Goal: Task Accomplishment & Management: Manage account settings

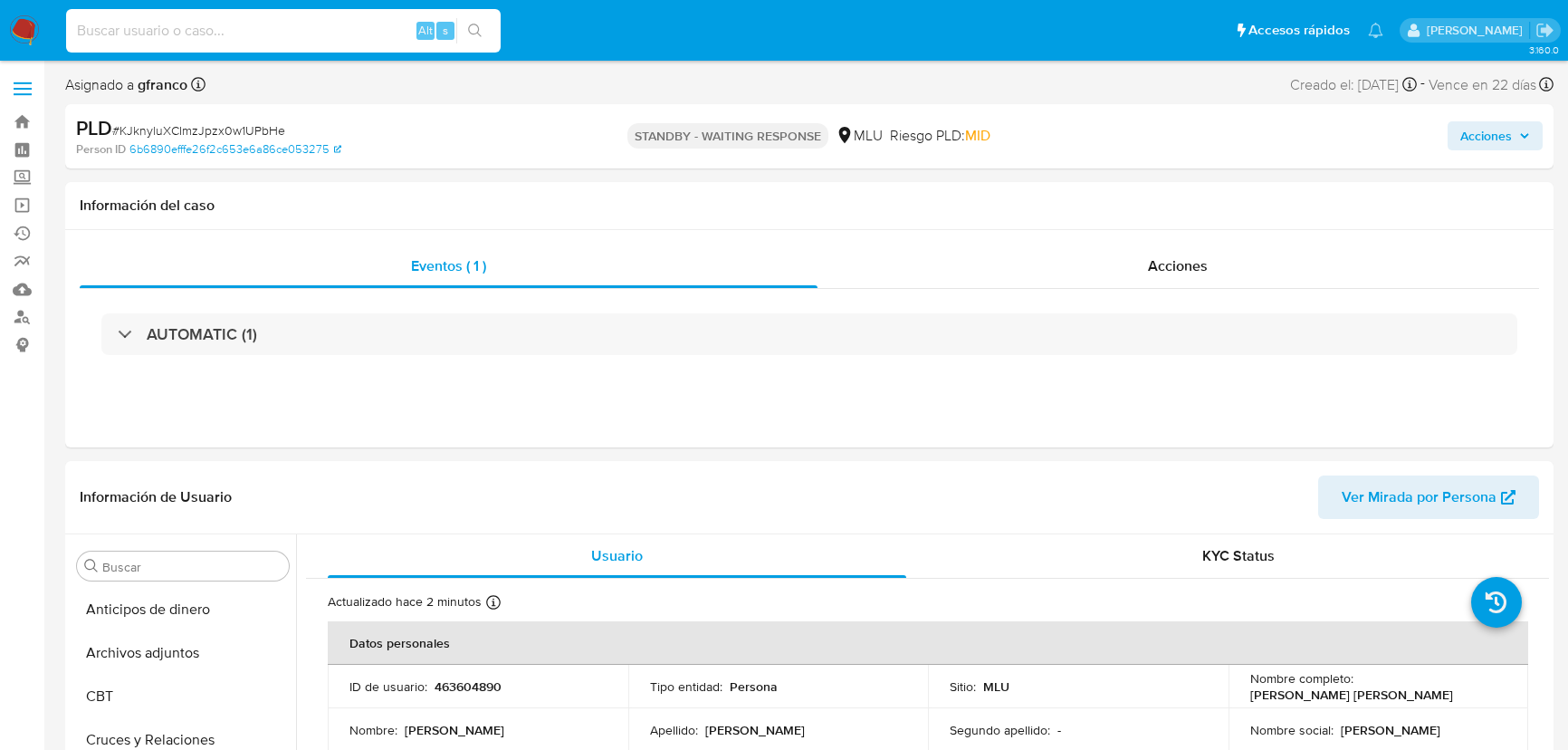
select select "10"
click at [826, 488] on header "Información de Usuario Ver Mirada por Persona" at bounding box center [809, 497] width 1459 height 43
click at [283, 28] on input at bounding box center [283, 31] width 434 height 24
paste input "qUgqkHbDvZYAZxazaVlm56D5"
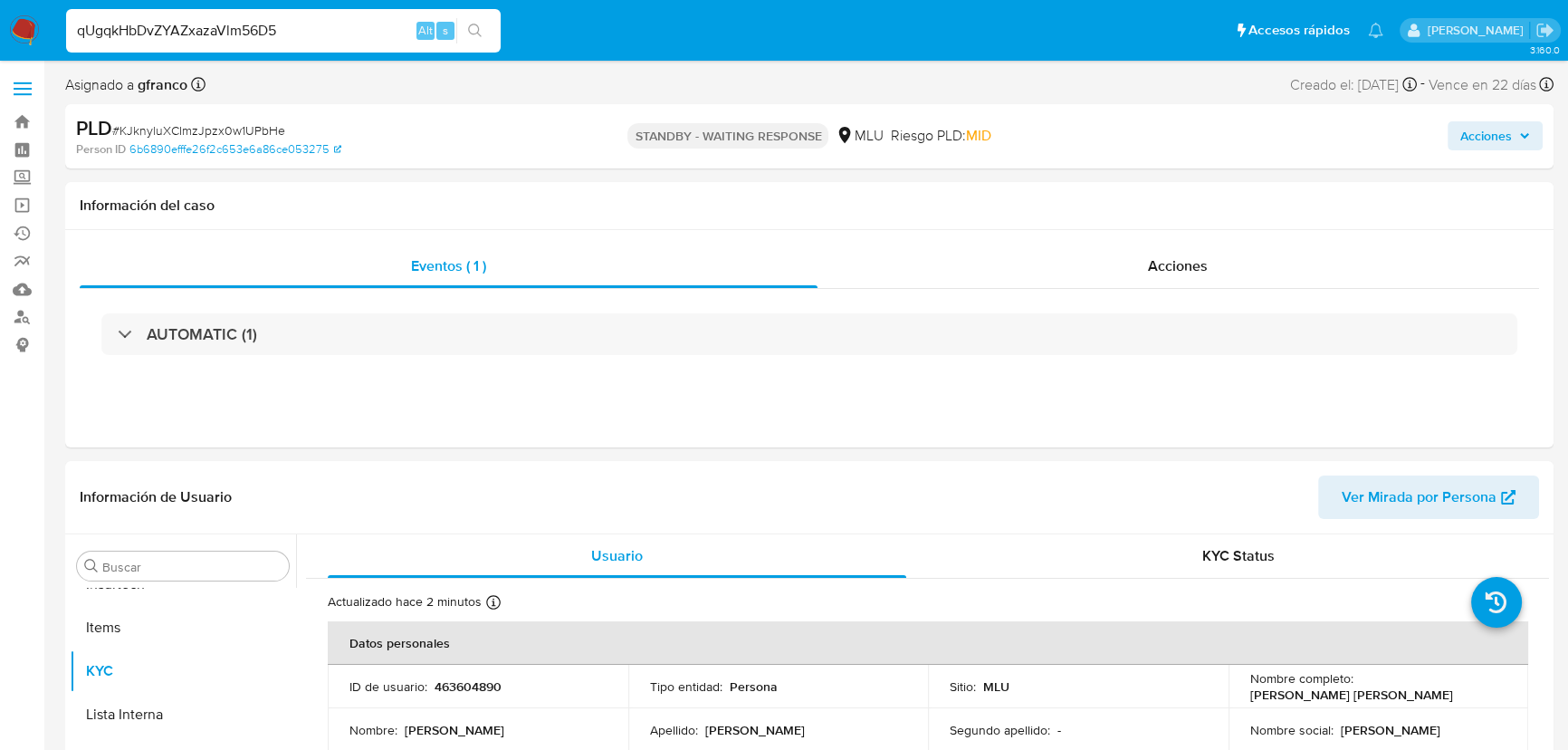
click at [264, 27] on input "qUgqkHbDvZYAZxazaVlm56D5" at bounding box center [283, 31] width 434 height 24
paste input
type input "qUgqkHbDvZYAZxazaVlm56D5"
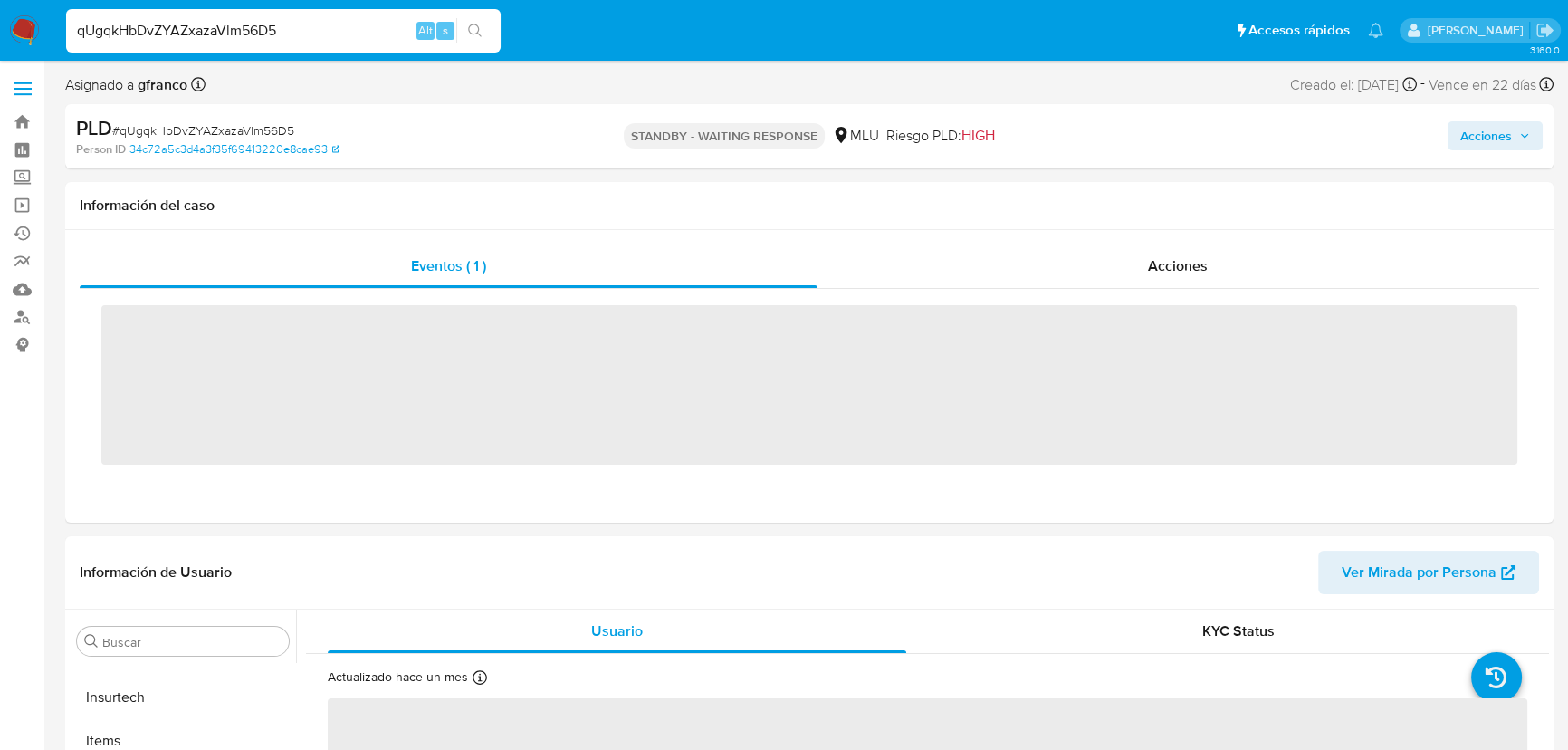
scroll to position [808, 0]
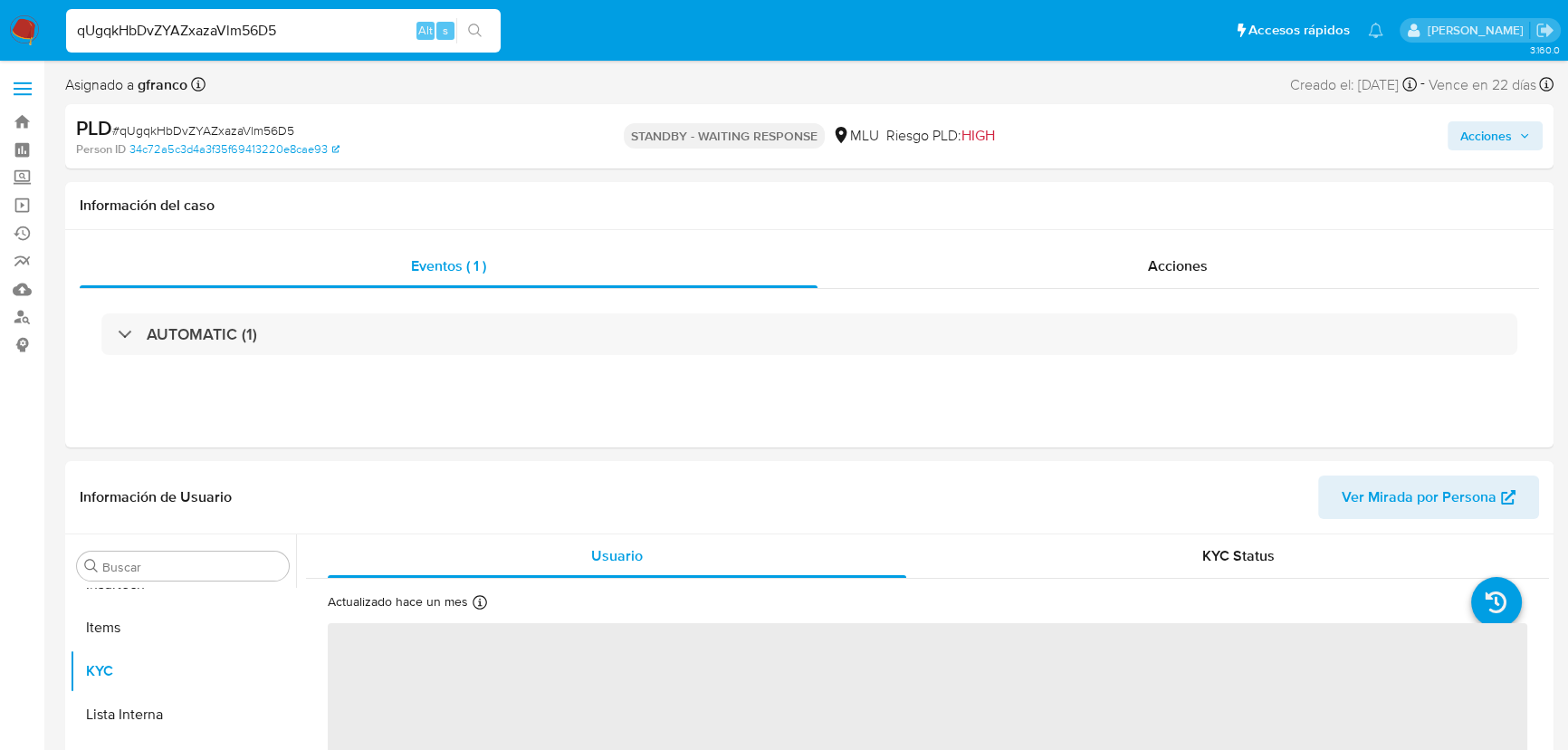
select select "10"
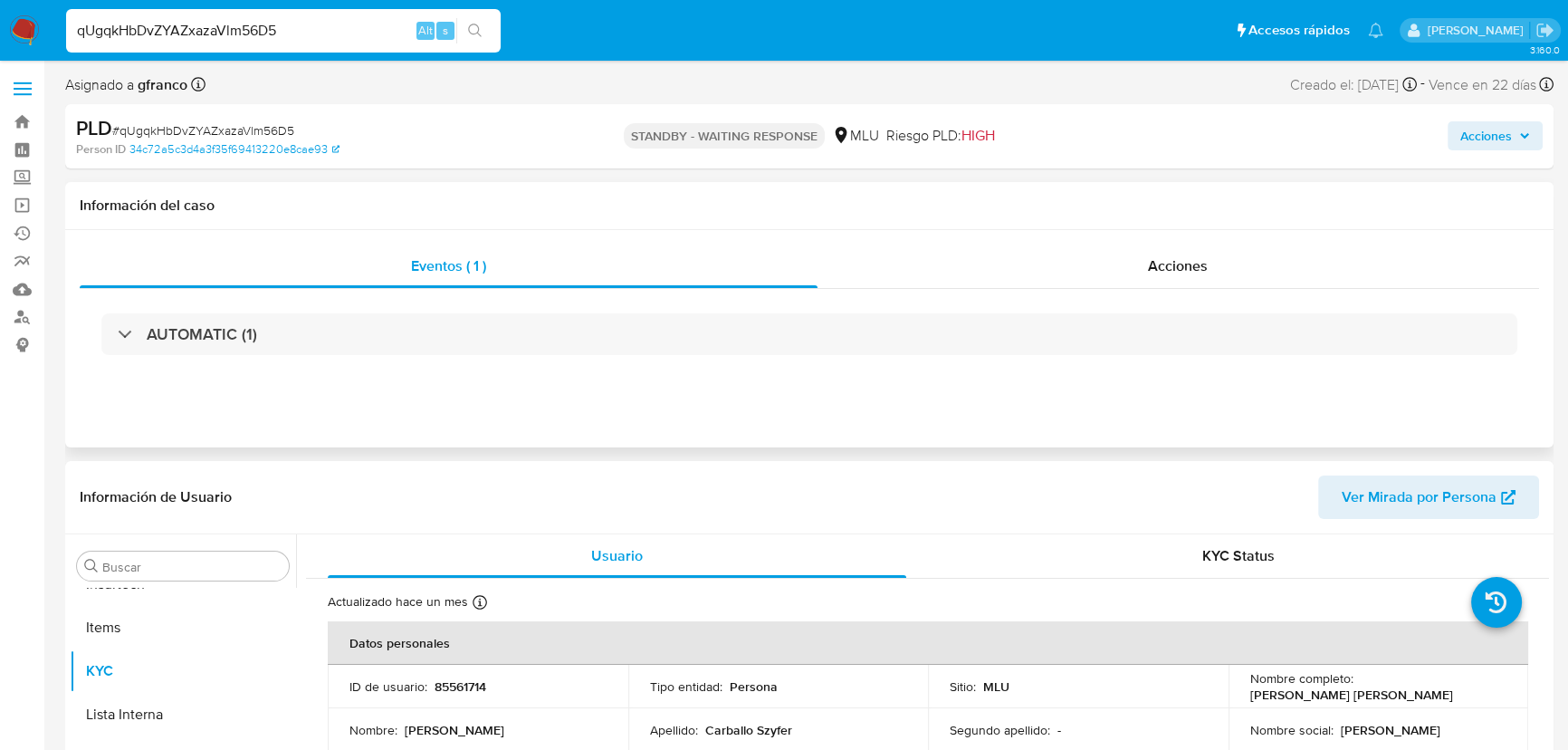
click at [707, 420] on div "Eventos ( 1 ) Acciones AUTOMATIC (1)" at bounding box center [809, 338] width 1488 height 217
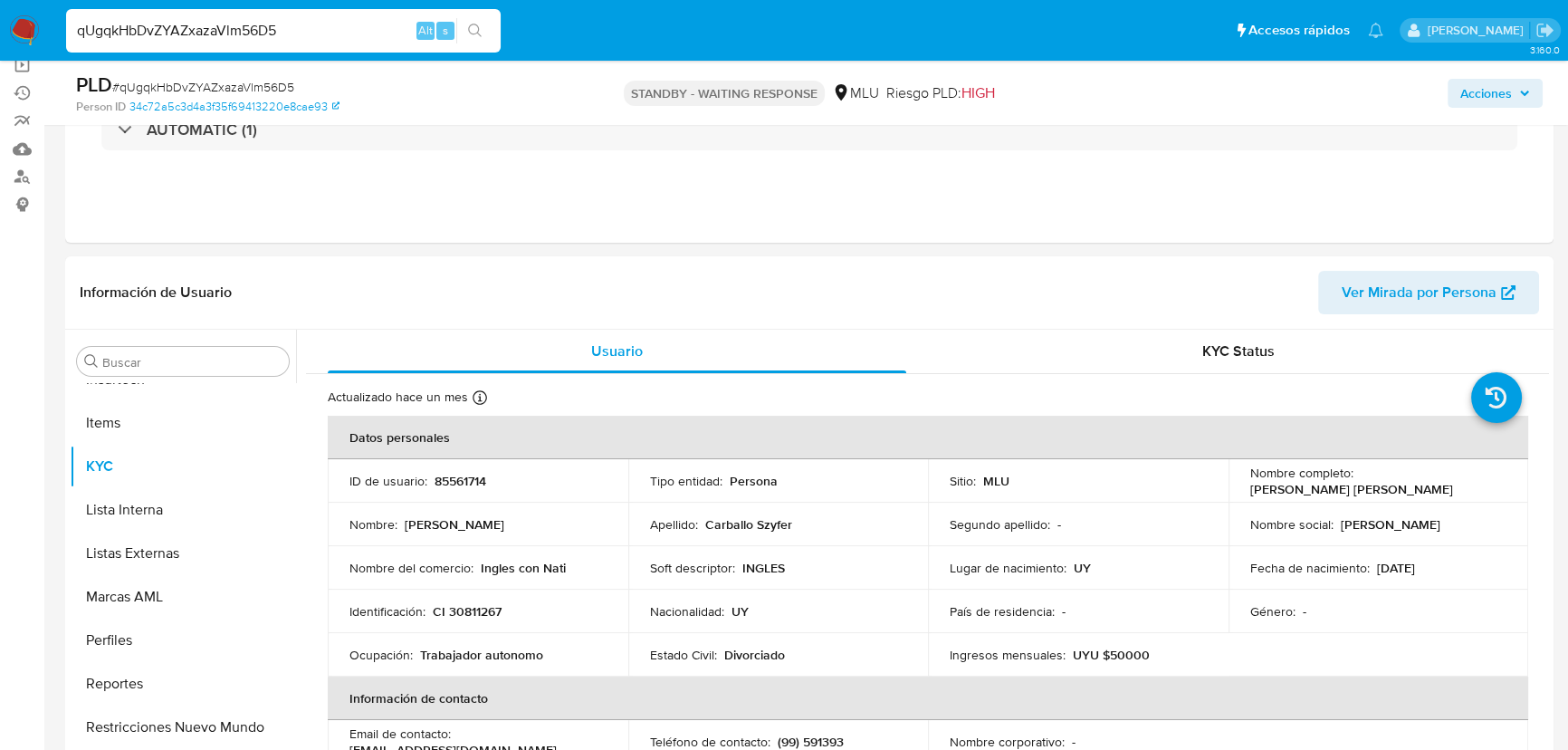
scroll to position [329, 0]
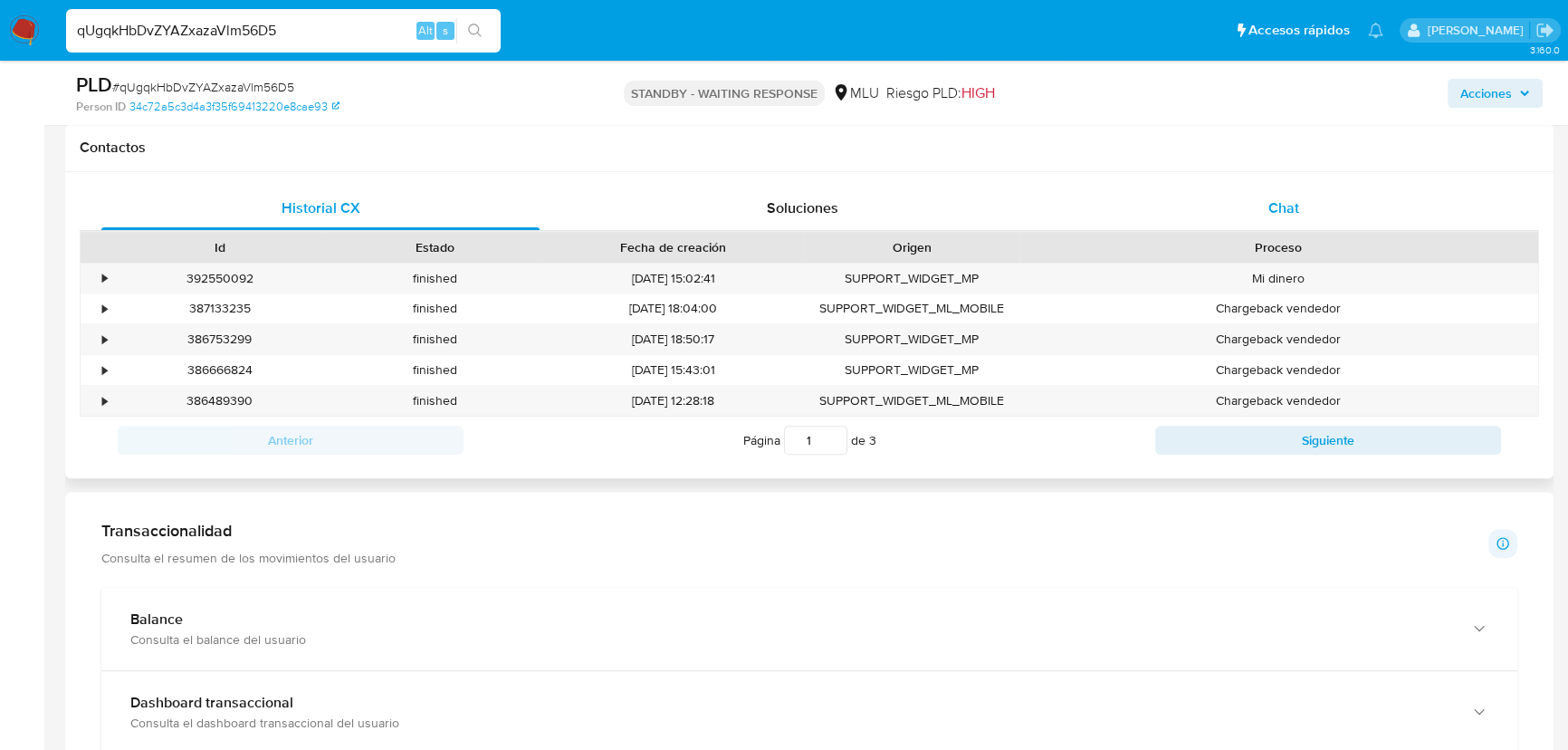
click at [1273, 206] on span "Chat" at bounding box center [1284, 207] width 31 height 21
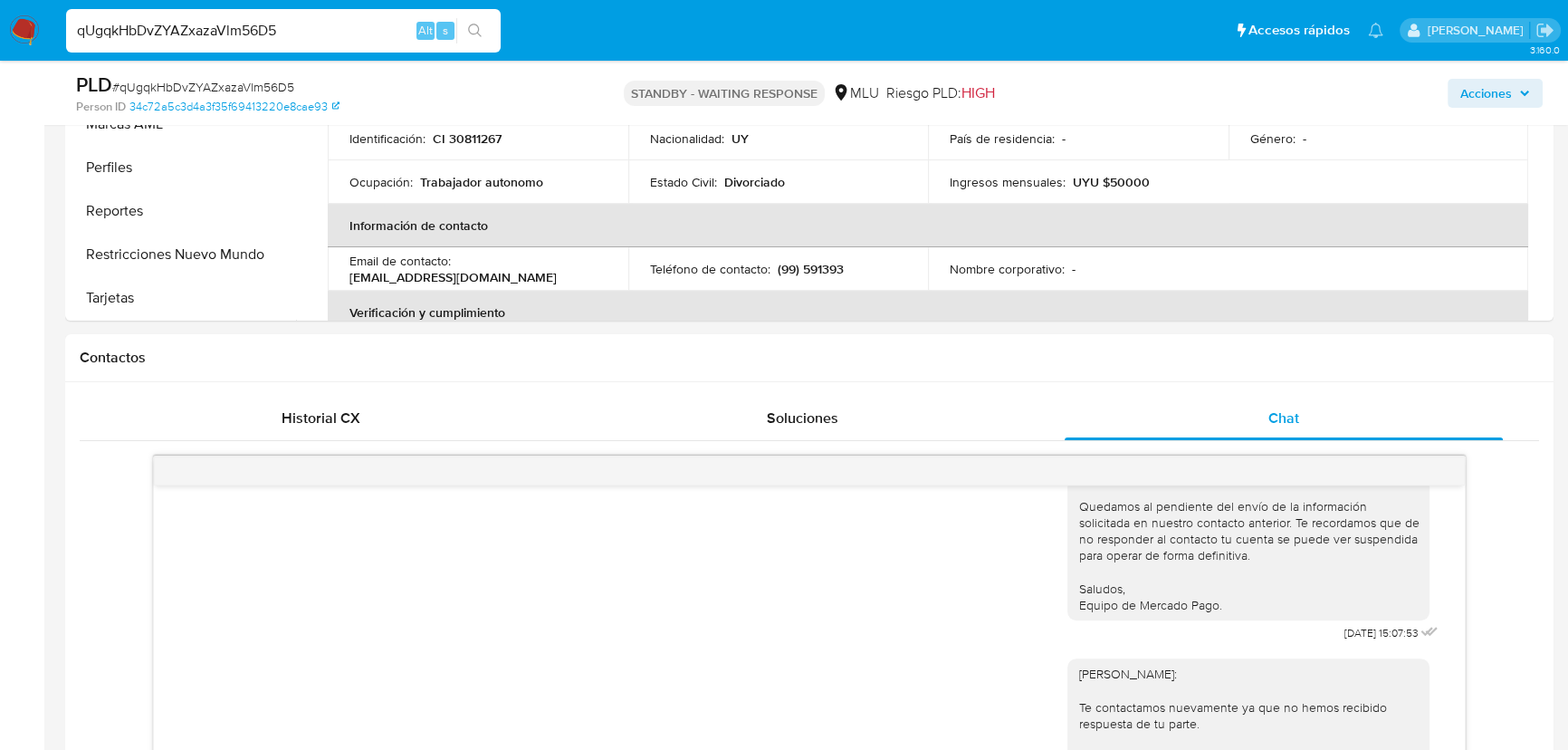
scroll to position [493, 0]
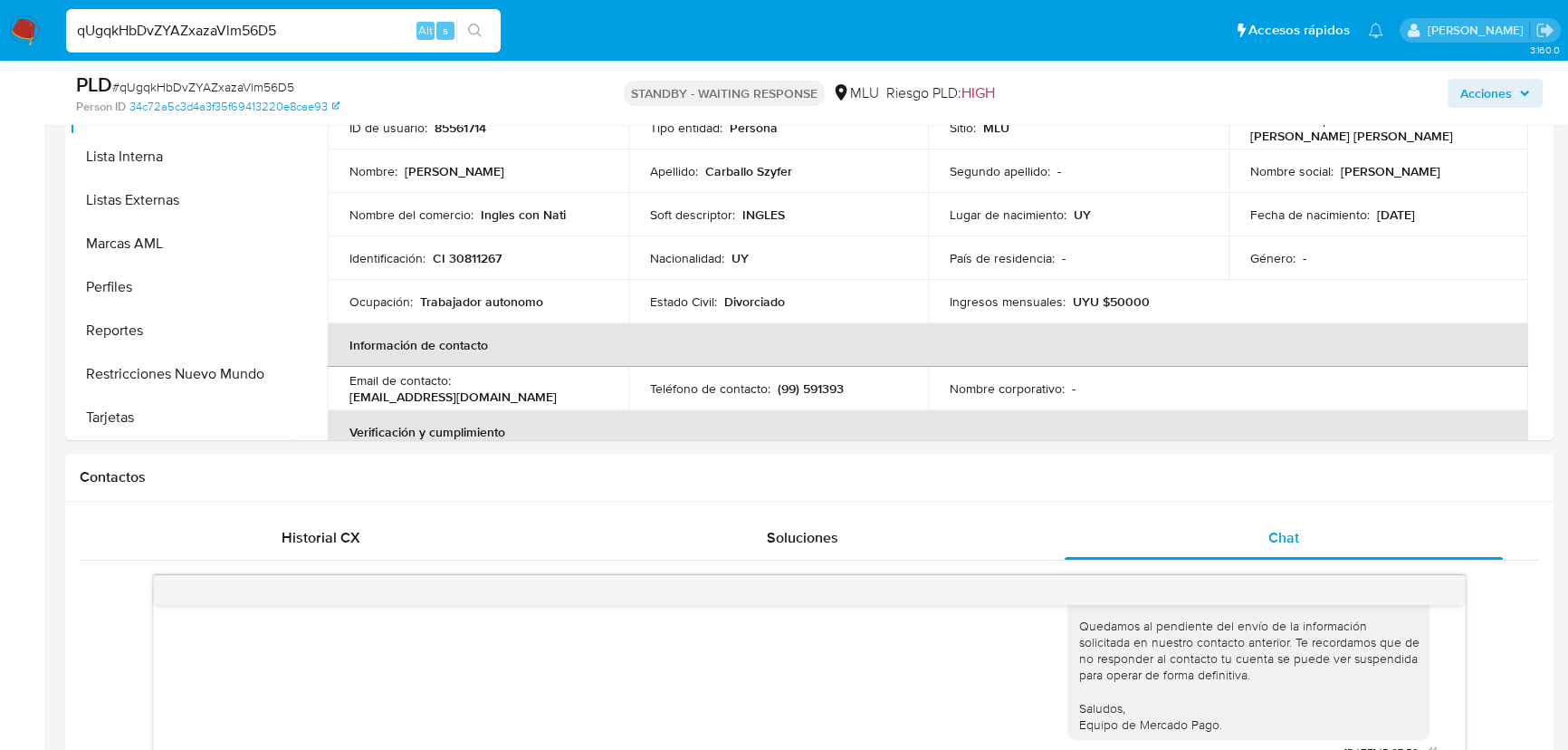
click at [178, 81] on span "# qUgqkHbDvZYAZxazaVlm56D5" at bounding box center [203, 87] width 182 height 18
copy span "qUgqkHbDvZYAZxazaVlm56D5"
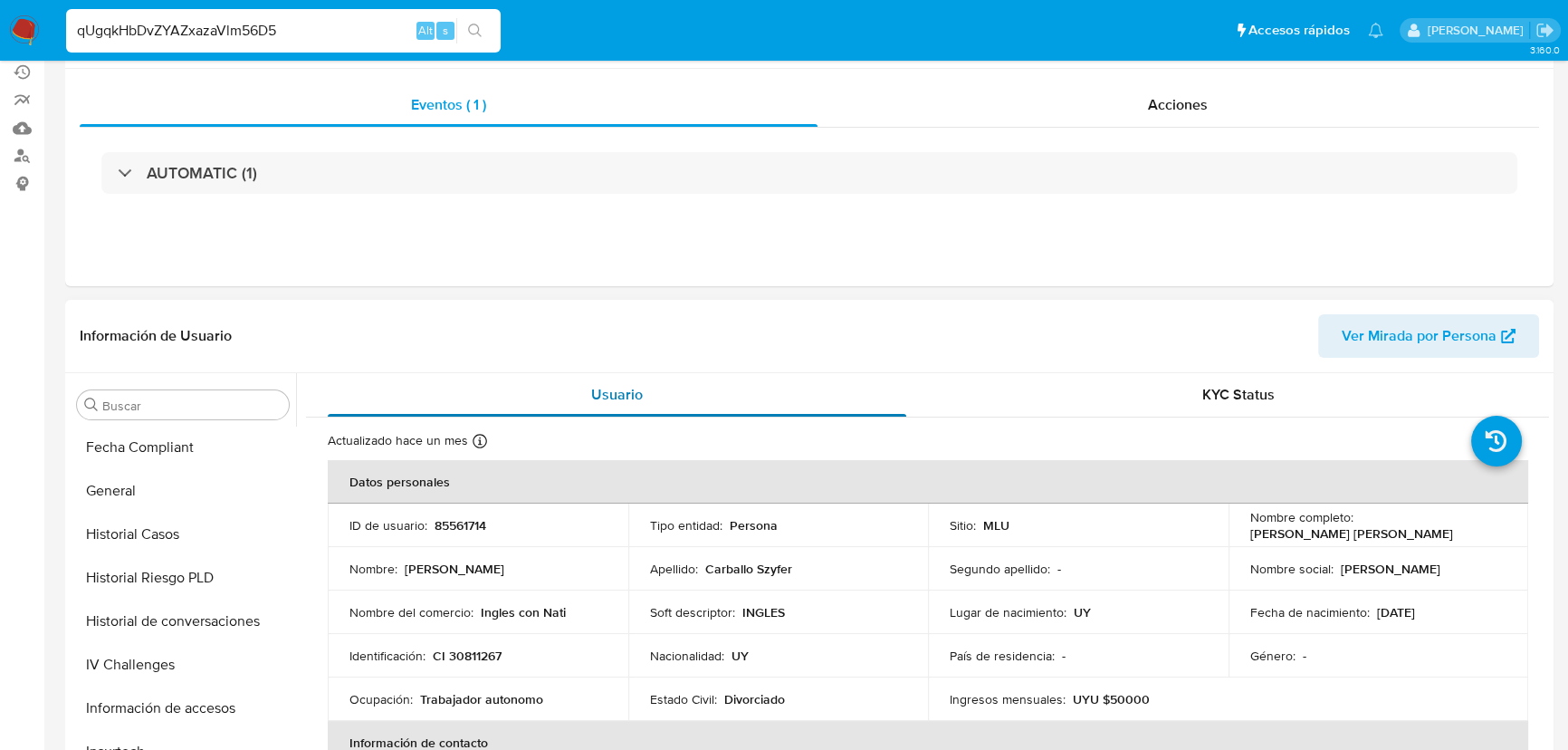
scroll to position [0, 0]
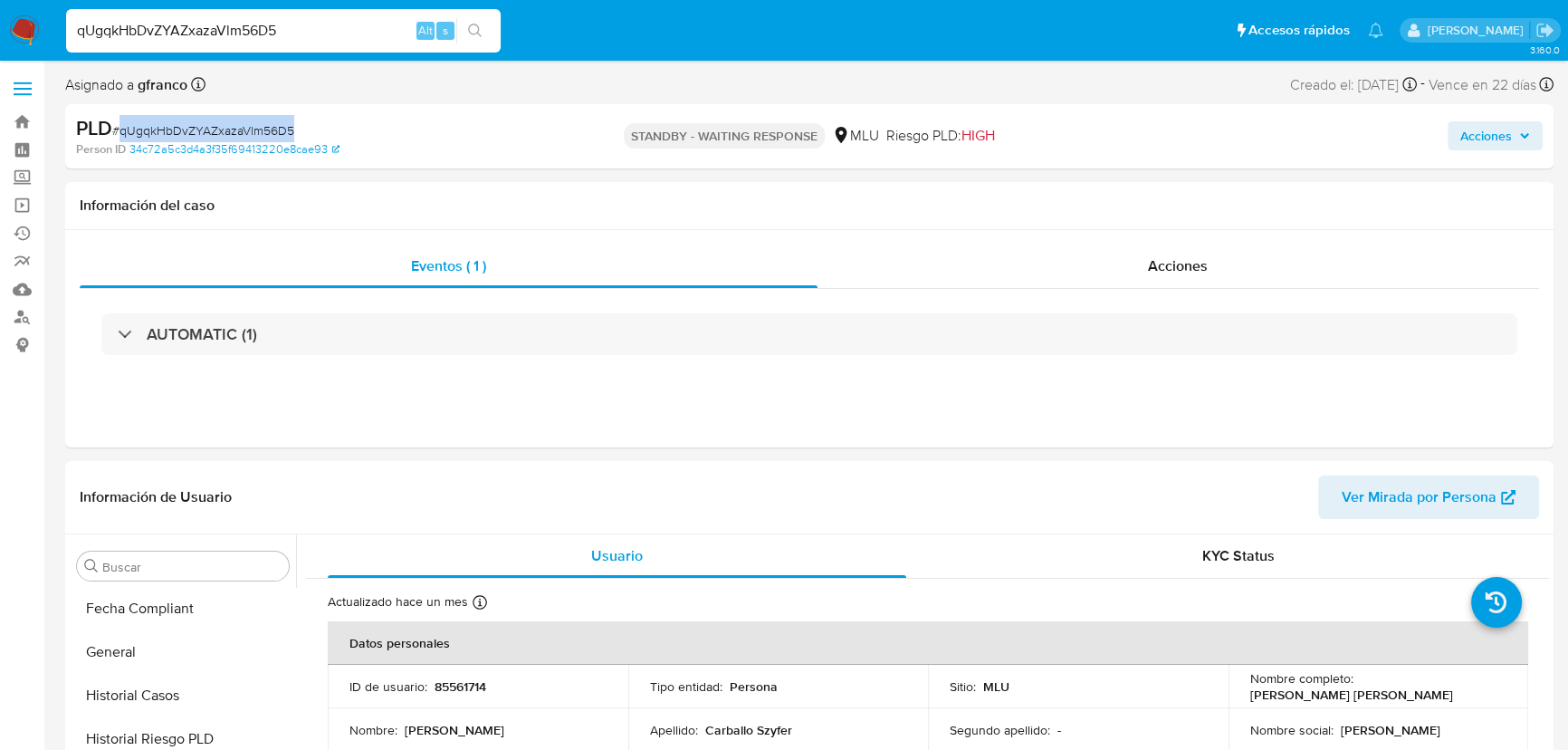
click at [17, 28] on img at bounding box center [25, 31] width 31 height 31
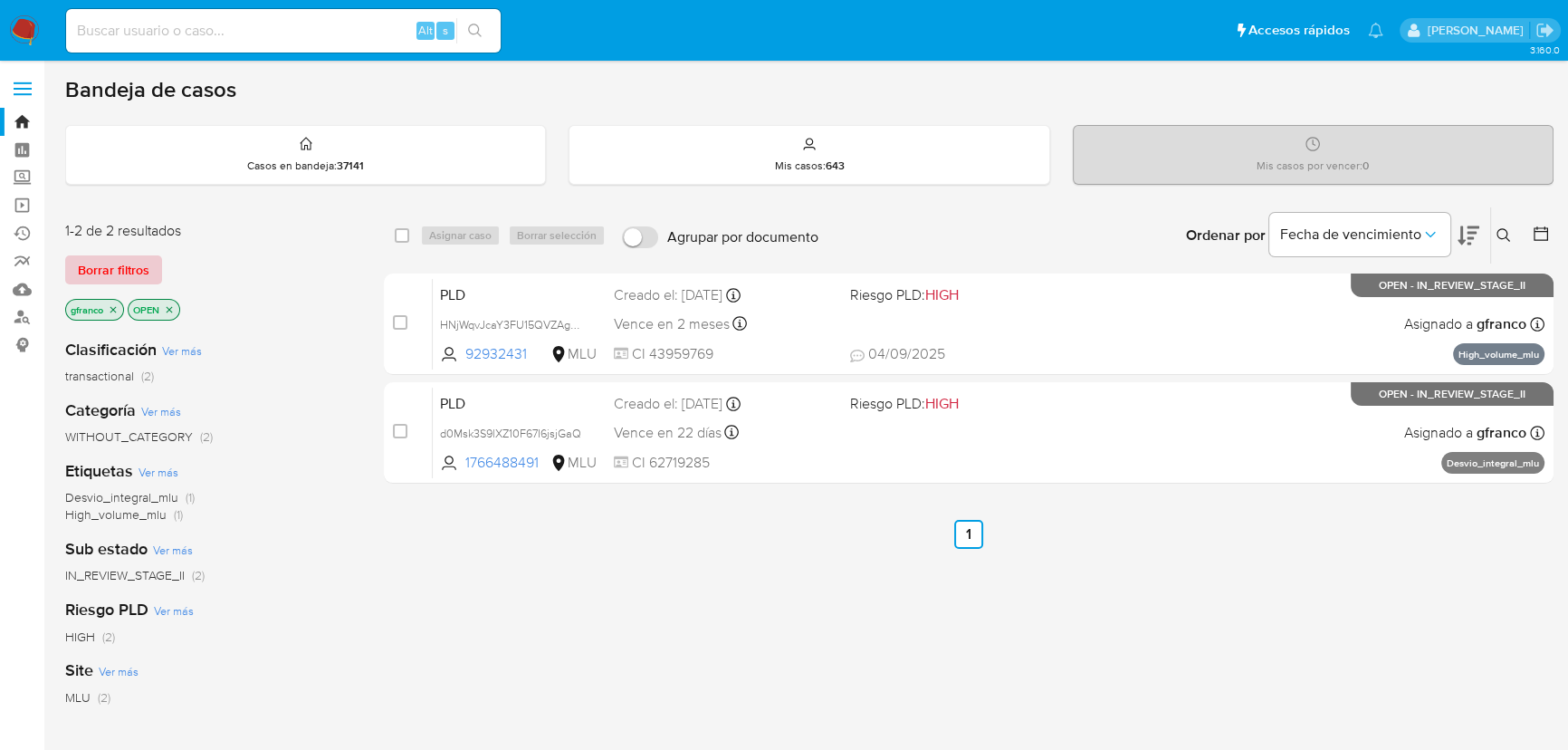
click at [118, 267] on span "Borrar filtros" at bounding box center [114, 270] width 71 height 26
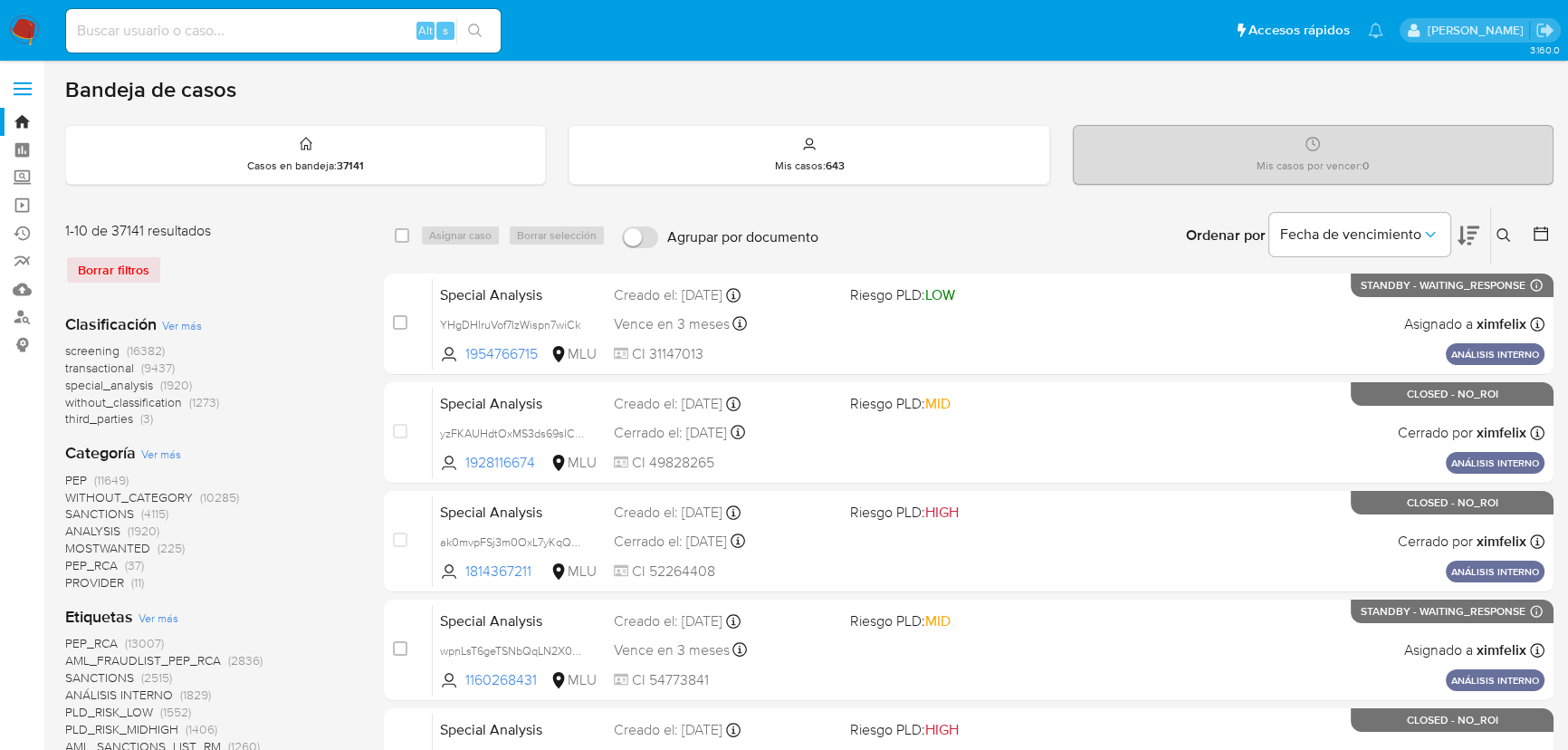
click at [1506, 230] on icon at bounding box center [1503, 235] width 14 height 14
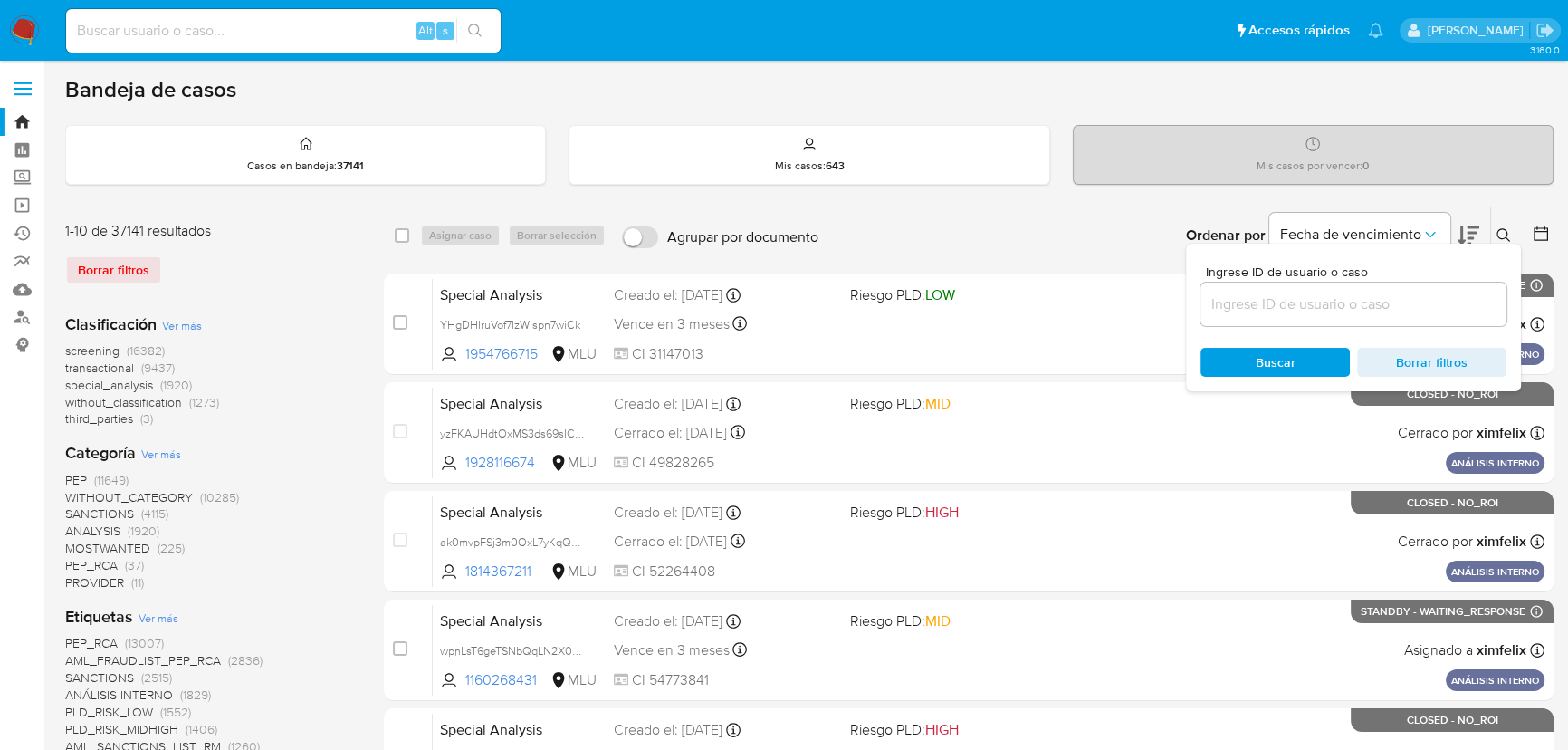
click at [1368, 304] on input at bounding box center [1354, 304] width 306 height 24
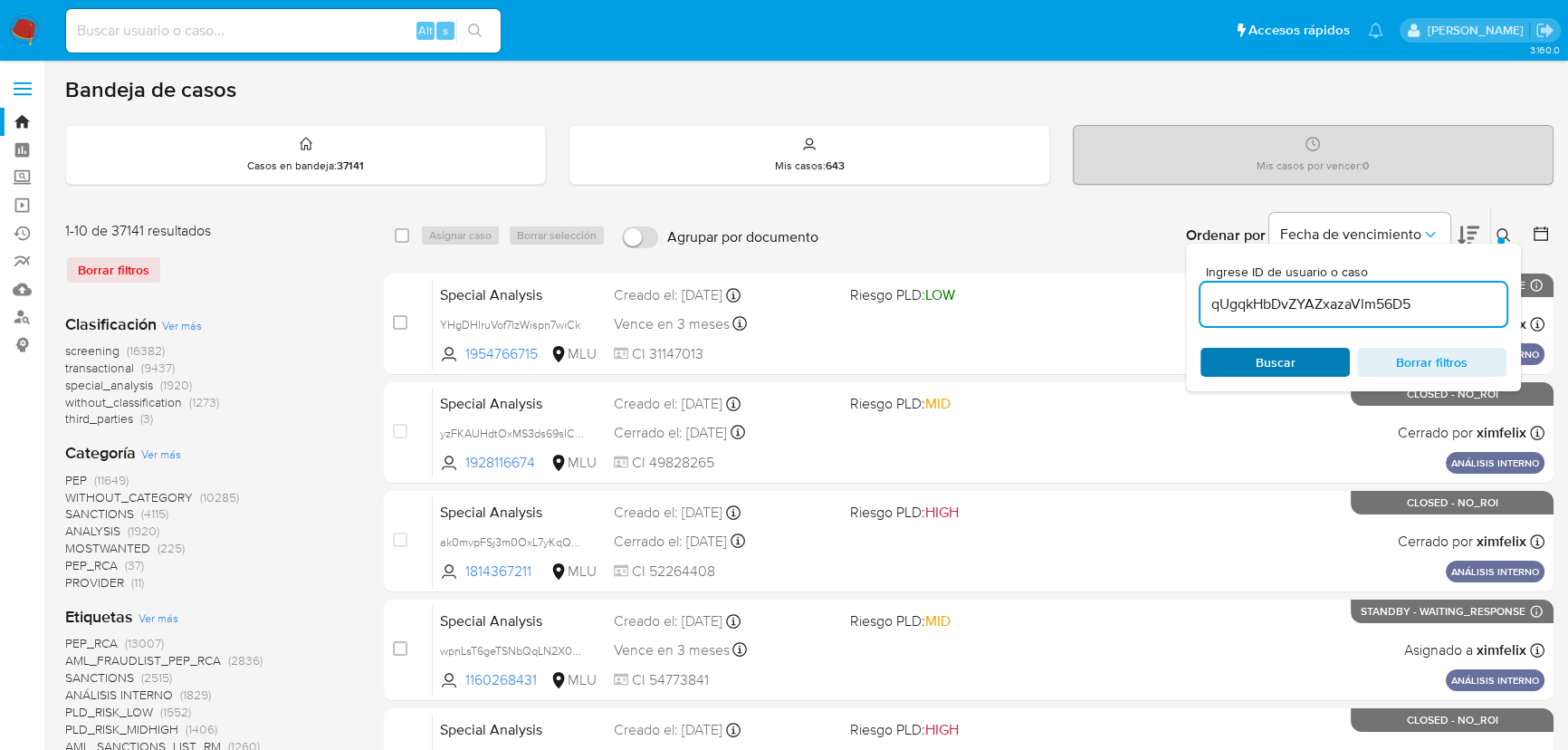
type input "qUgqkHbDvZYAZxazaVlm56D5"
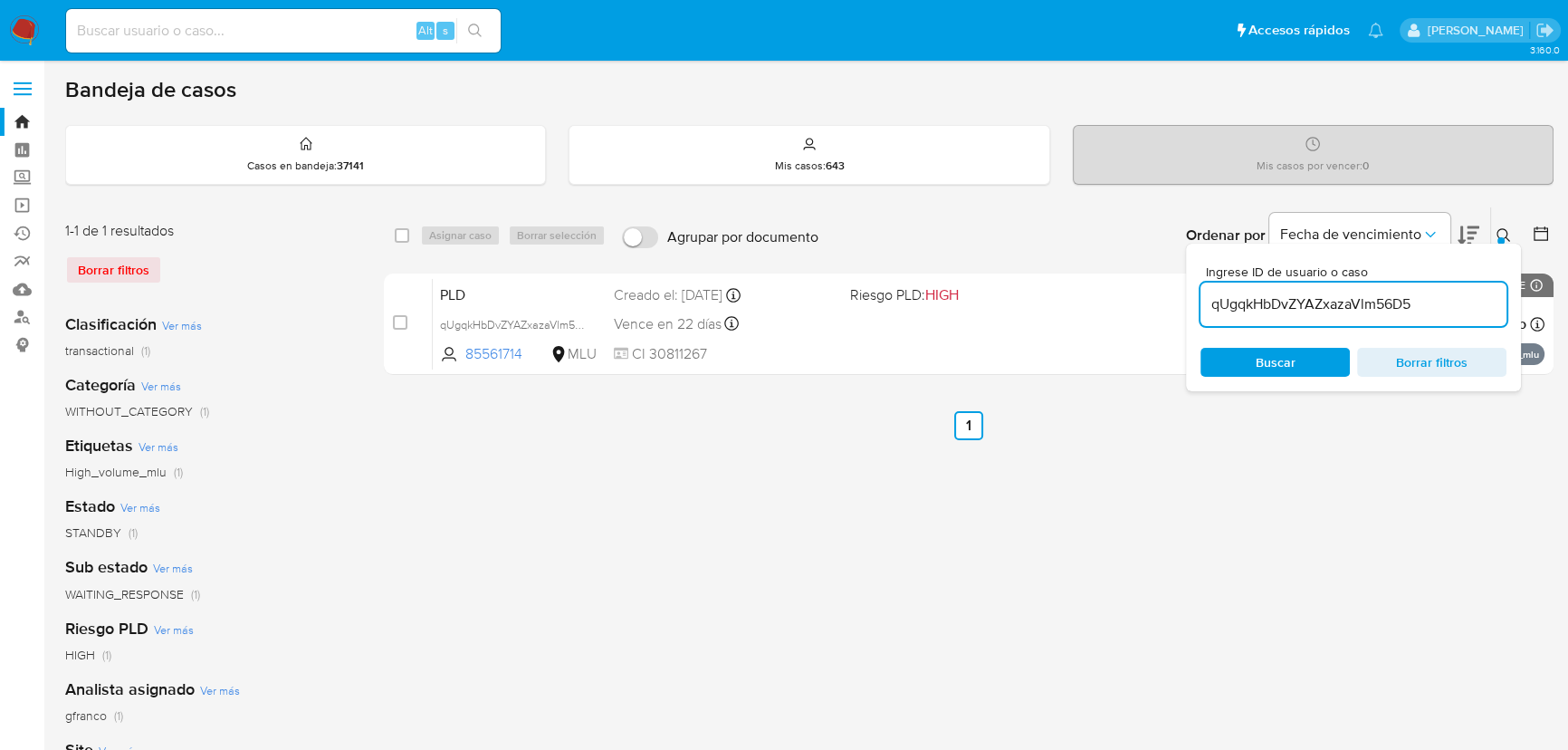
click at [874, 473] on div "select-all-cases-checkbox Asignar caso Borrar selección Agrupar por documento O…" at bounding box center [969, 603] width 1169 height 795
click at [1504, 231] on icon at bounding box center [1504, 236] width 15 height 15
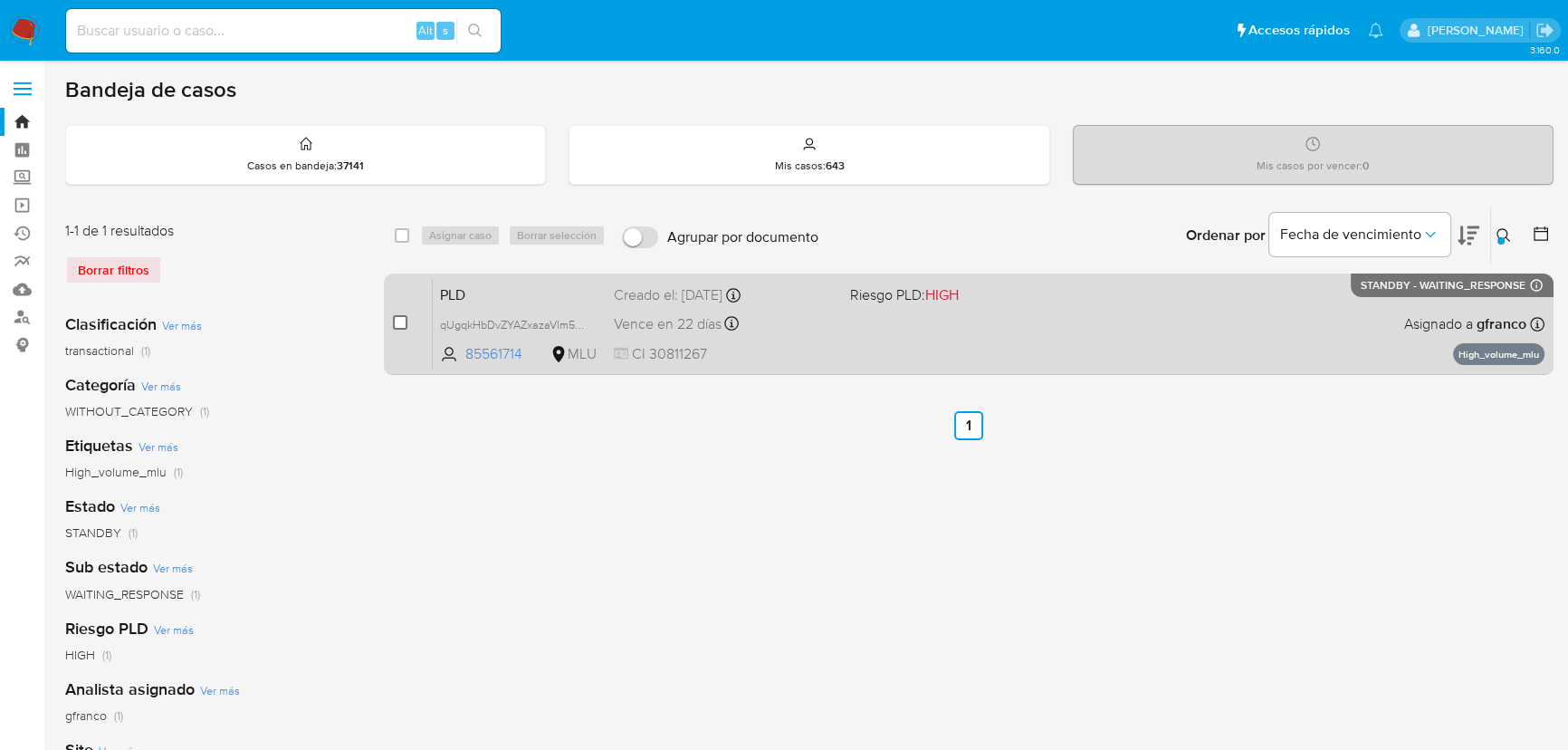
click at [405, 324] on input "checkbox" at bounding box center [400, 323] width 15 height 15
checkbox input "true"
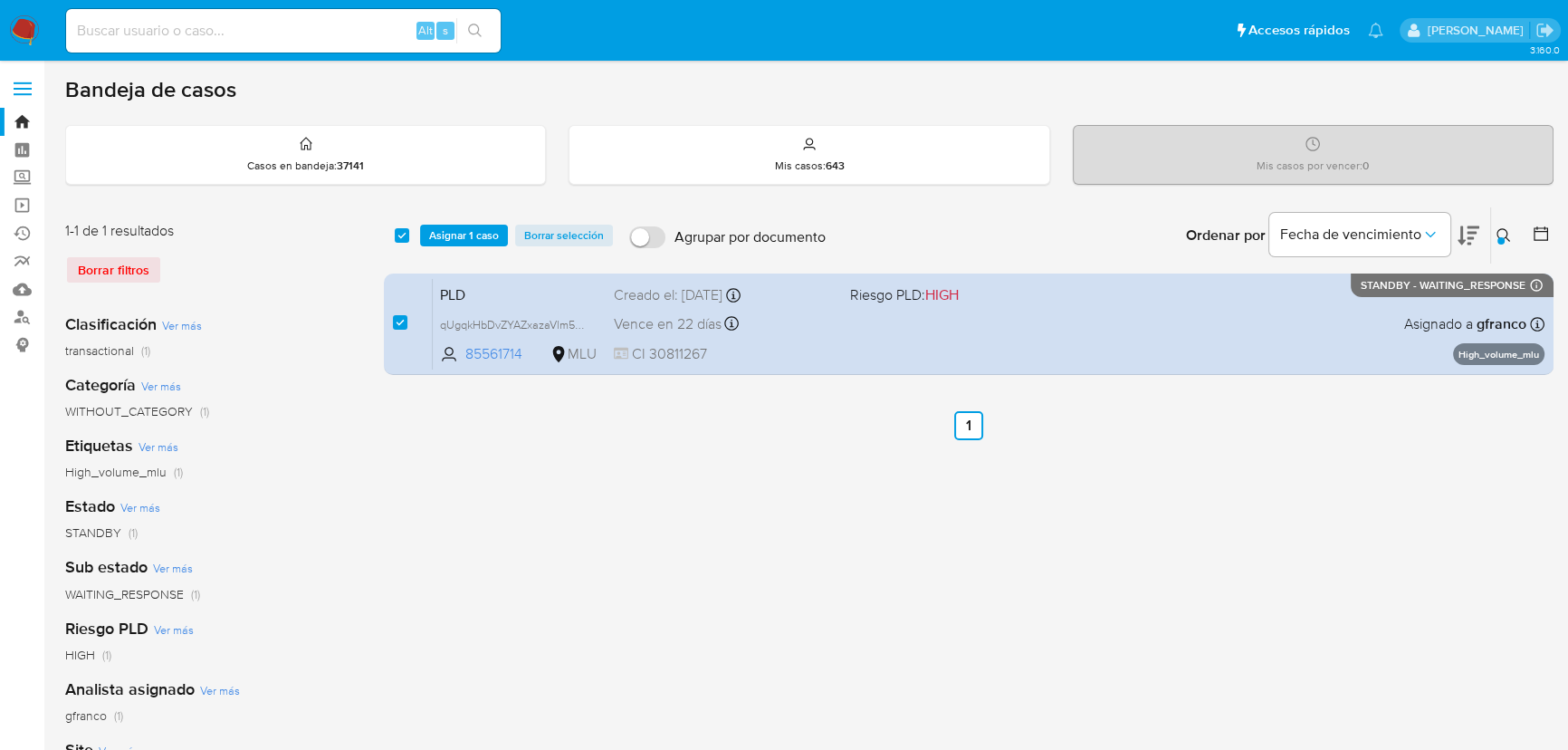
click at [447, 220] on div "select-all-cases-checkbox Asignar 1 caso Borrar selección Agrupar por documento…" at bounding box center [969, 235] width 1169 height 56
click at [447, 229] on span "Asignar 1 caso" at bounding box center [464, 236] width 70 height 18
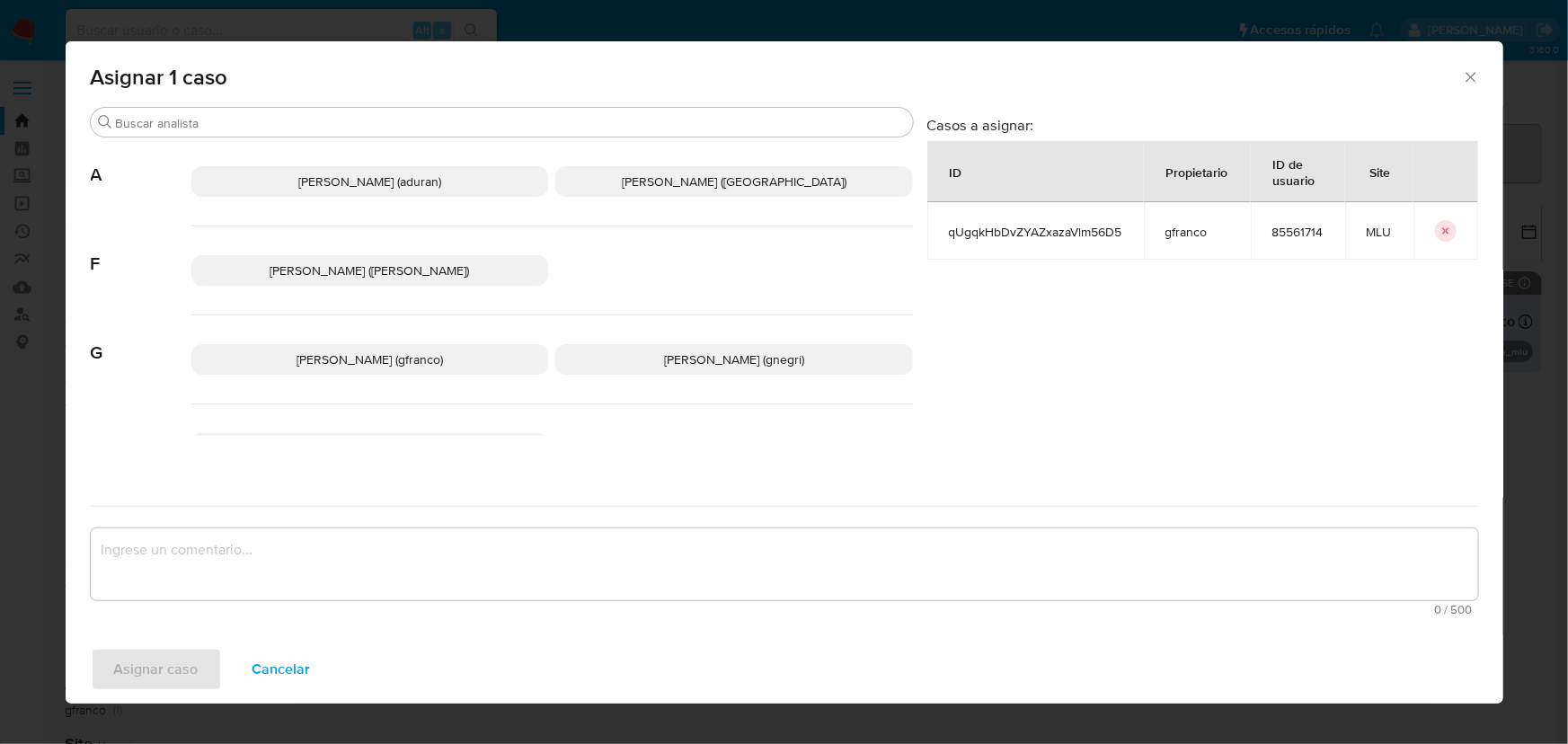
click at [350, 354] on span "Giorgio Franco Cabrera (gfranco)" at bounding box center [369, 359] width 146 height 18
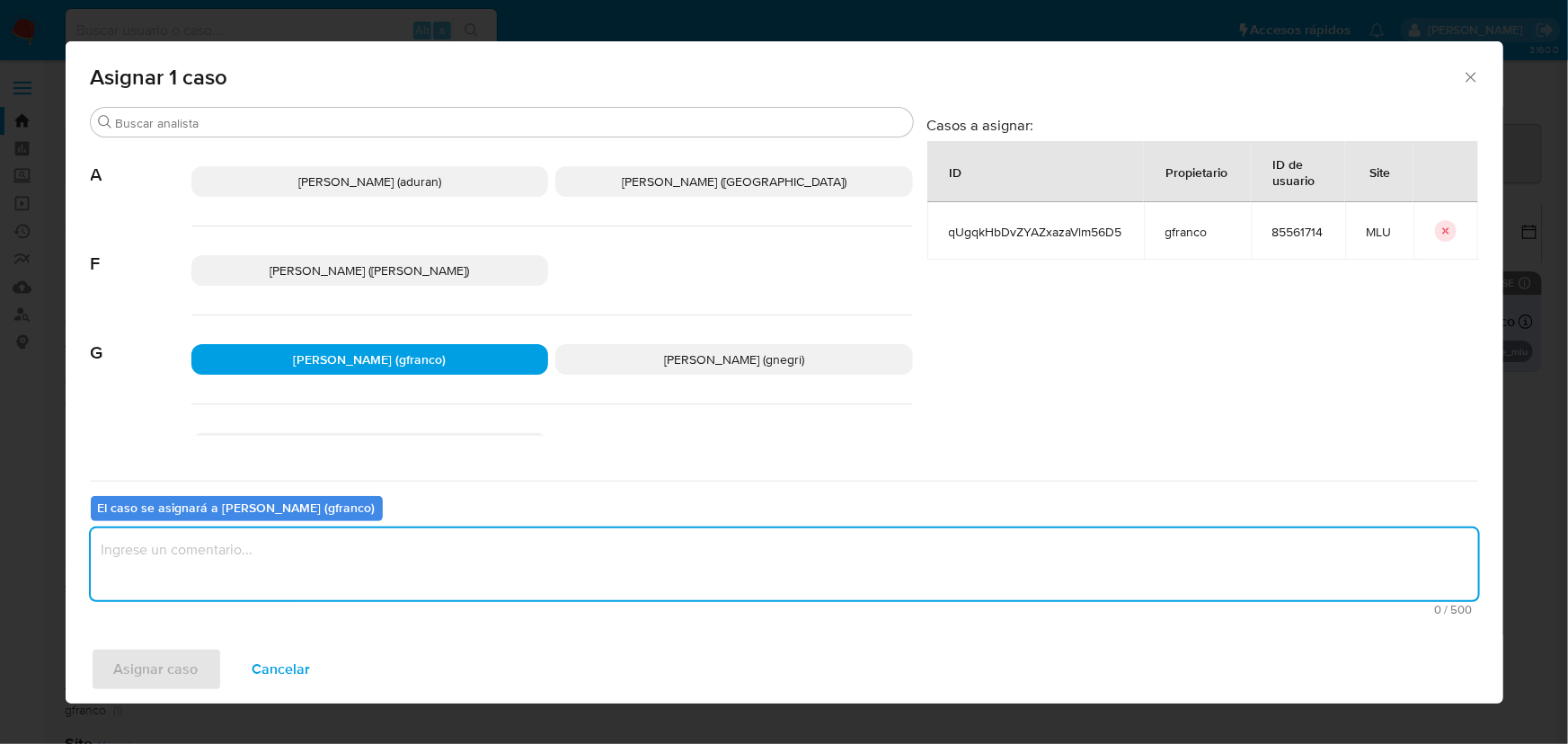
click at [289, 567] on textarea "assign-modal" at bounding box center [784, 564] width 1387 height 72
type textarea "v"
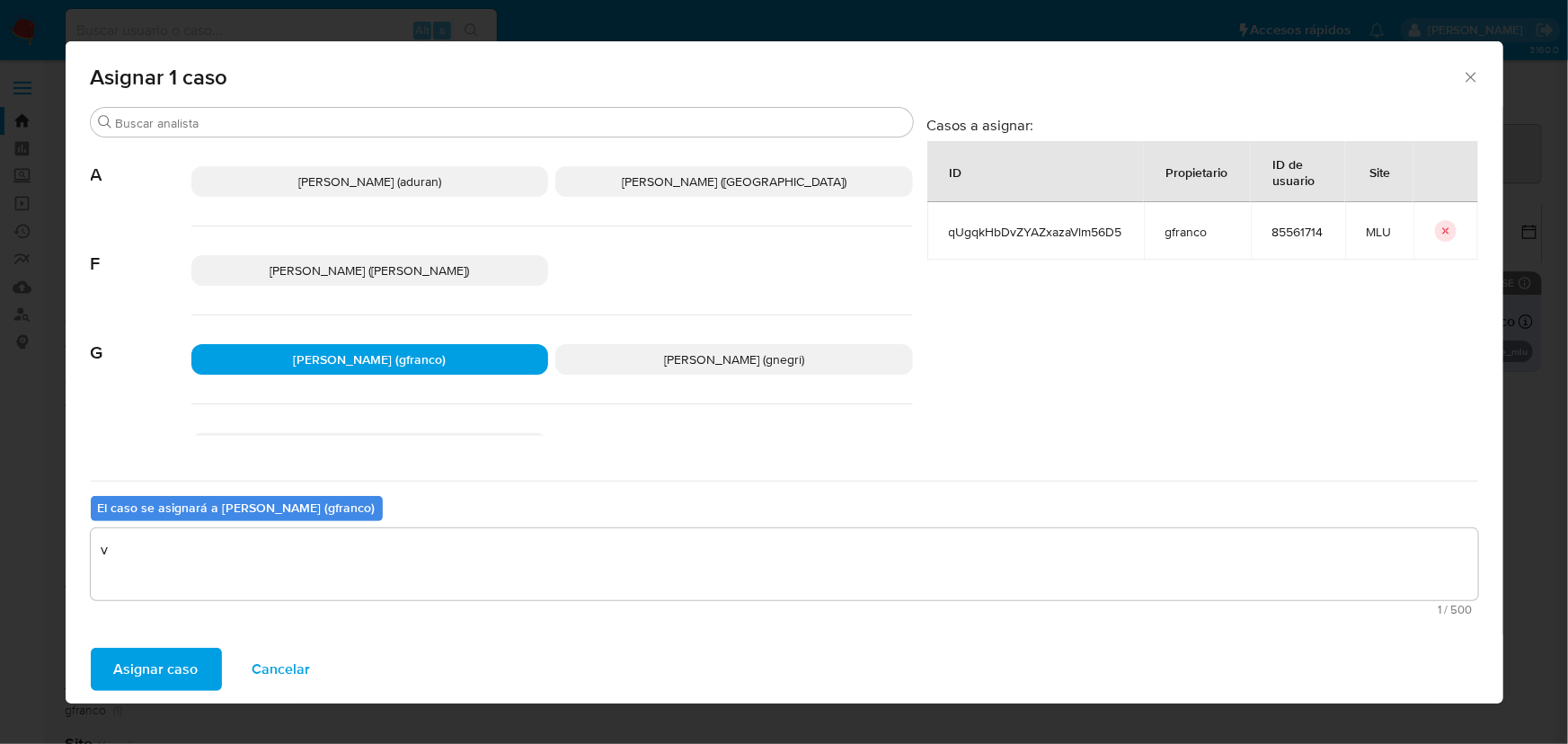
click at [183, 665] on span "Asignar caso" at bounding box center [156, 669] width 85 height 39
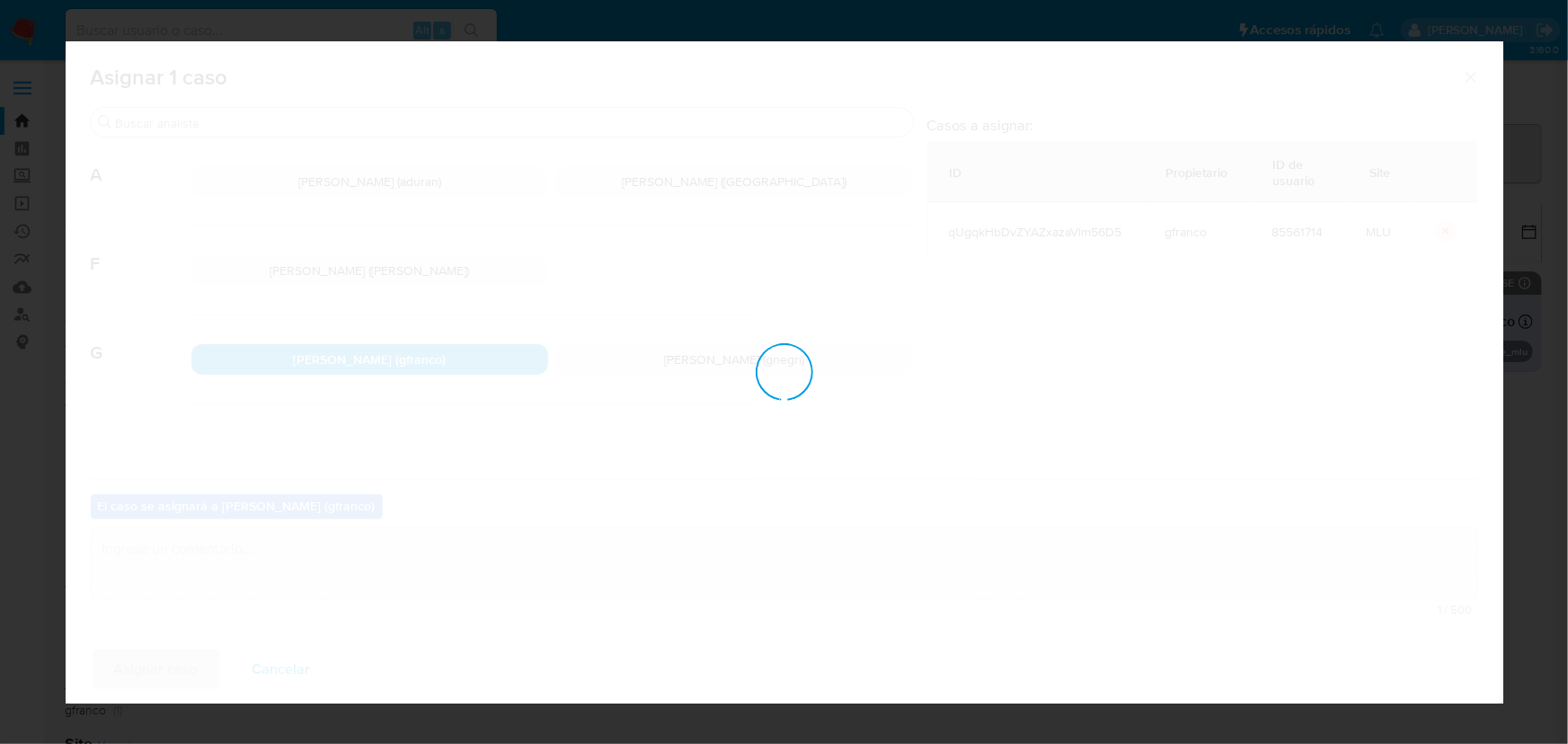
checkbox input "false"
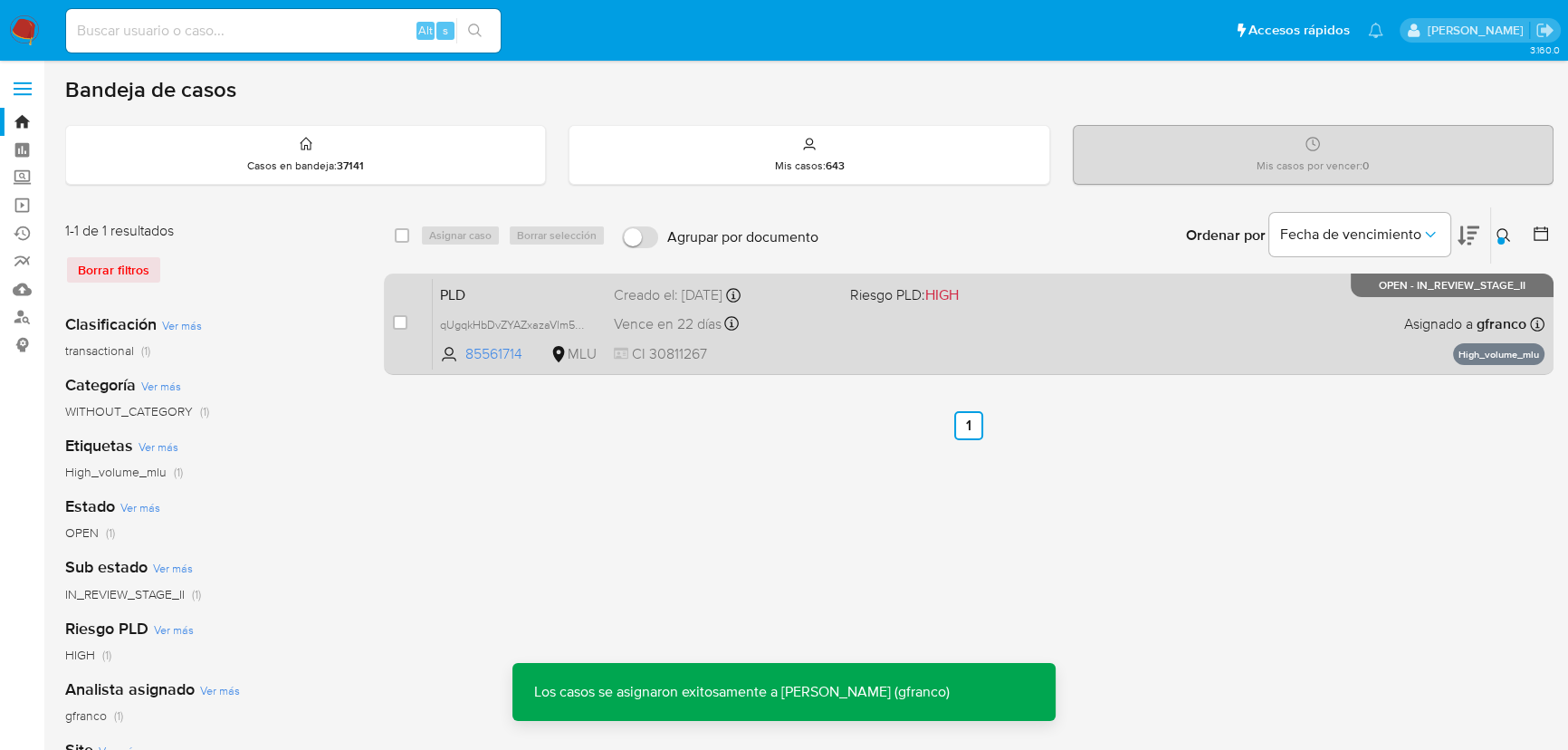
click at [998, 312] on div "PLD qUgqkHbDvZYAZxazaVlm56D5 85561714 MLU Riesgo PLD: HIGH Creado el: 12/07/202…" at bounding box center [988, 324] width 1112 height 92
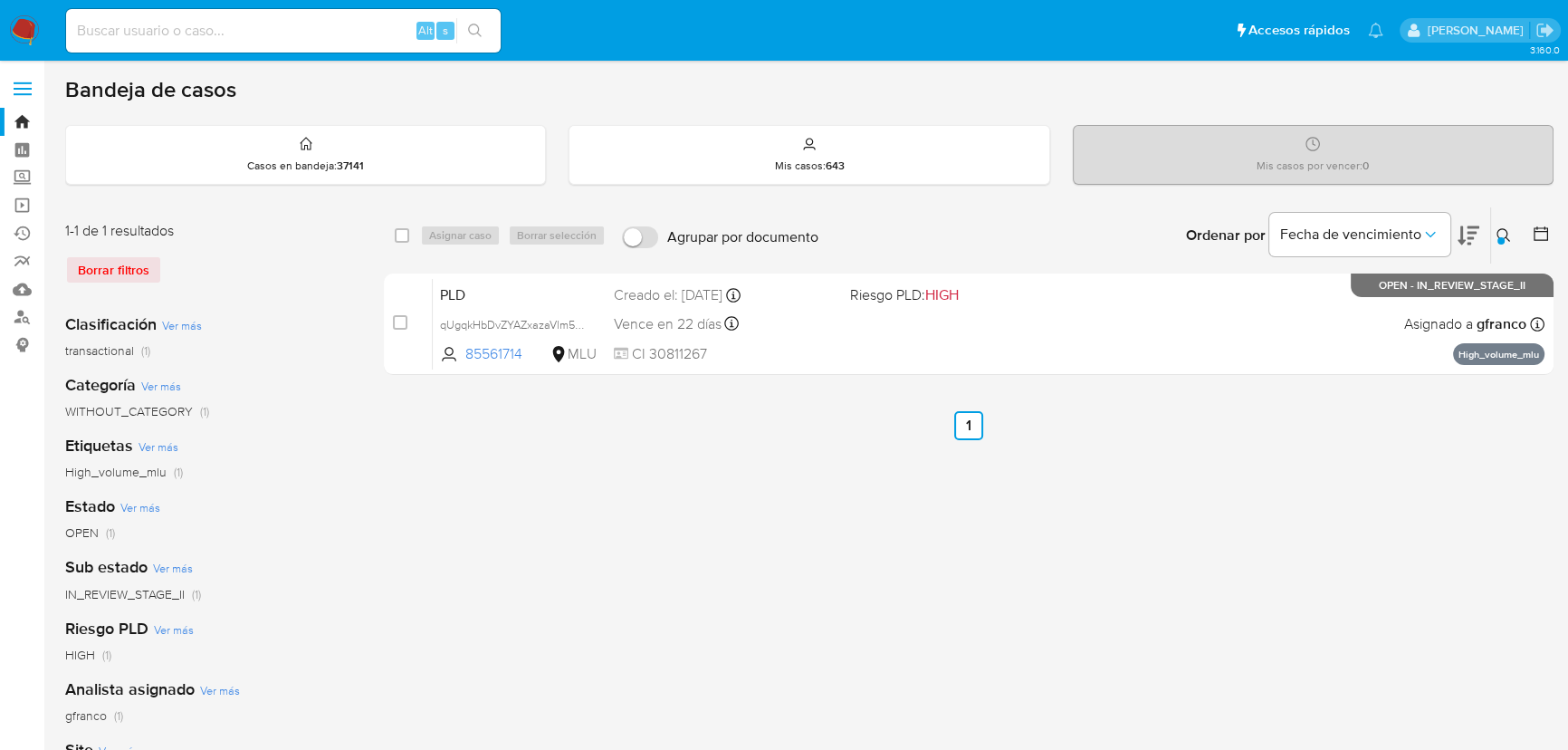
click at [247, 43] on div "Alt s" at bounding box center [283, 30] width 434 height 43
click at [253, 38] on input at bounding box center [283, 31] width 434 height 24
paste input "ftAmhDu6So4PskQKWGxmAmyZ"
type input "ftAmhDu6So4PskQKWGxmAmyZ"
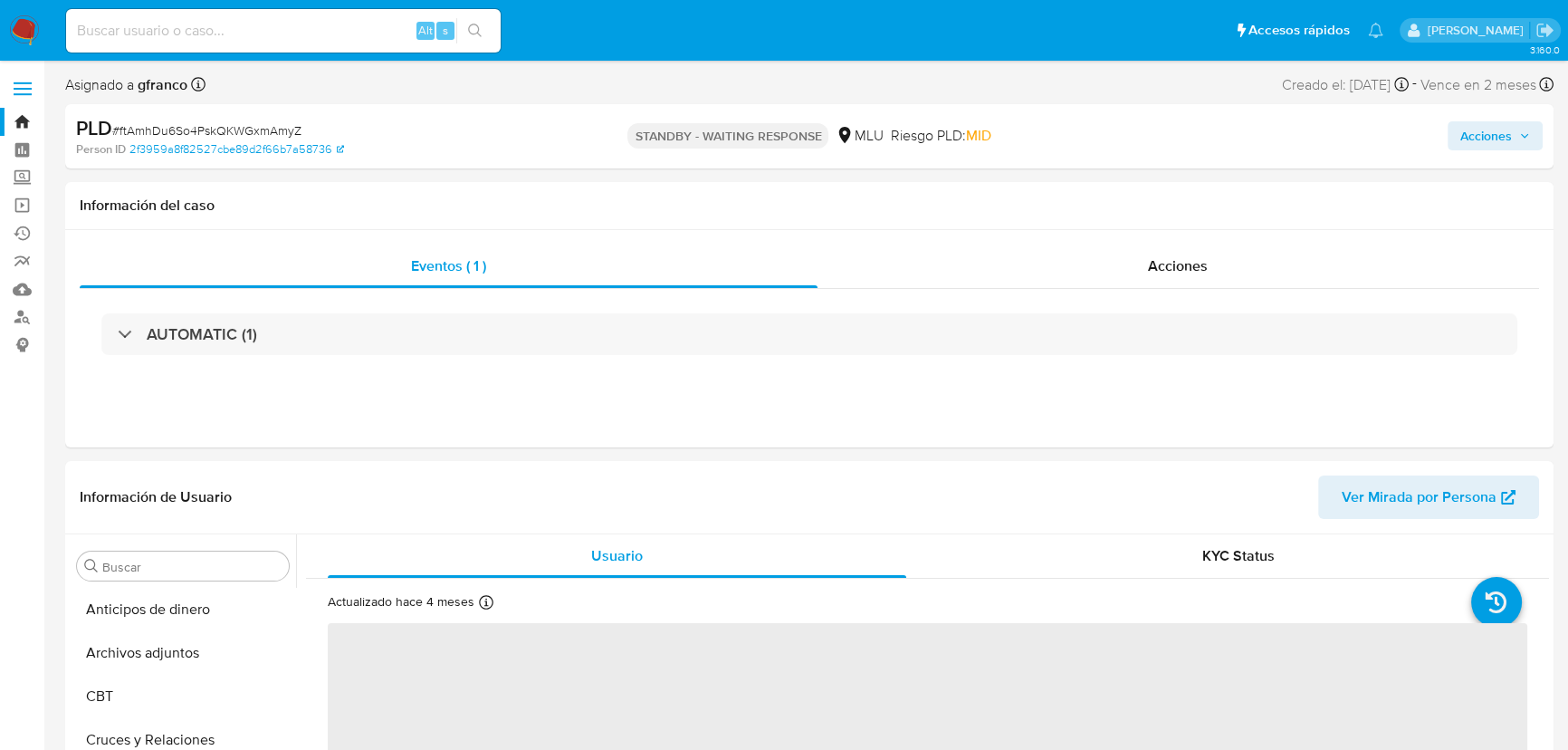
select select "10"
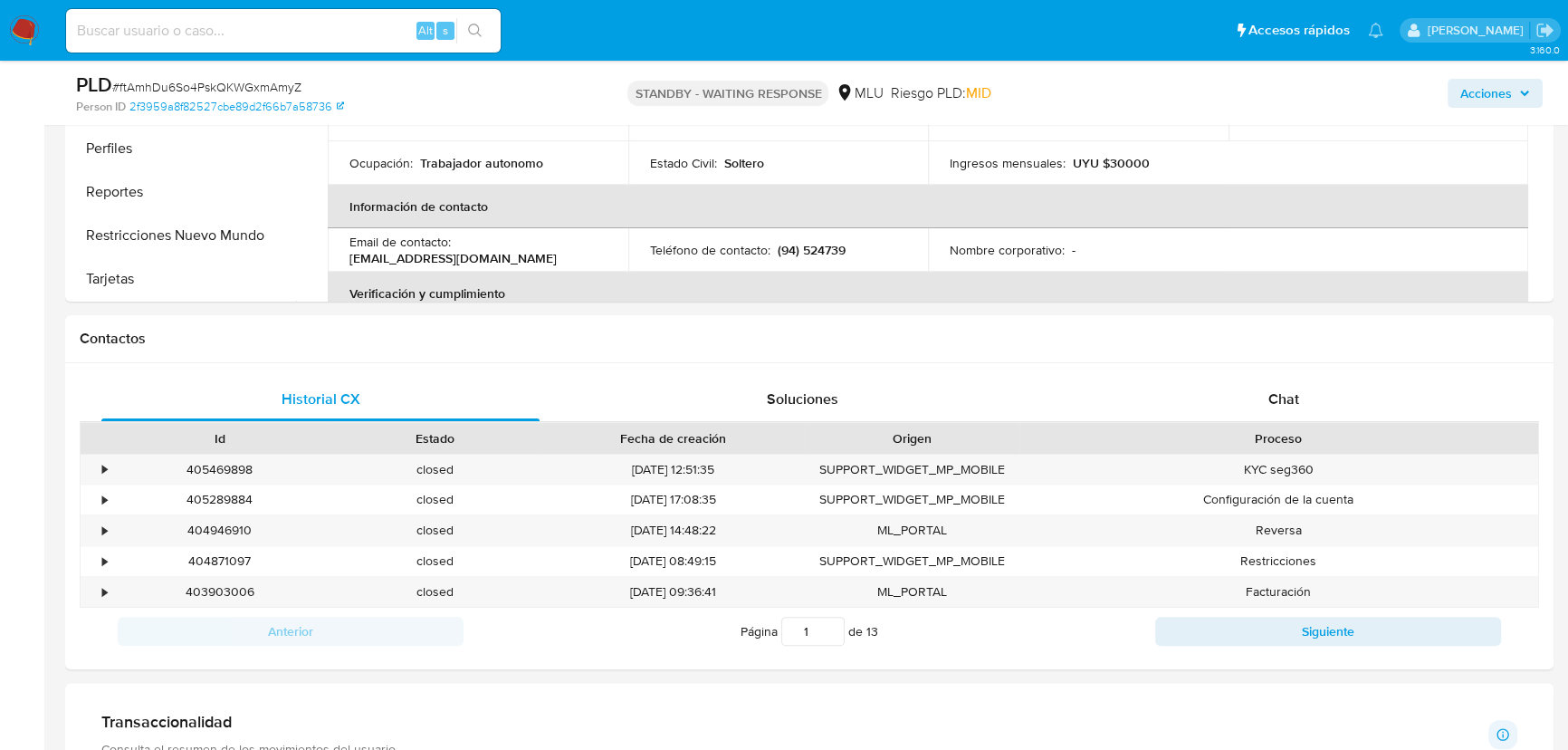
scroll to position [658, 0]
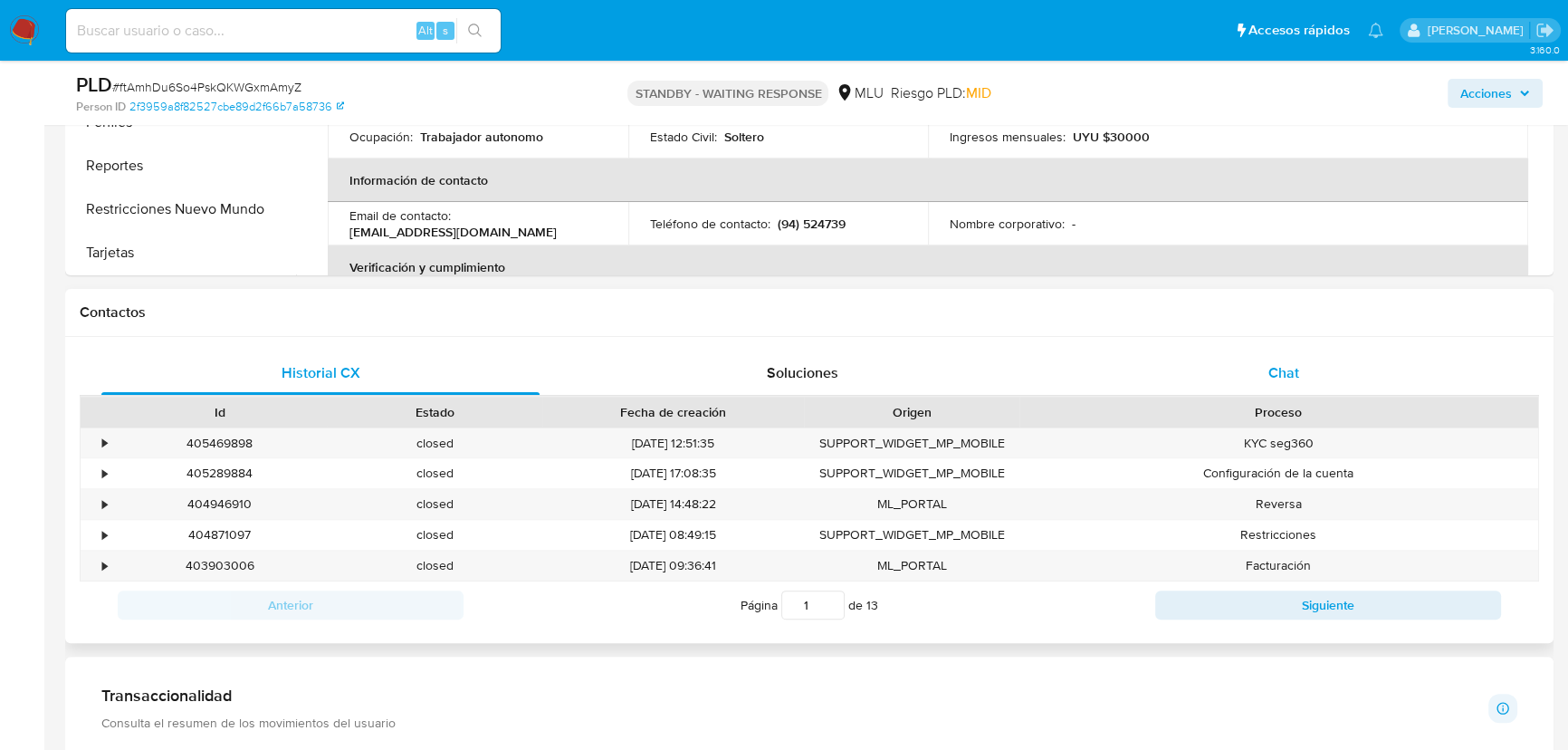
click at [1309, 358] on div "Chat" at bounding box center [1284, 372] width 438 height 43
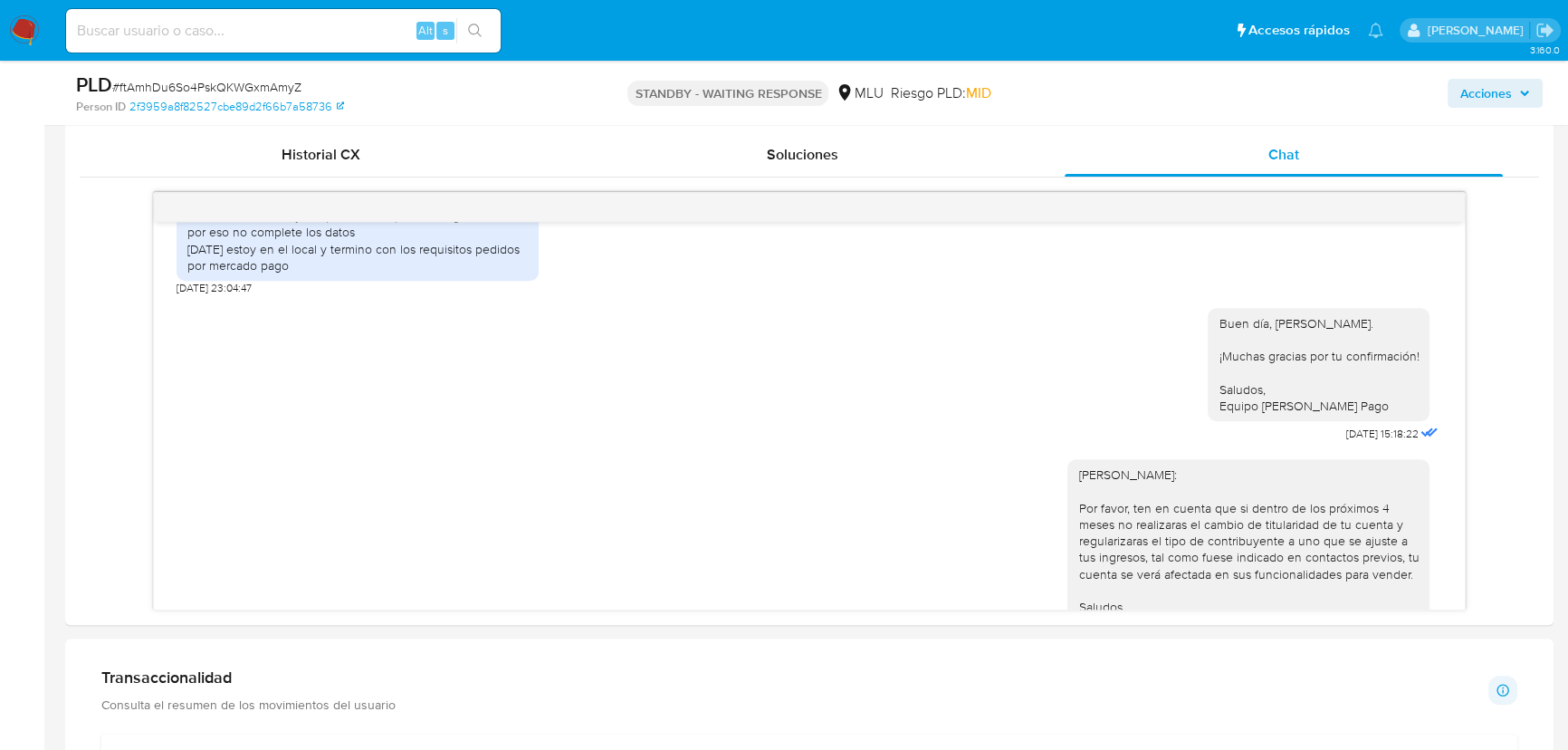
scroll to position [906, 0]
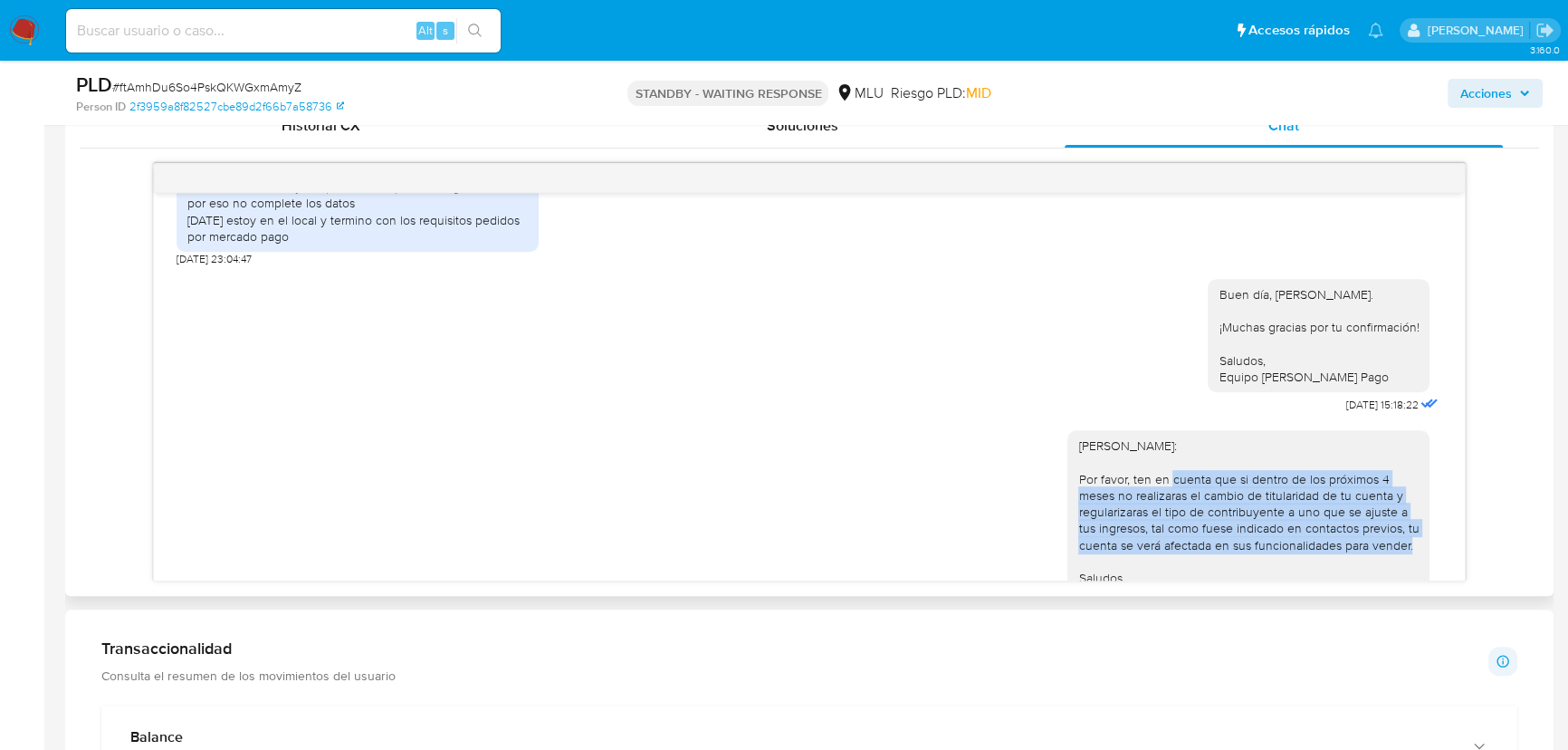
drag, startPoint x: 1162, startPoint y: 414, endPoint x: 1141, endPoint y: 489, distance: 77.9
click at [1141, 489] on div "Hola, Martín: Por favor, ten en cuenta que si dentro de los próximos 4 meses no…" at bounding box center [1247, 520] width 340 height 165
click at [1163, 486] on div "Hola, Martín: Por favor, ten en cuenta que si dentro de los próximos 4 meses no…" at bounding box center [1247, 520] width 340 height 165
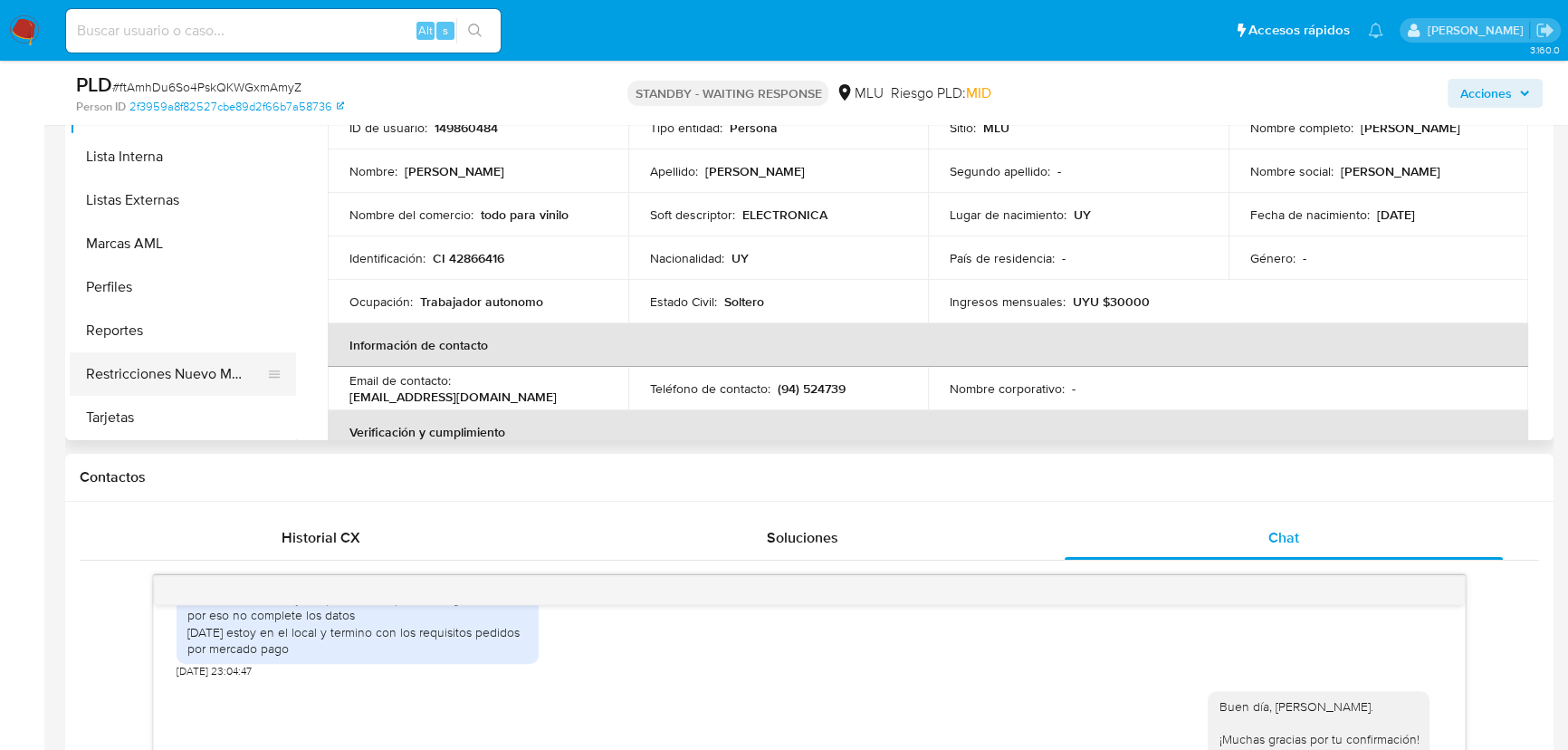
scroll to position [329, 0]
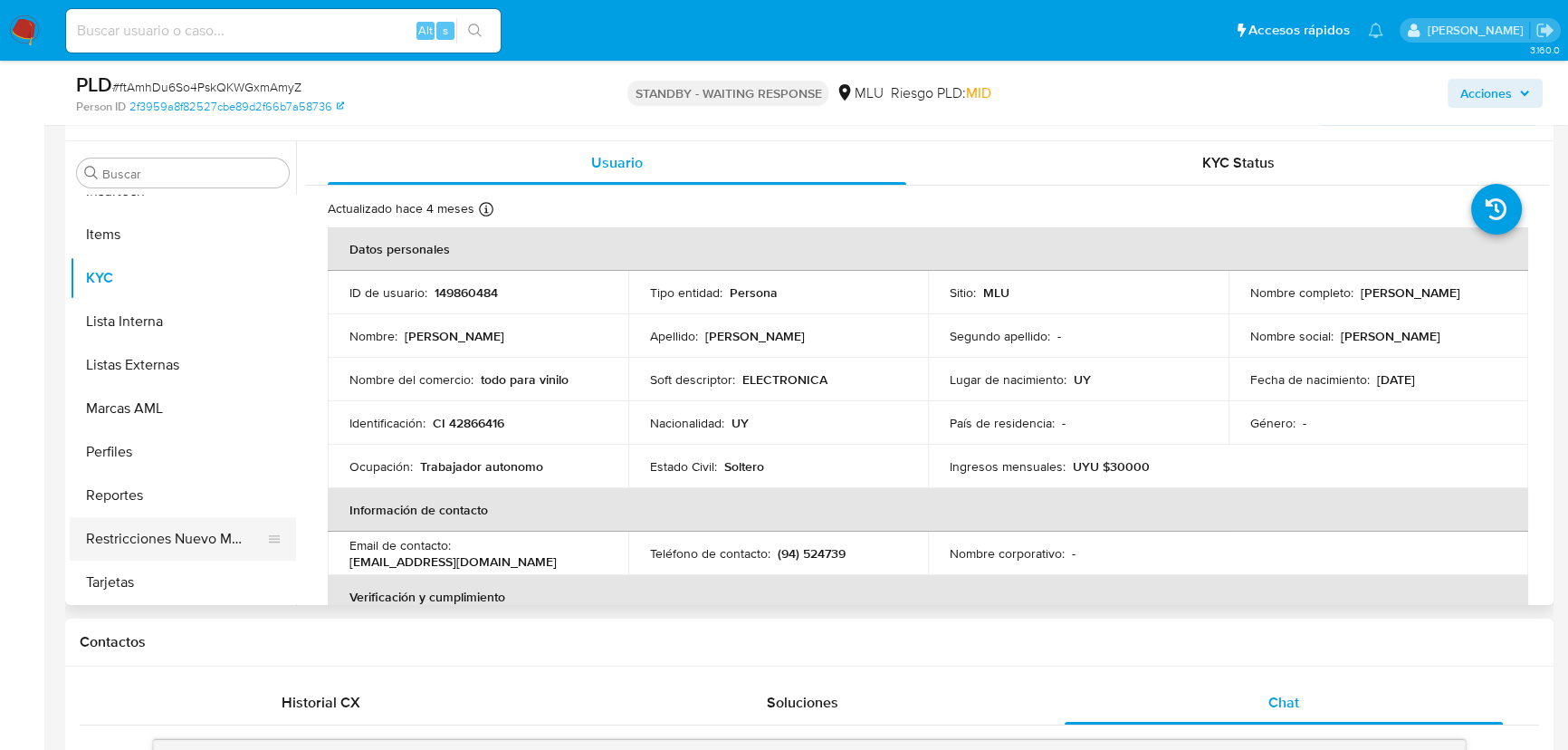
click at [183, 532] on button "Restricciones Nuevo Mundo" at bounding box center [175, 538] width 212 height 43
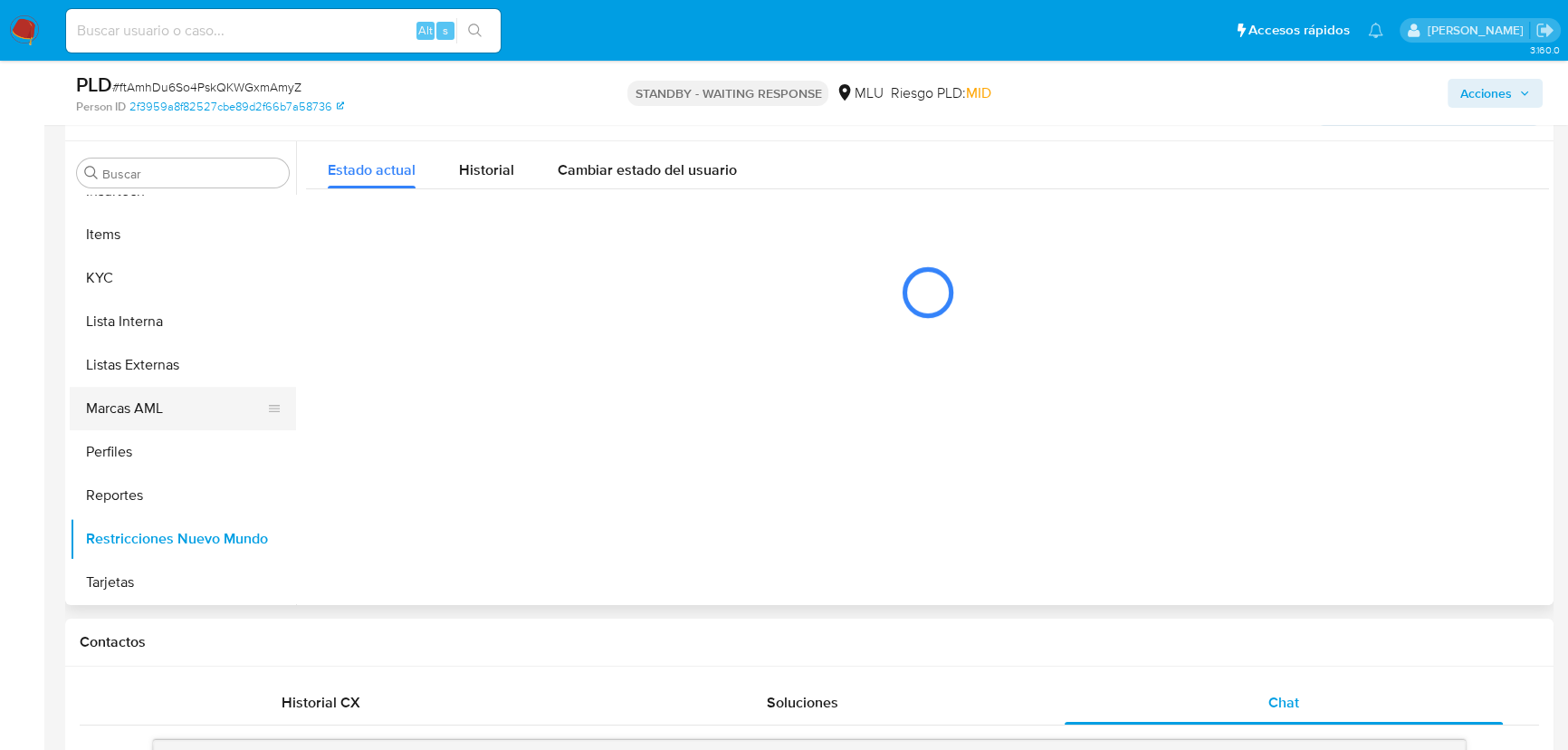
click at [164, 404] on button "Marcas AML" at bounding box center [175, 408] width 212 height 43
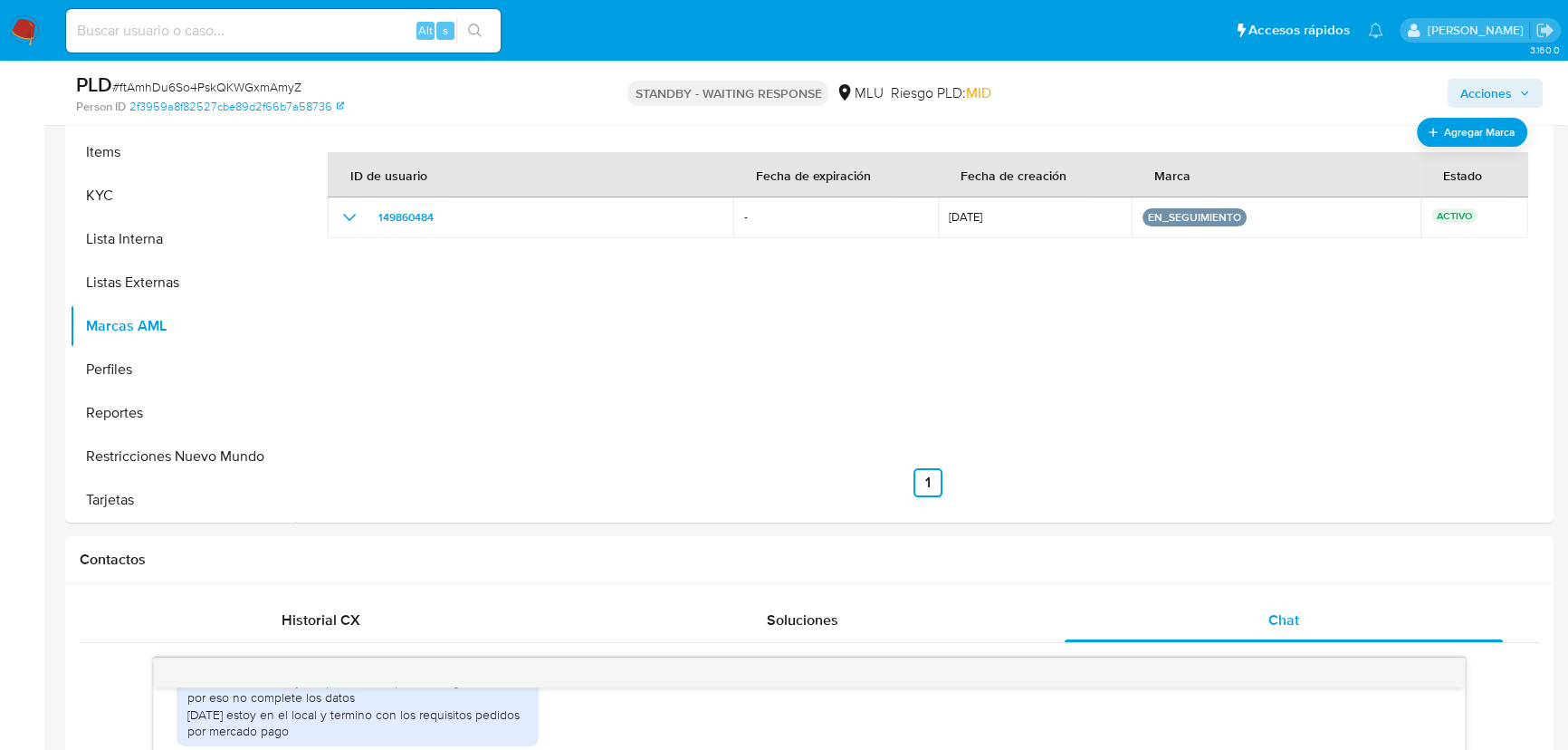
scroll to position [0, 0]
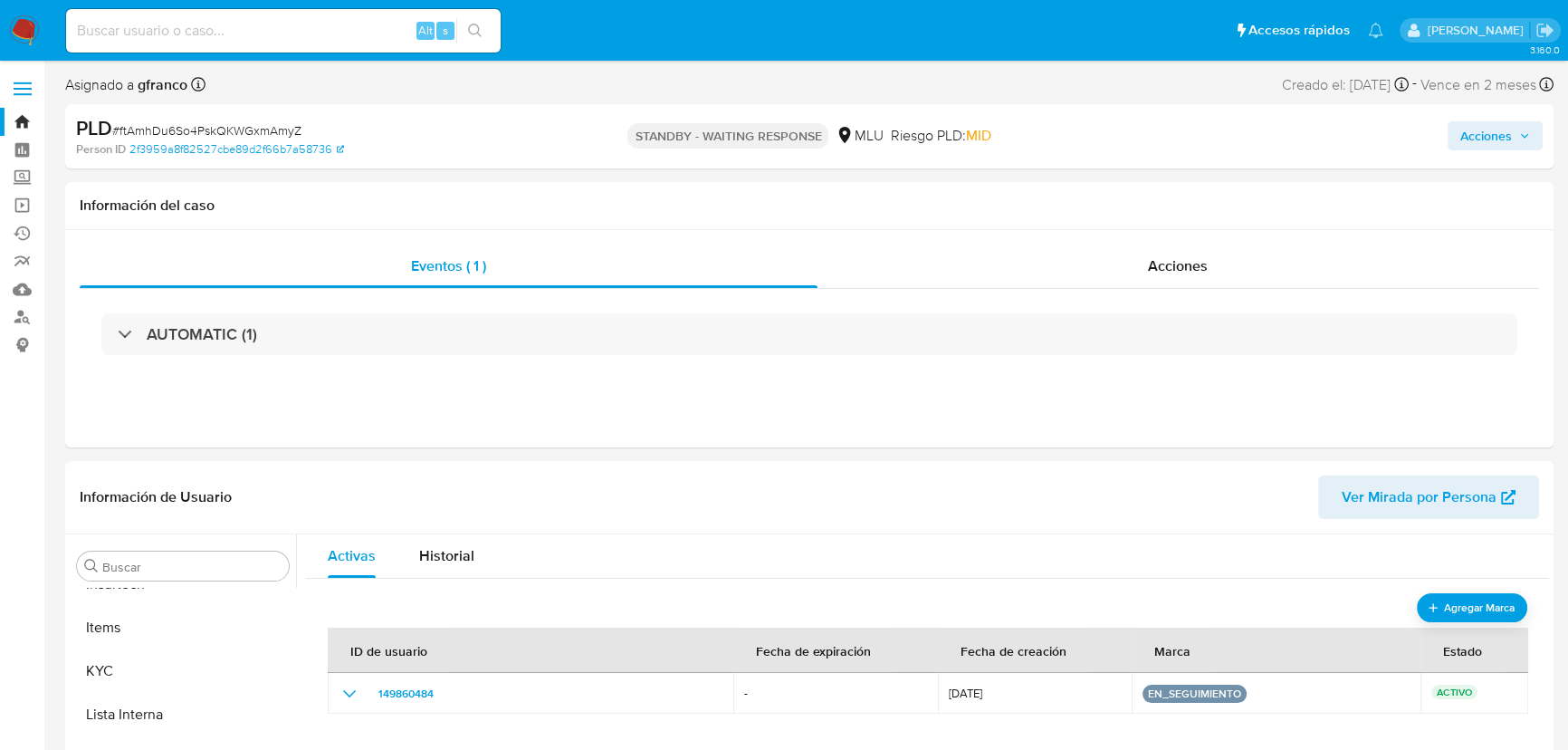
click at [273, 130] on span "# ftAmhDu6So4PskQKWGxmAmyZ" at bounding box center [206, 130] width 189 height 18
copy span "ftAmhDu6So4PskQKWGxmAmyZ"
click at [173, 126] on span "# ftAmhDu6So4PskQKWGxmAmyZ" at bounding box center [206, 130] width 189 height 18
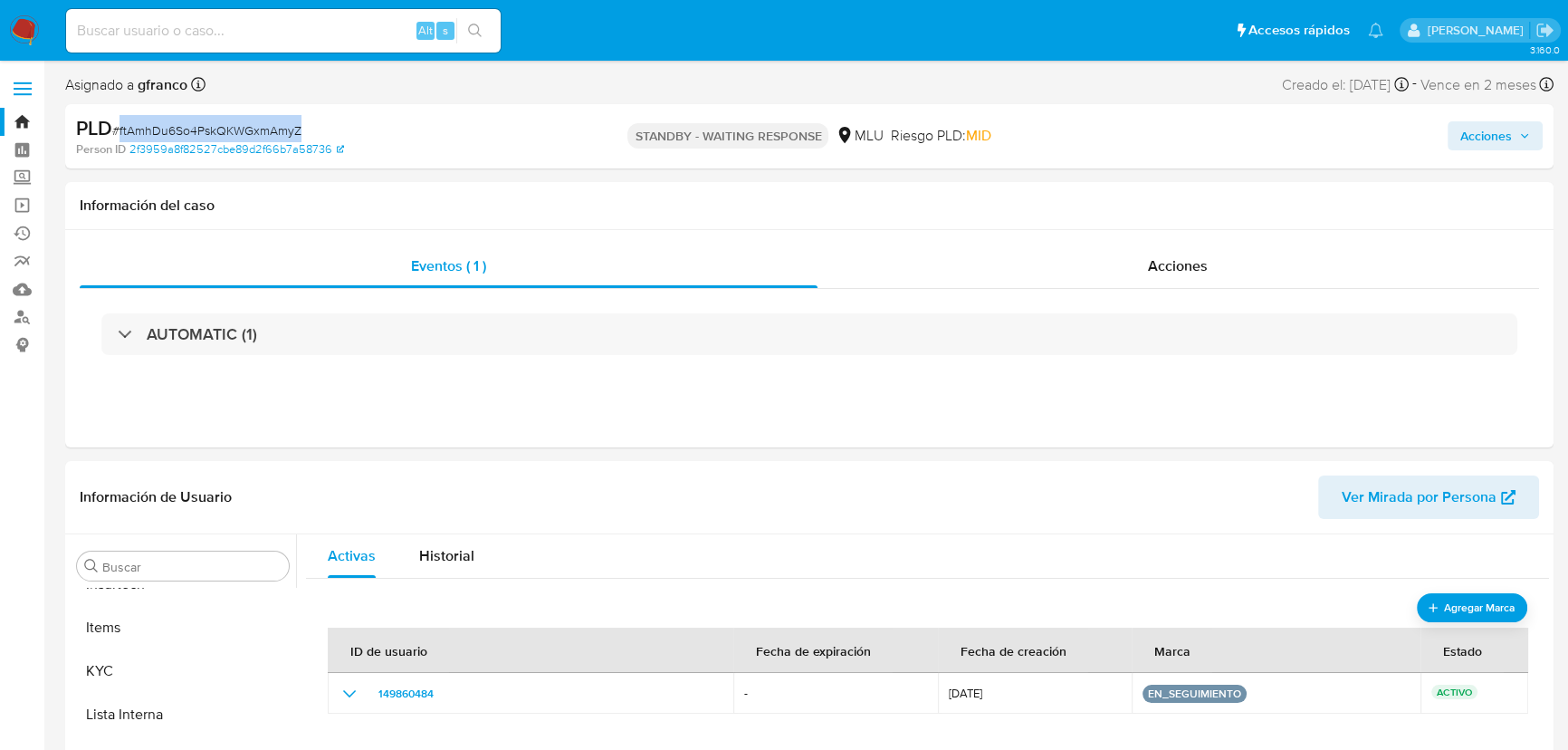
click at [173, 126] on span "# ftAmhDu6So4PskQKWGxmAmyZ" at bounding box center [206, 130] width 189 height 18
click at [21, 43] on img at bounding box center [25, 31] width 31 height 31
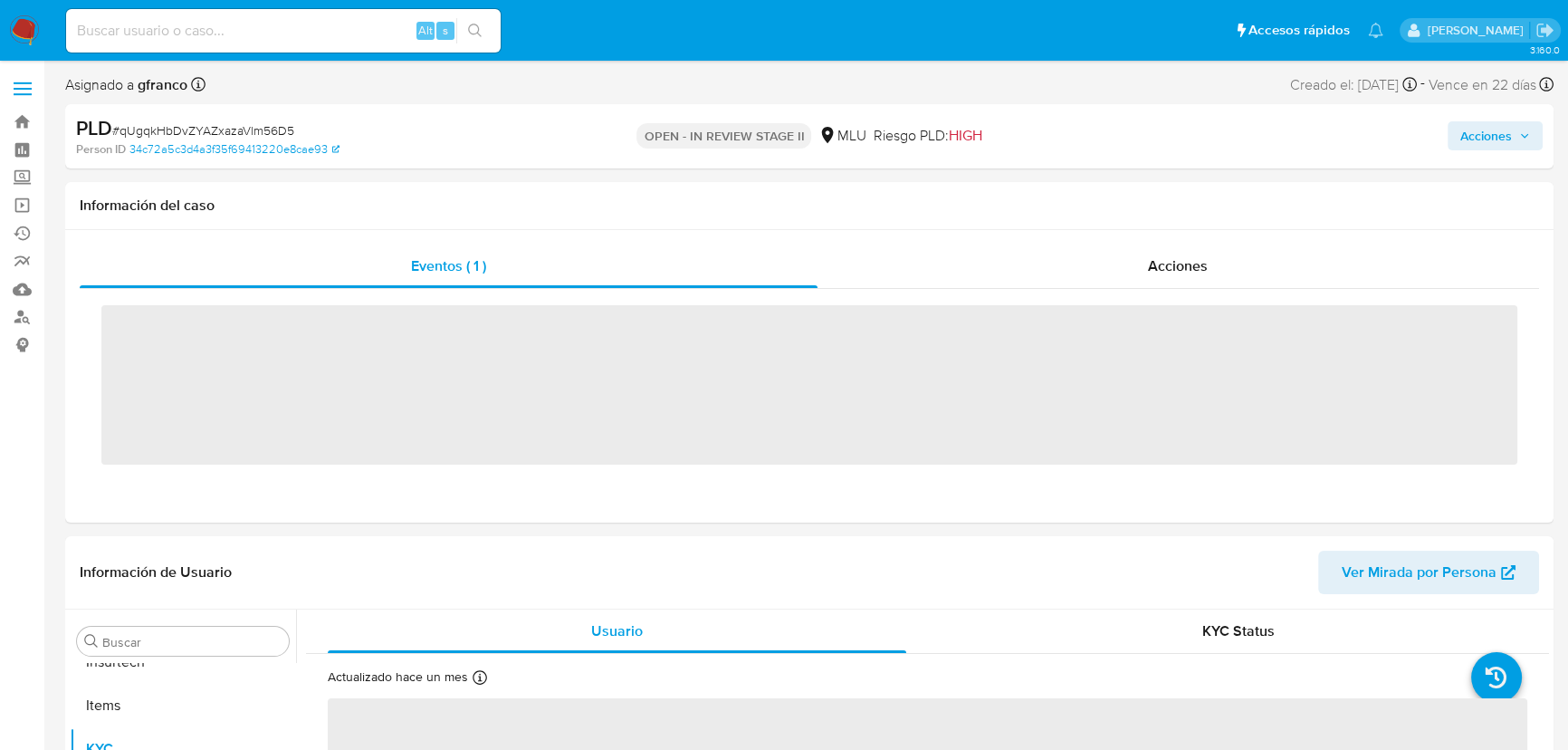
scroll to position [808, 0]
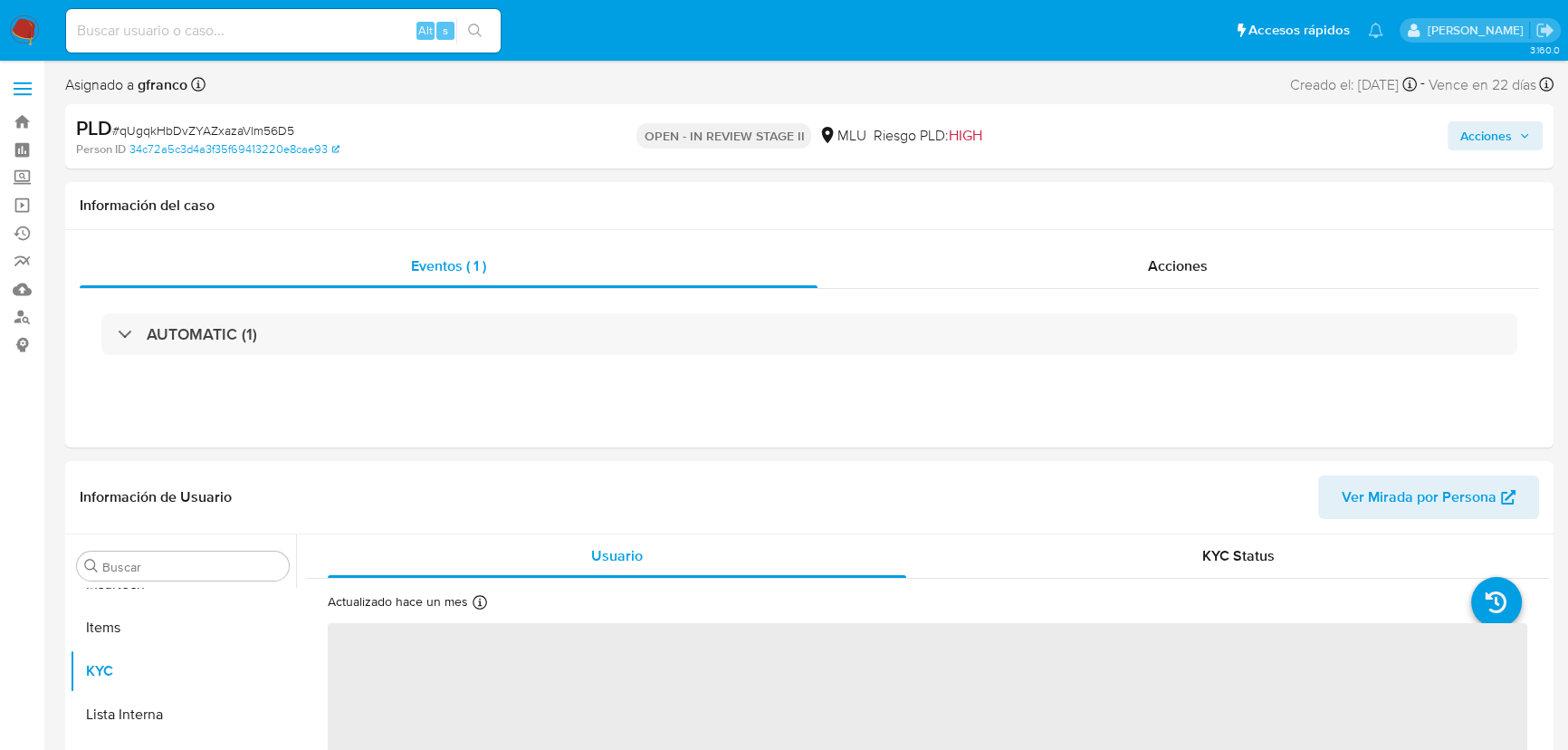
select select "10"
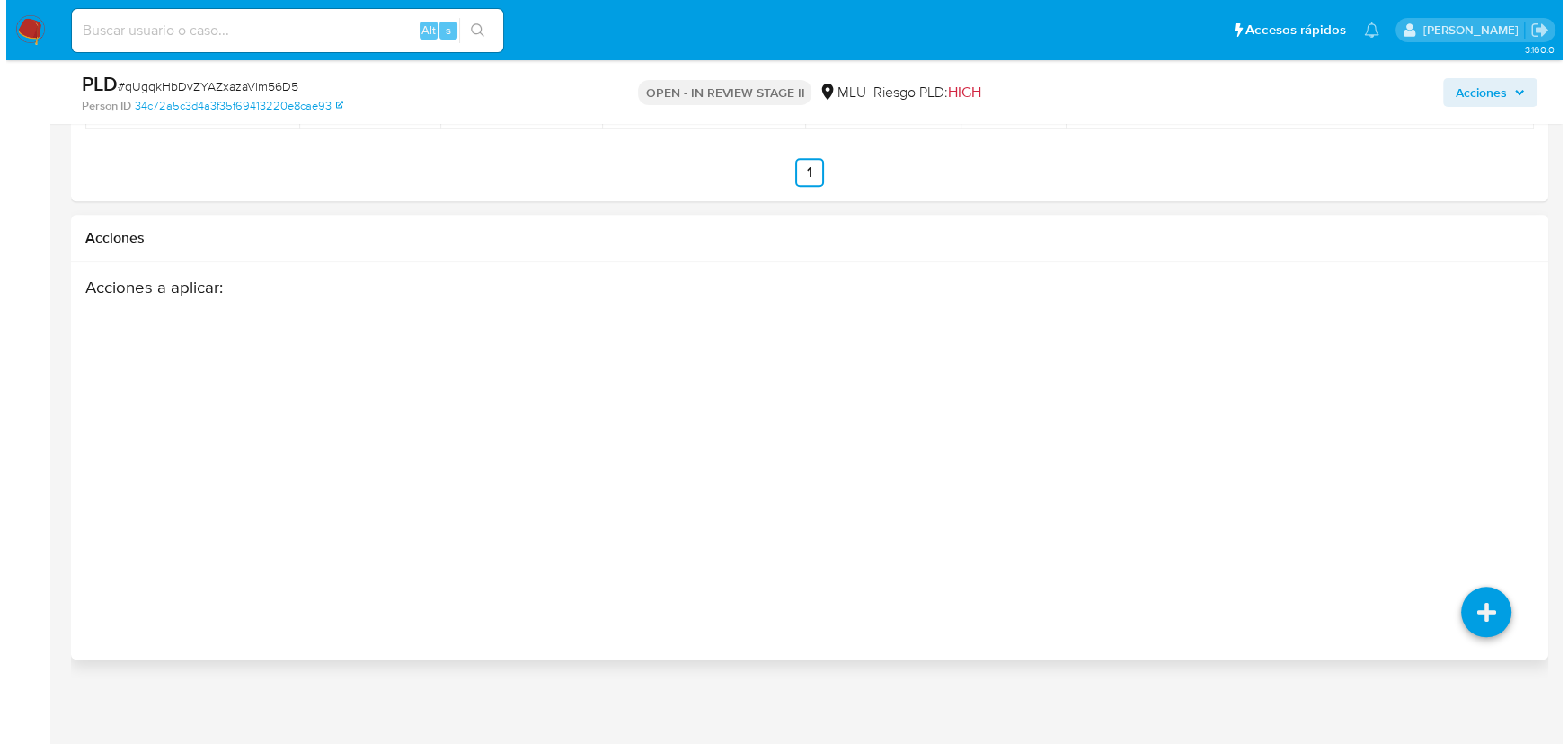
scroll to position [2338, 0]
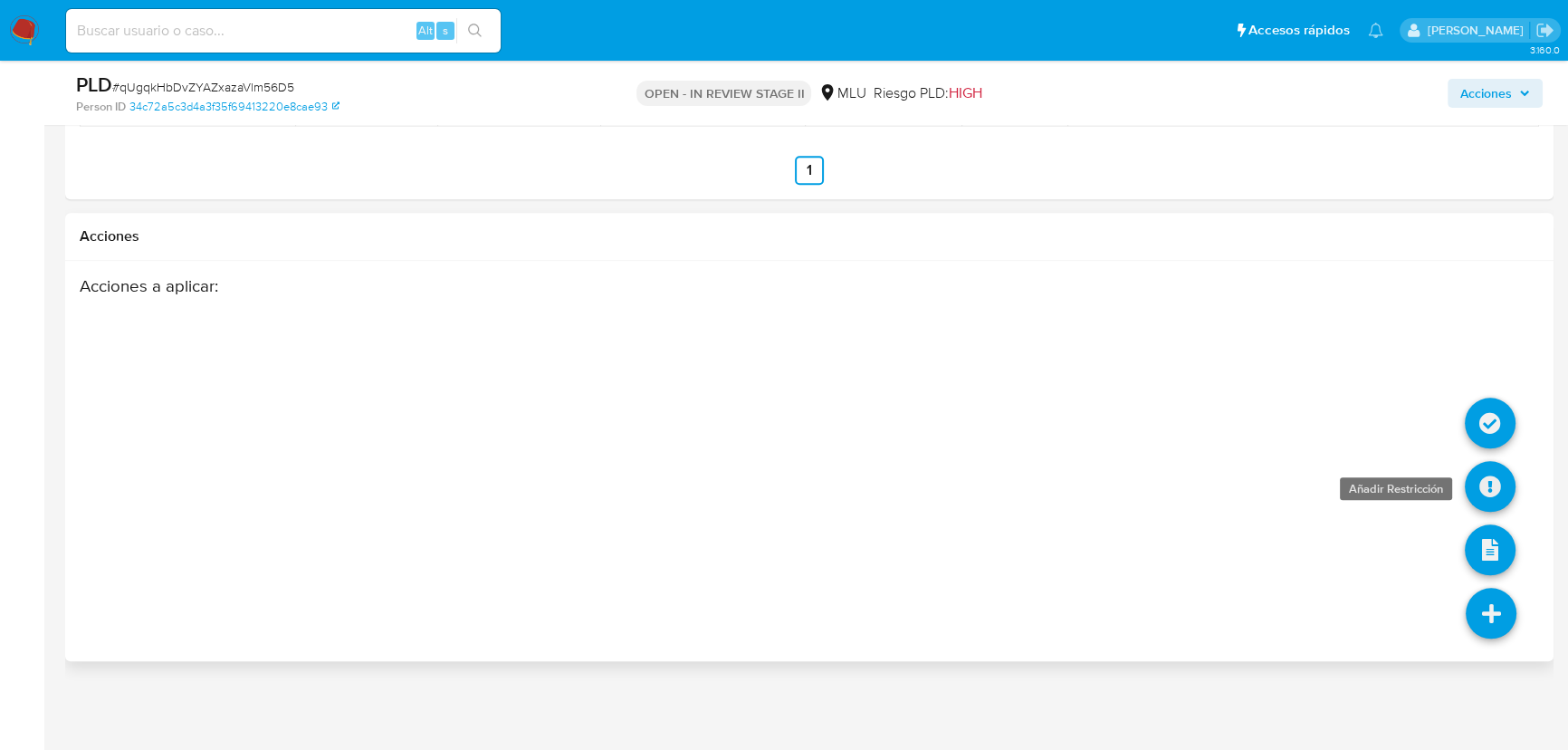
click at [1486, 496] on icon at bounding box center [1489, 486] width 50 height 50
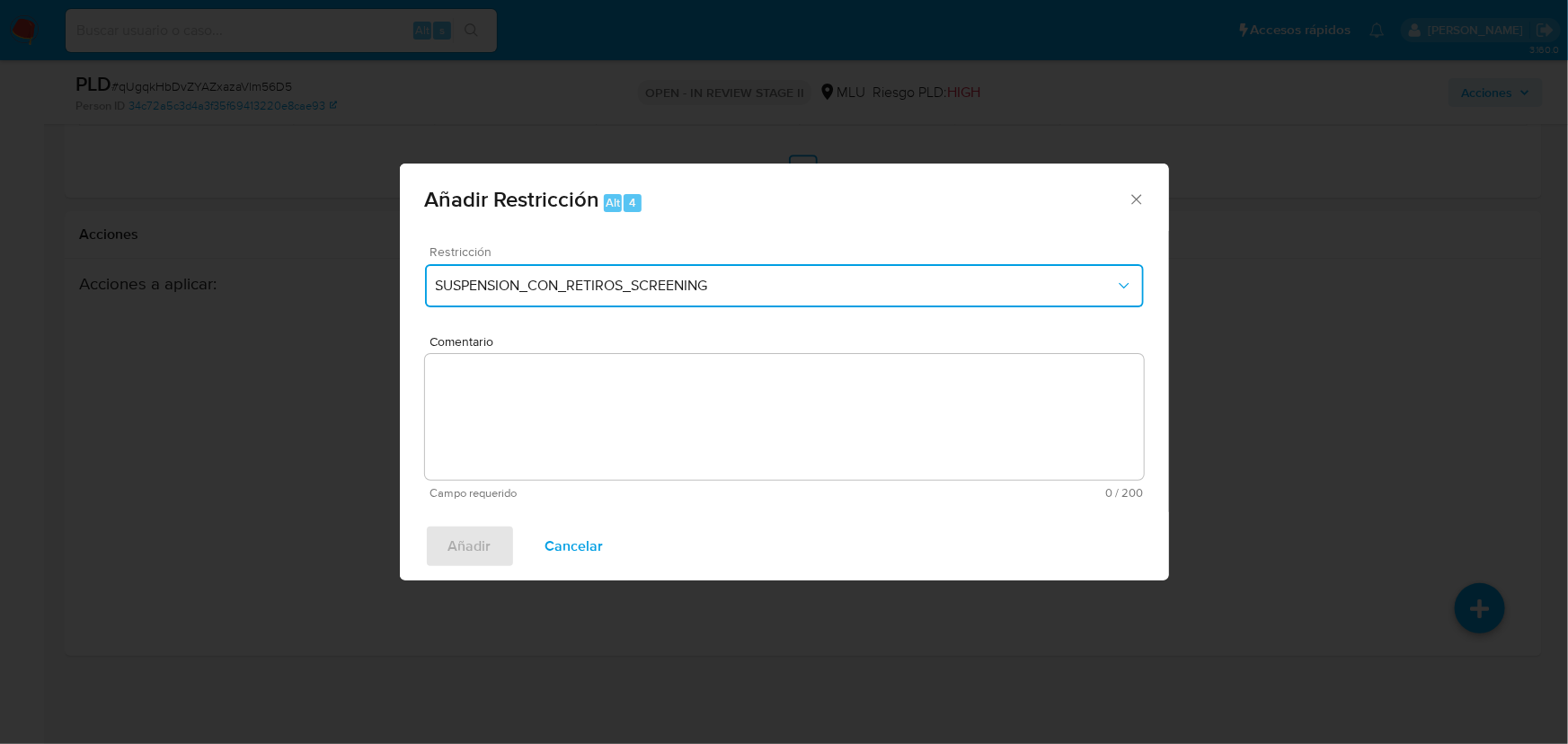
click at [720, 297] on button "SUSPENSION_CON_RETIROS_SCREENING" at bounding box center [784, 285] width 719 height 43
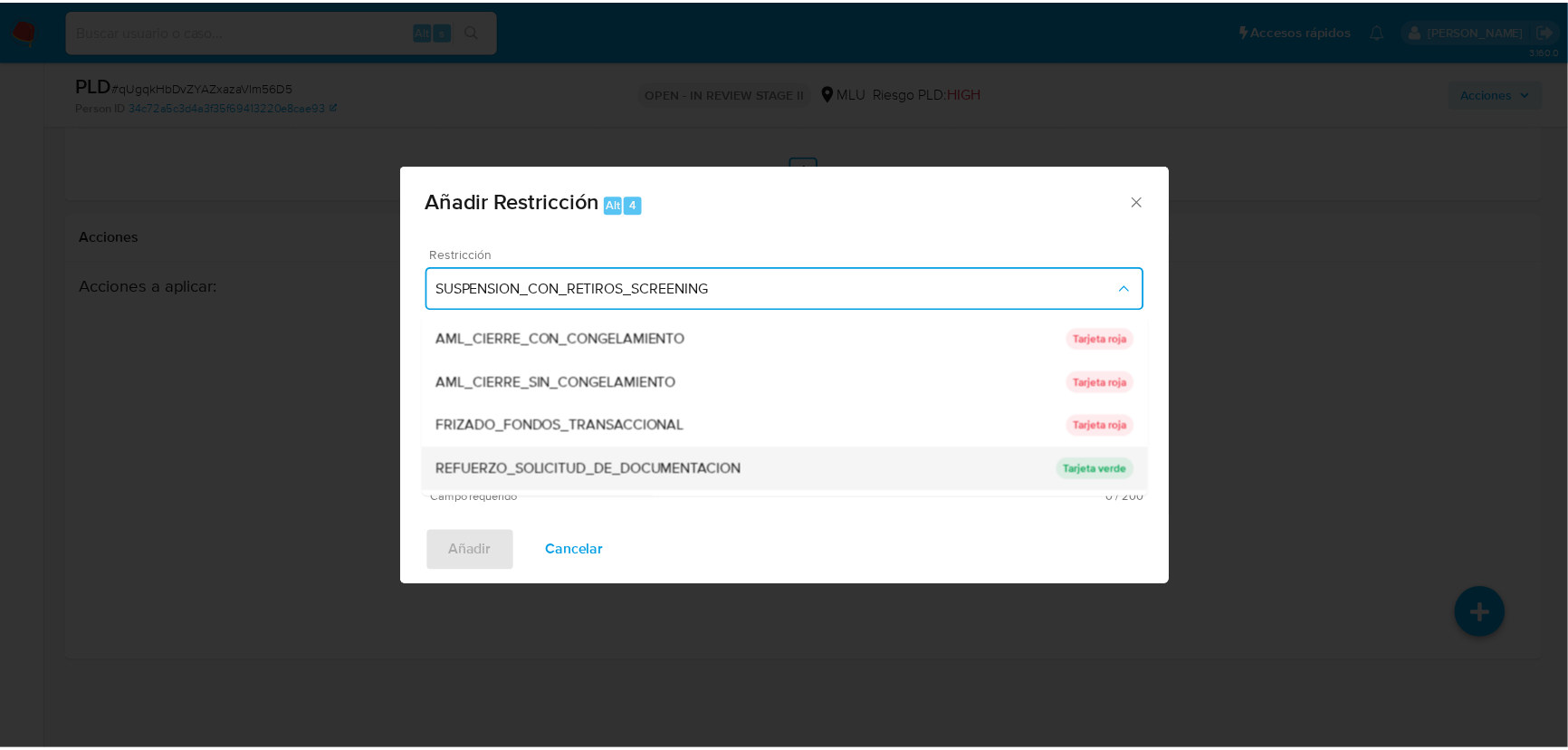
scroll to position [166, 0]
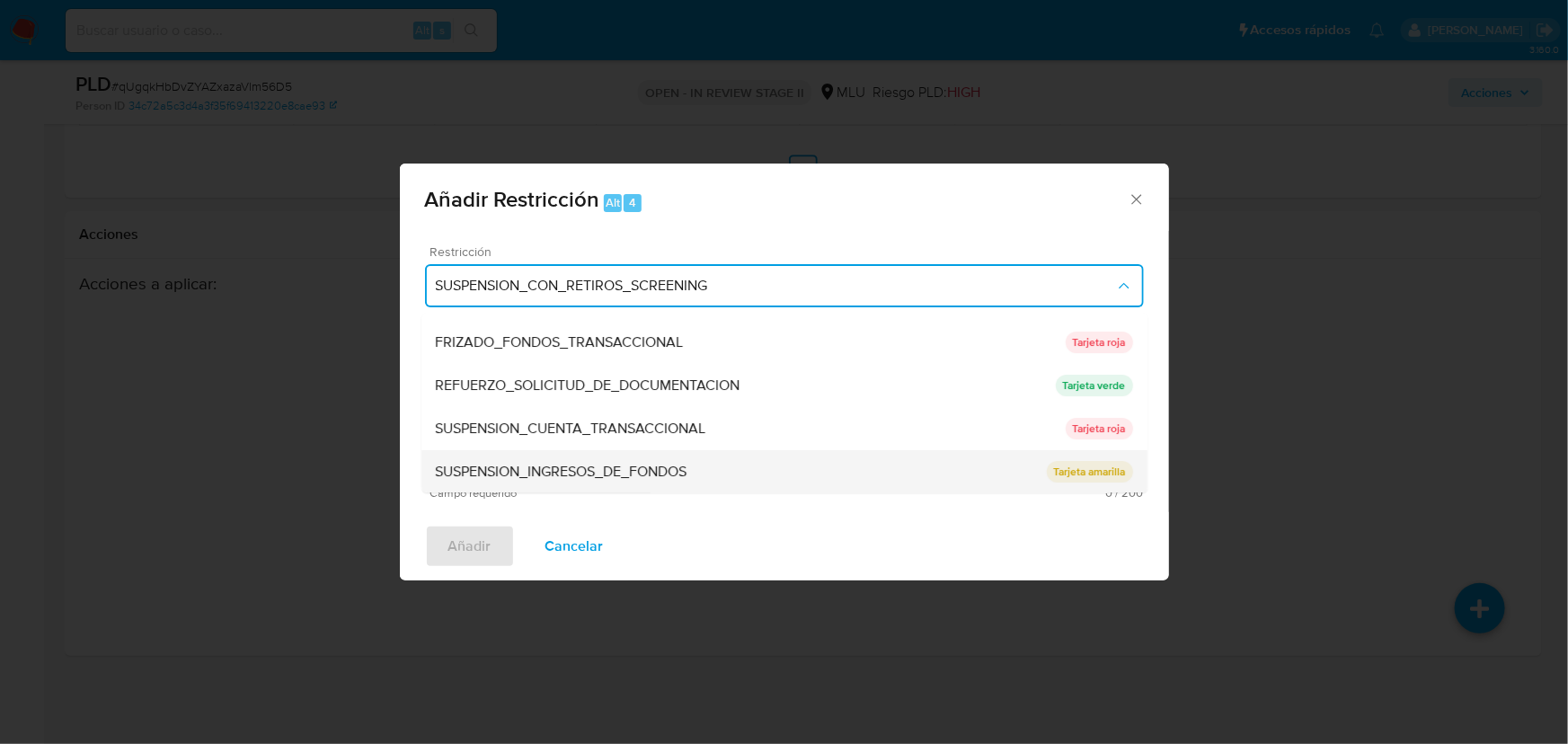
click at [731, 464] on div "SUSPENSION_INGRESOS_DE_FONDOS" at bounding box center [741, 471] width 611 height 43
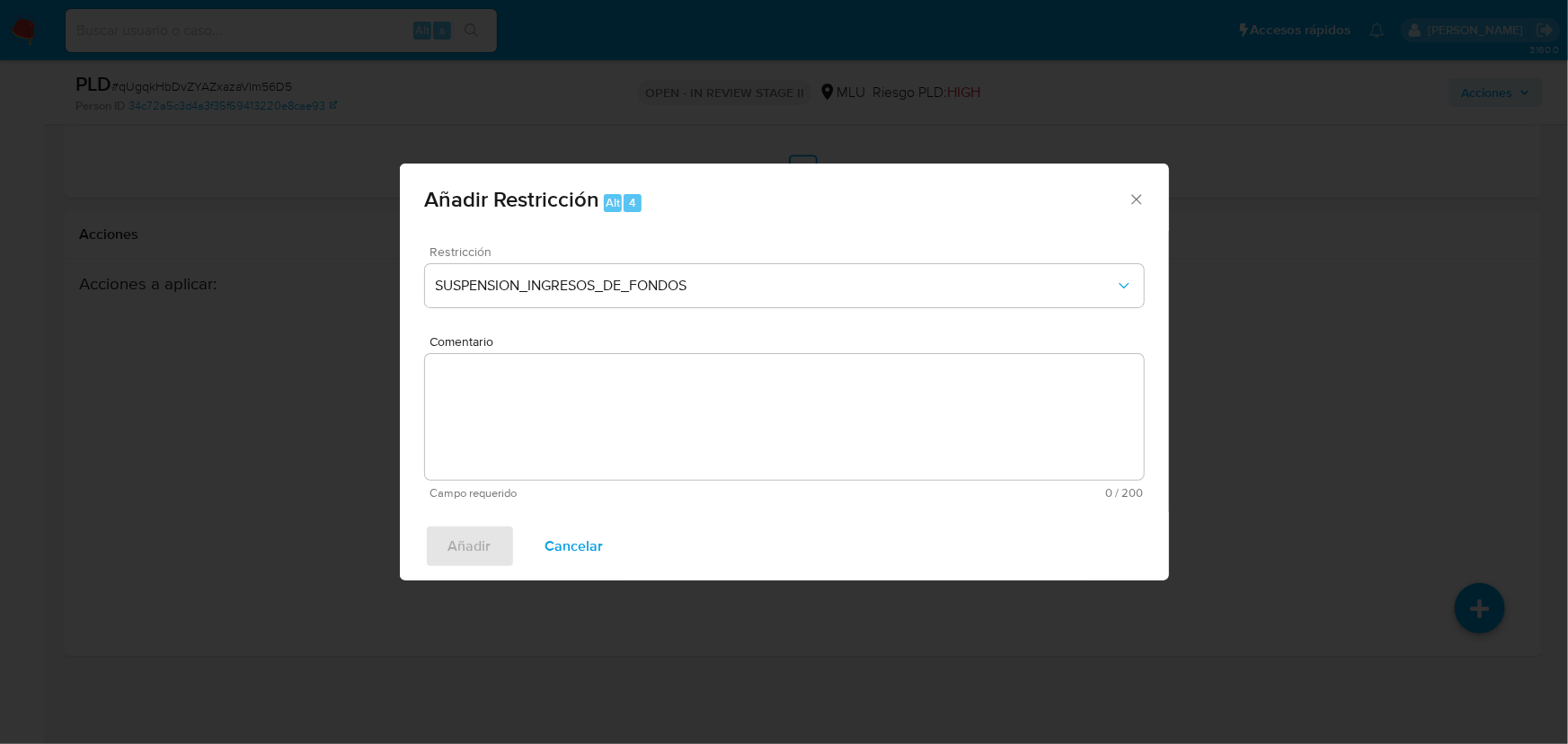
click at [713, 397] on textarea "Comentario" at bounding box center [784, 417] width 719 height 126
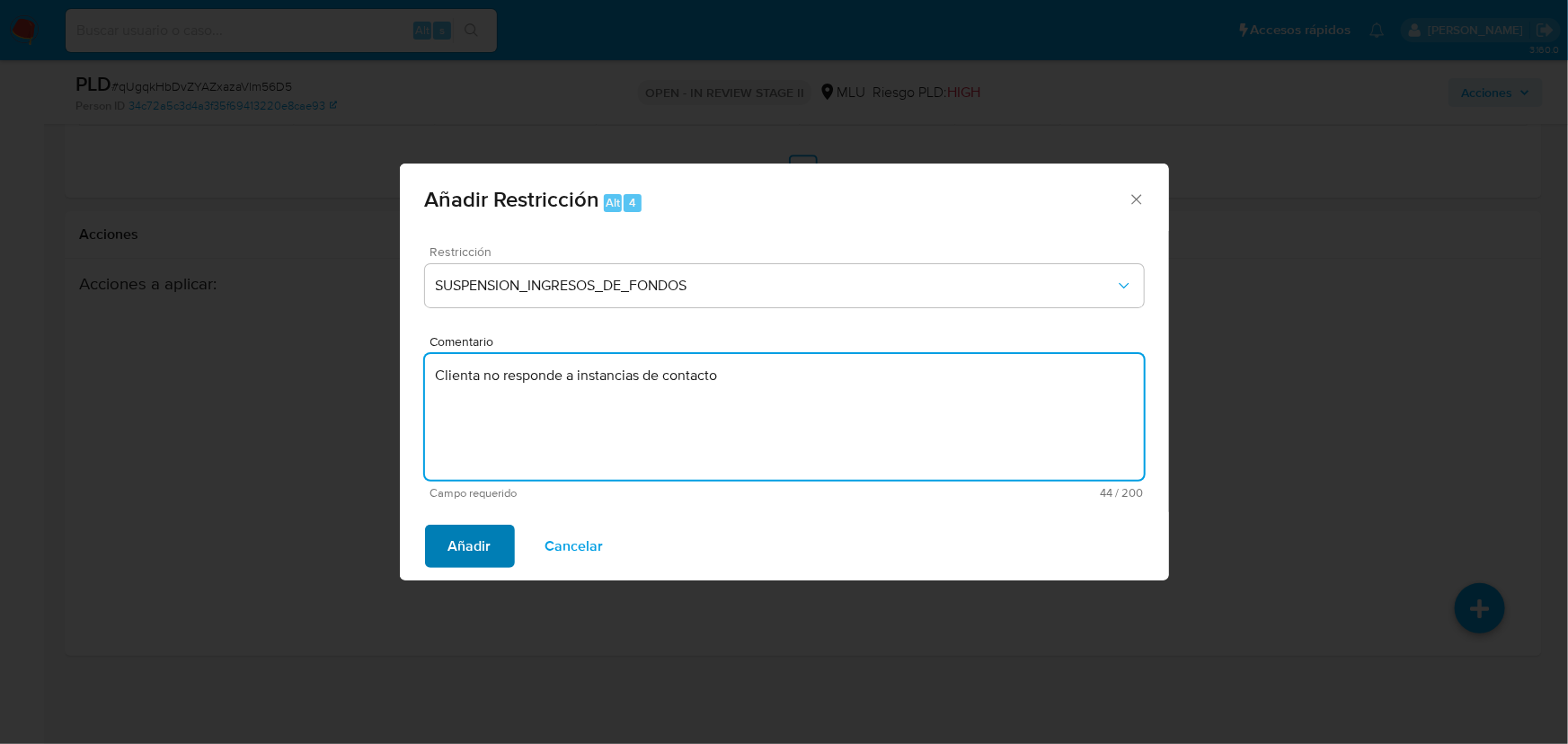
type textarea "Clienta no responde a instancias de contacto"
click at [464, 555] on span "Añadir" at bounding box center [469, 546] width 43 height 39
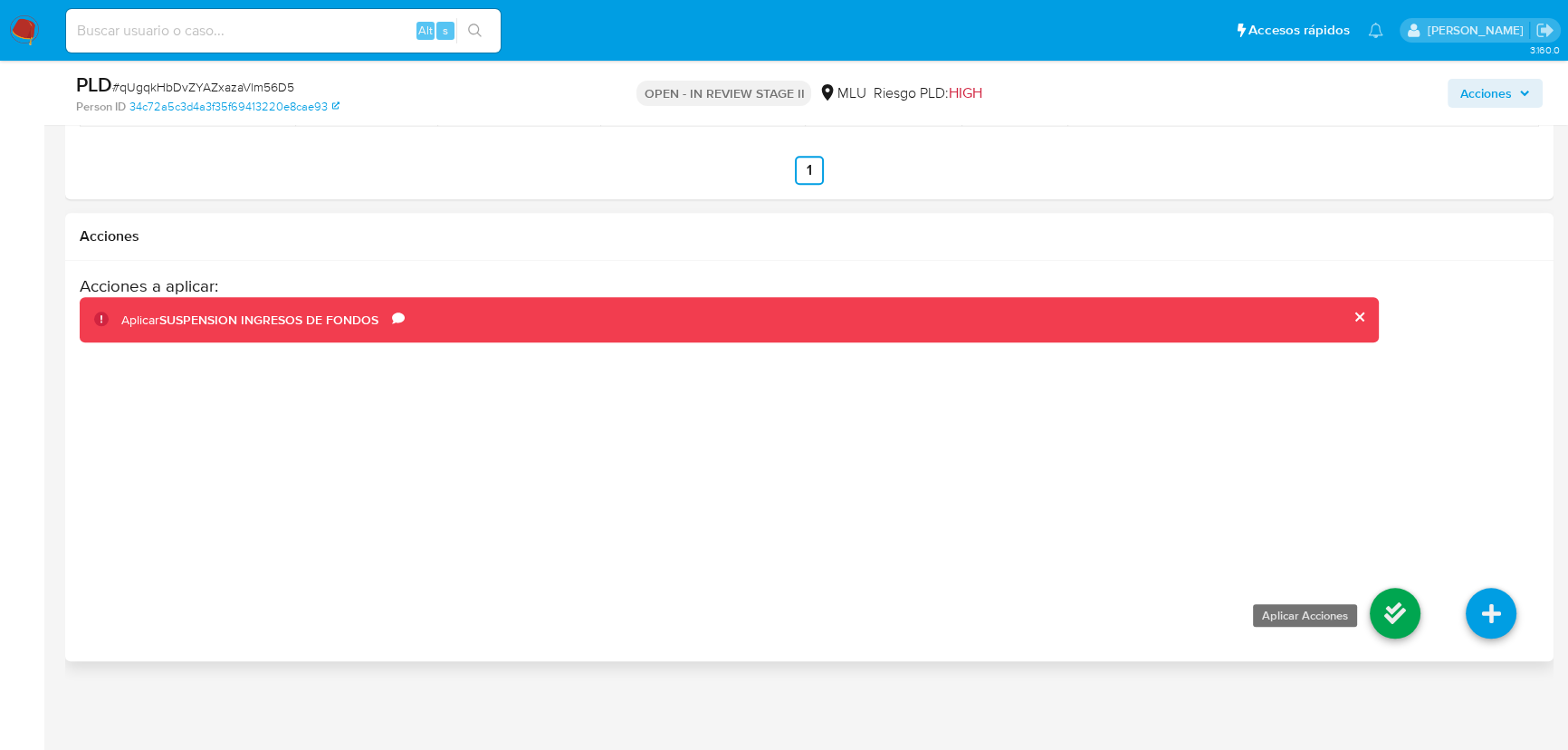
click at [1397, 610] on icon at bounding box center [1394, 612] width 50 height 50
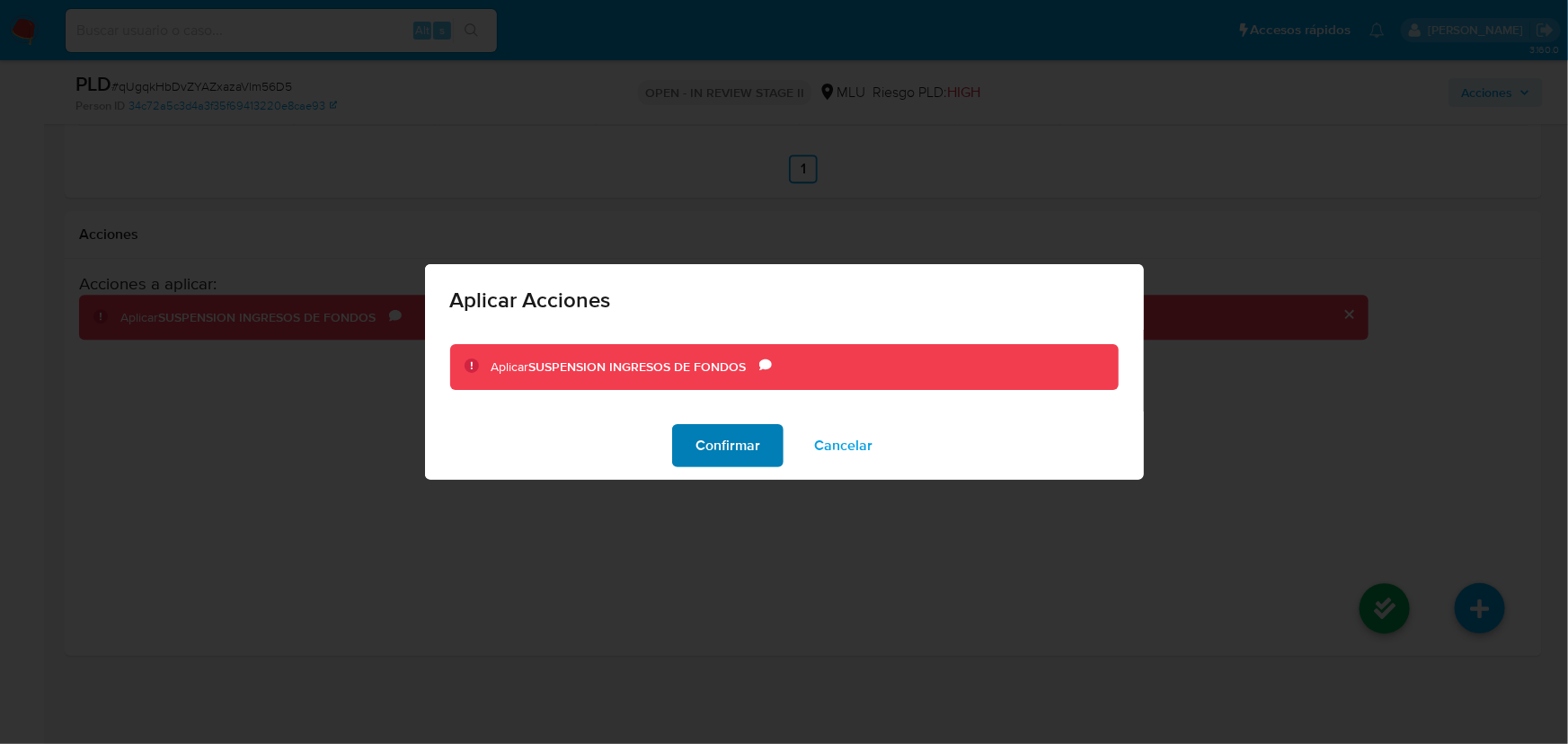
click at [739, 451] on span "Confirmar" at bounding box center [728, 445] width 65 height 39
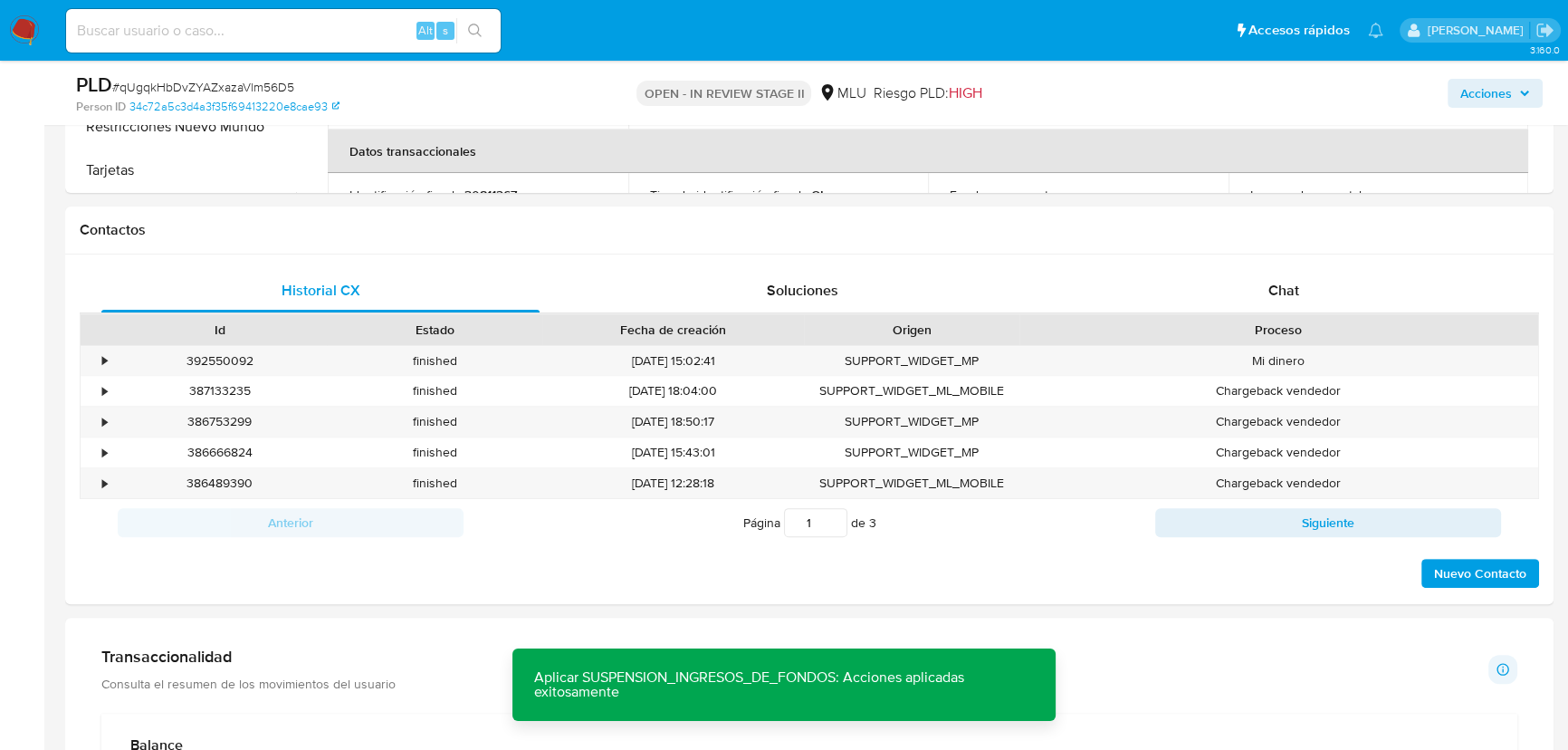
scroll to position [463, 0]
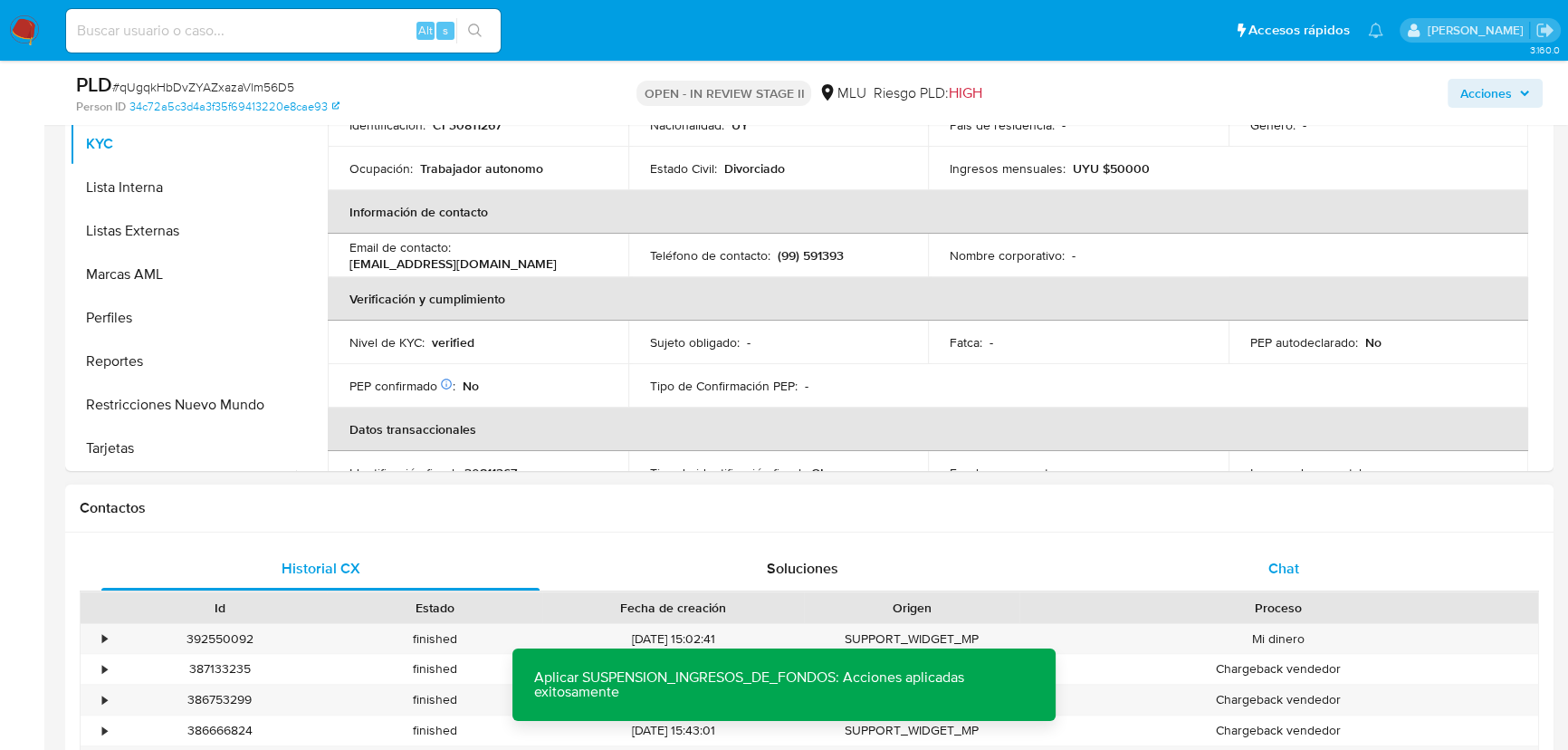
click at [1279, 565] on span "Chat" at bounding box center [1284, 568] width 31 height 21
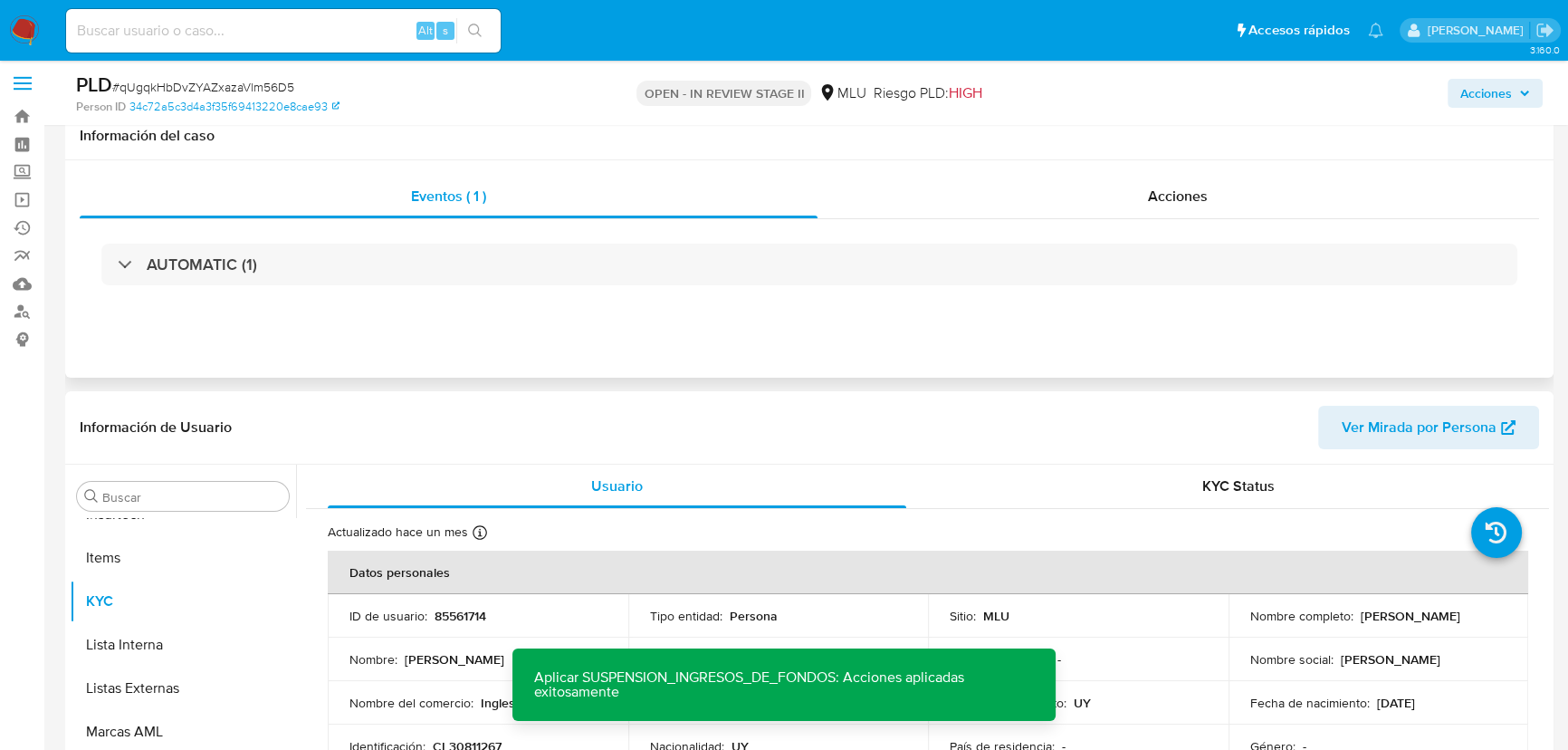
scroll to position [0, 0]
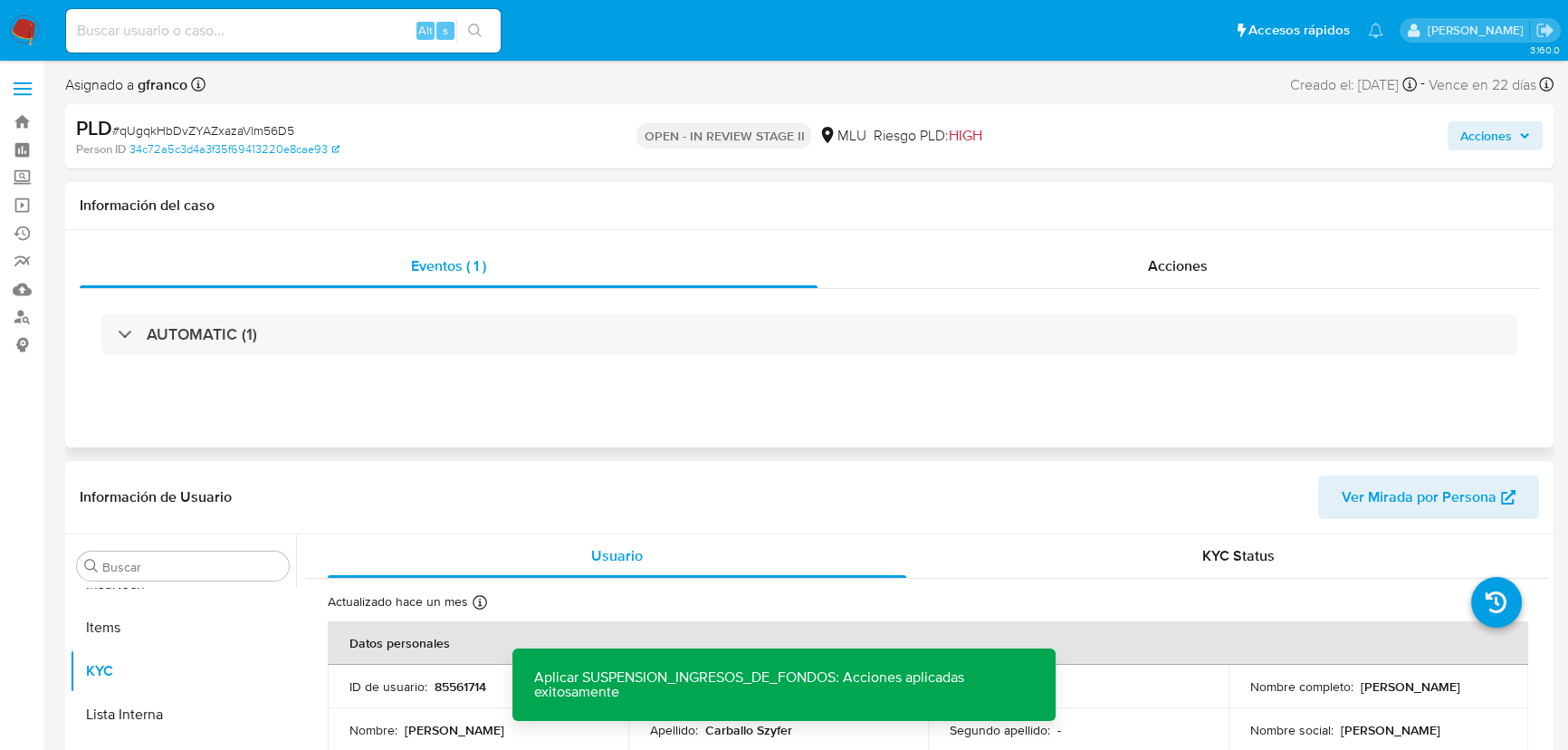
click at [1206, 240] on div "Eventos ( 1 ) Acciones AUTOMATIC (1)" at bounding box center [809, 338] width 1488 height 217
click at [1179, 250] on div "Acciones" at bounding box center [1179, 266] width 722 height 43
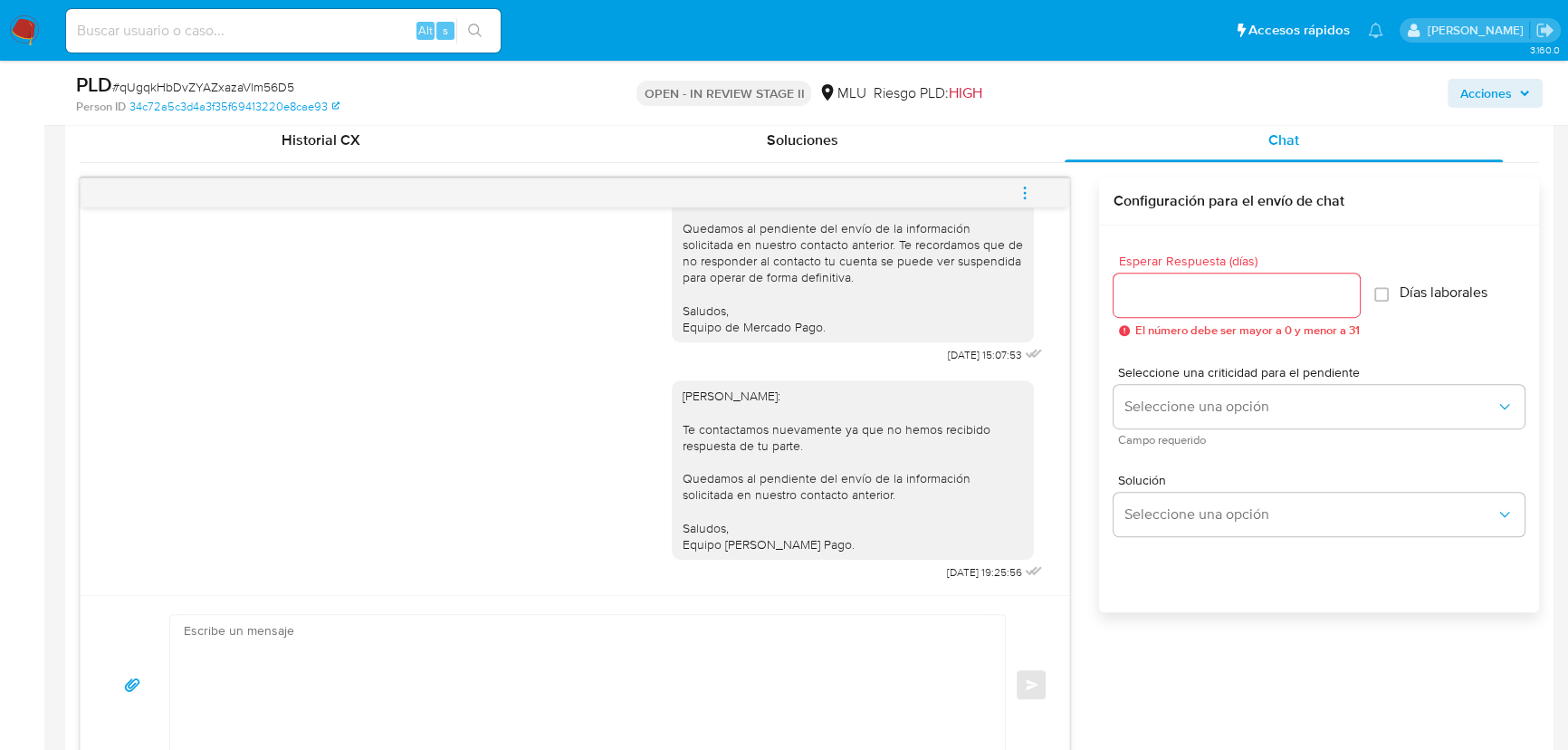
scroll to position [1060, 0]
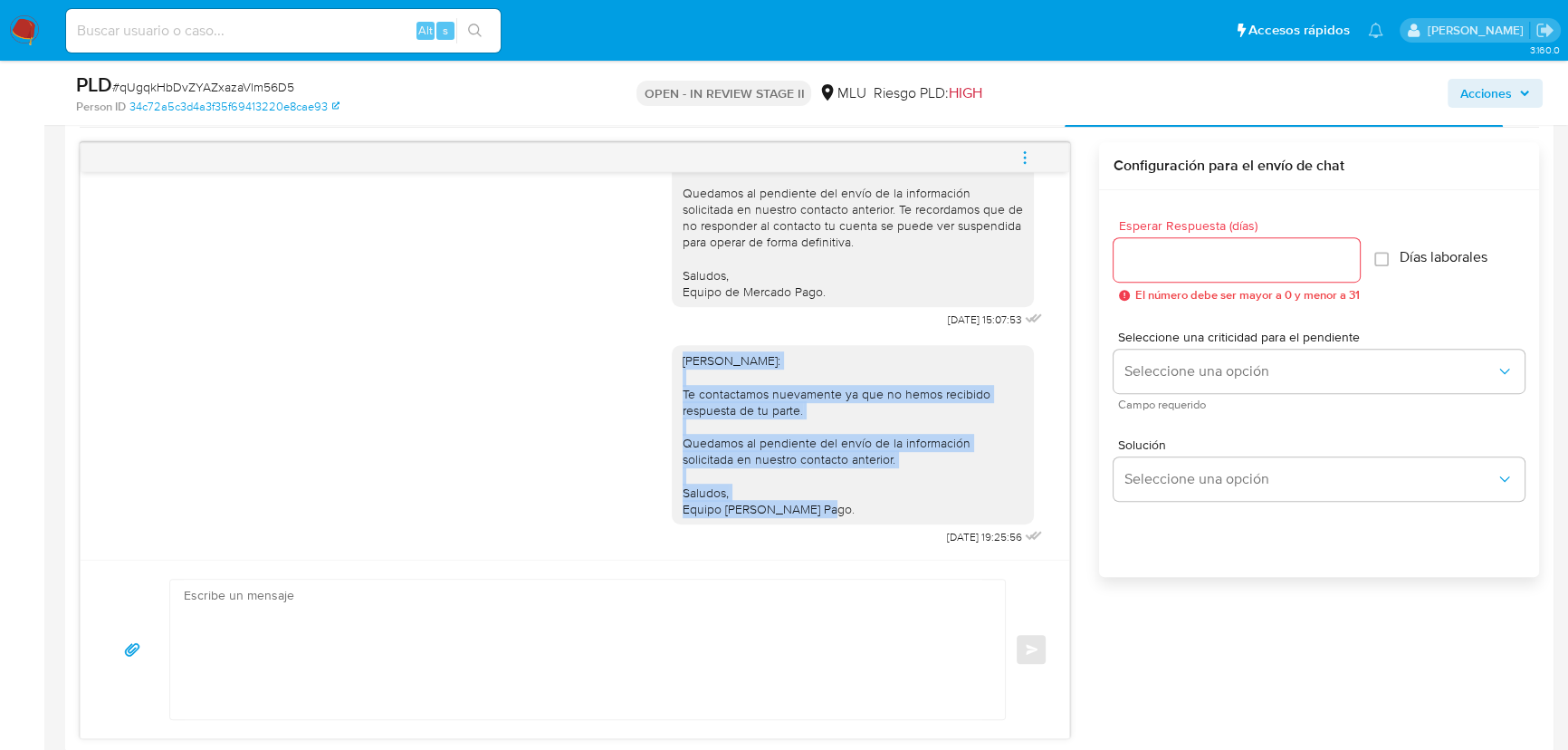
drag, startPoint x: 811, startPoint y: 506, endPoint x: 665, endPoint y: 365, distance: 203.0
click at [672, 365] on div "Hola, Natalia: Te contactamos nuevamente ya que no hemos recibido respuesta de …" at bounding box center [852, 435] width 362 height 180
copy div "Hola, Natalia: Te contactamos nuevamente ya que no hemos recibido respuesta de …"
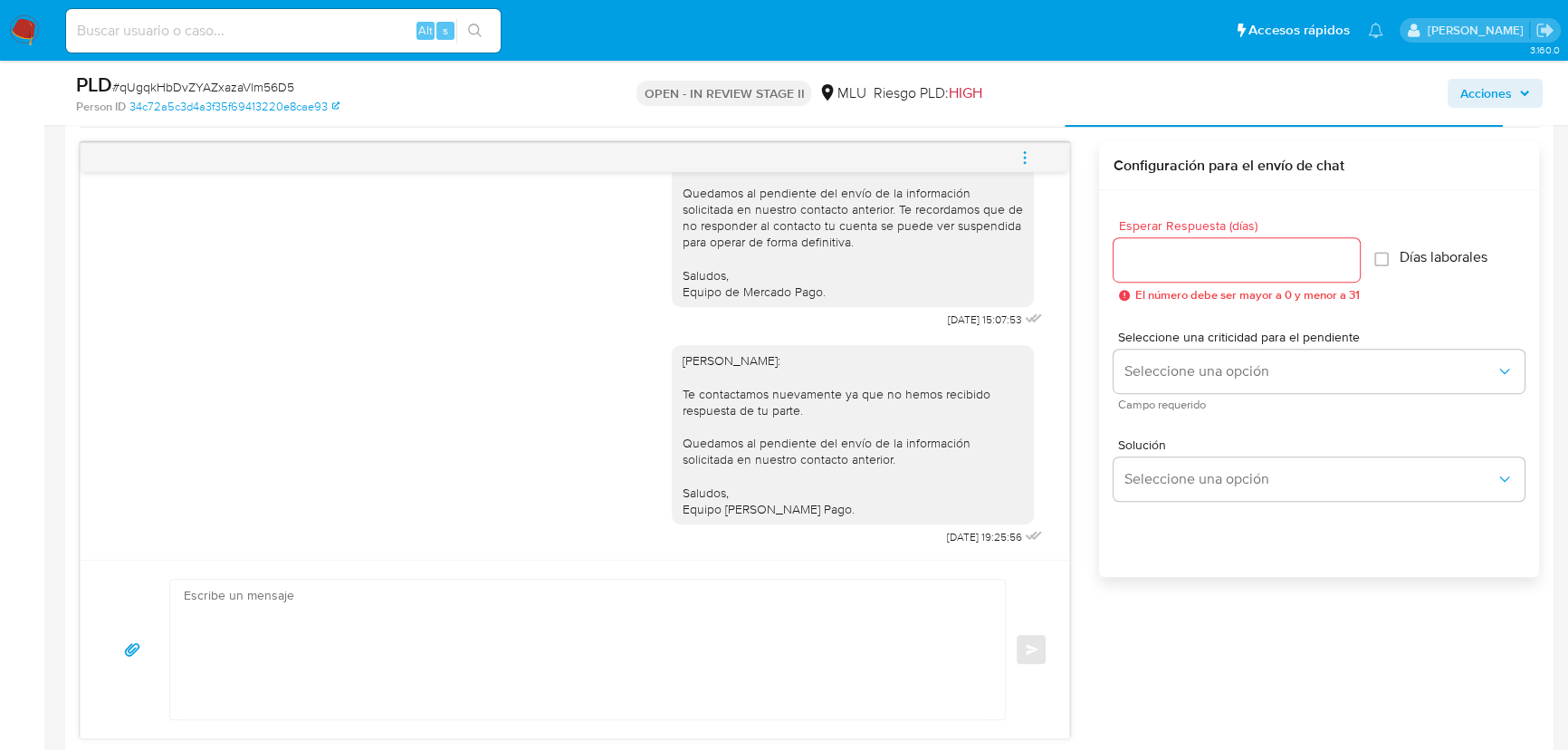
click at [485, 601] on textarea at bounding box center [583, 649] width 798 height 139
paste textarea "Hola, Natalia: Te contactamos nuevamente ya que no hemos recibido respuesta de …"
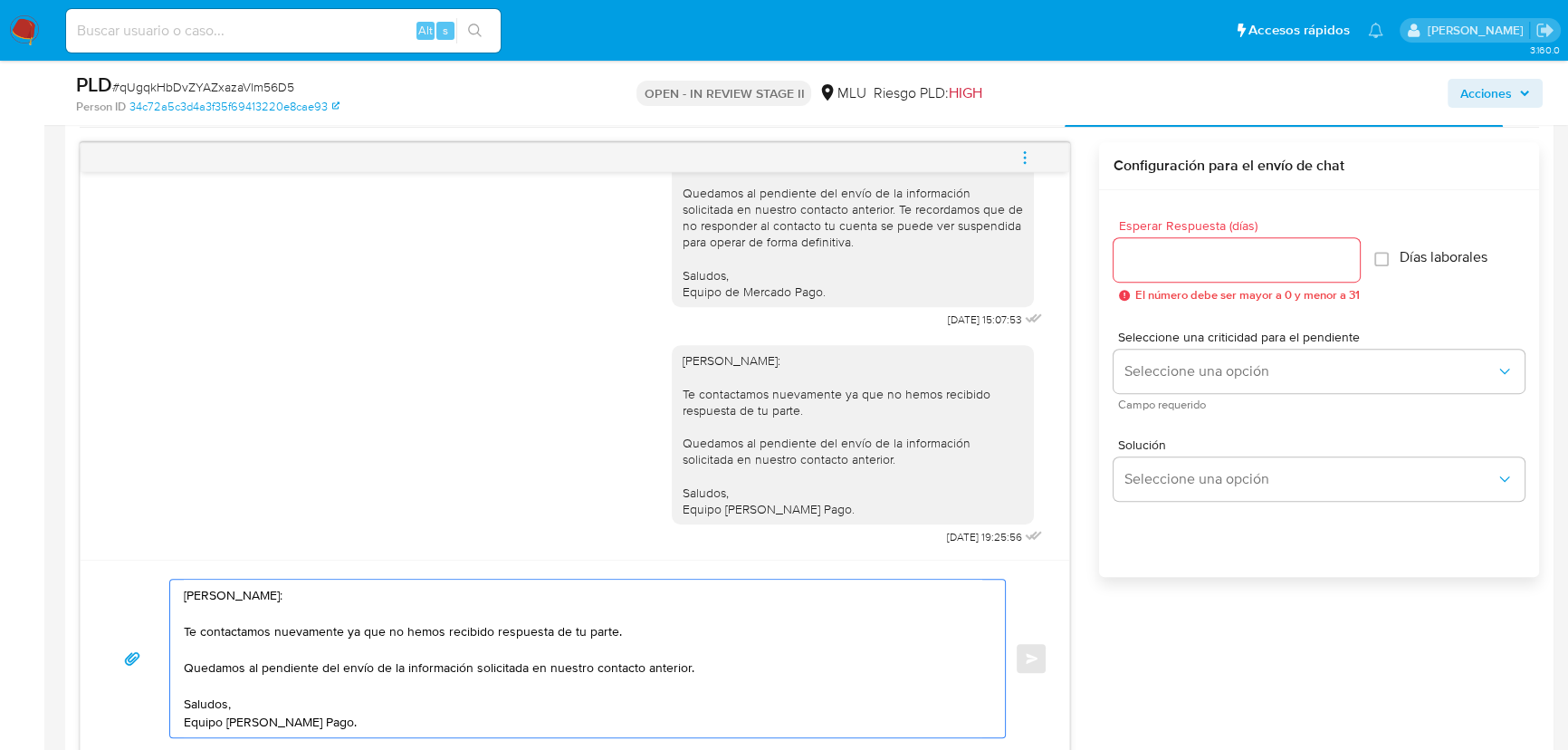
drag, startPoint x: 228, startPoint y: 632, endPoint x: 472, endPoint y: 640, distance: 244.1
click at [472, 640] on textarea "Hola, Natalia: Te contactamos nuevamente ya que no hemos recibido respuesta de …" at bounding box center [583, 658] width 798 height 158
click at [543, 642] on textarea "Hola, Natalia: Te contactamos nuevamente ya que no hemos recibido respuesta de …" at bounding box center [583, 658] width 798 height 158
click at [642, 635] on textarea "Hola, Natalia: Te contactamos nuevamente ya que no hemos recibido respuesta de …" at bounding box center [583, 658] width 798 height 158
click at [365, 674] on textarea "Hola, Natalia: Te contactamos nuevamente ya que no hemos recibido respuesta de …" at bounding box center [583, 658] width 798 height 158
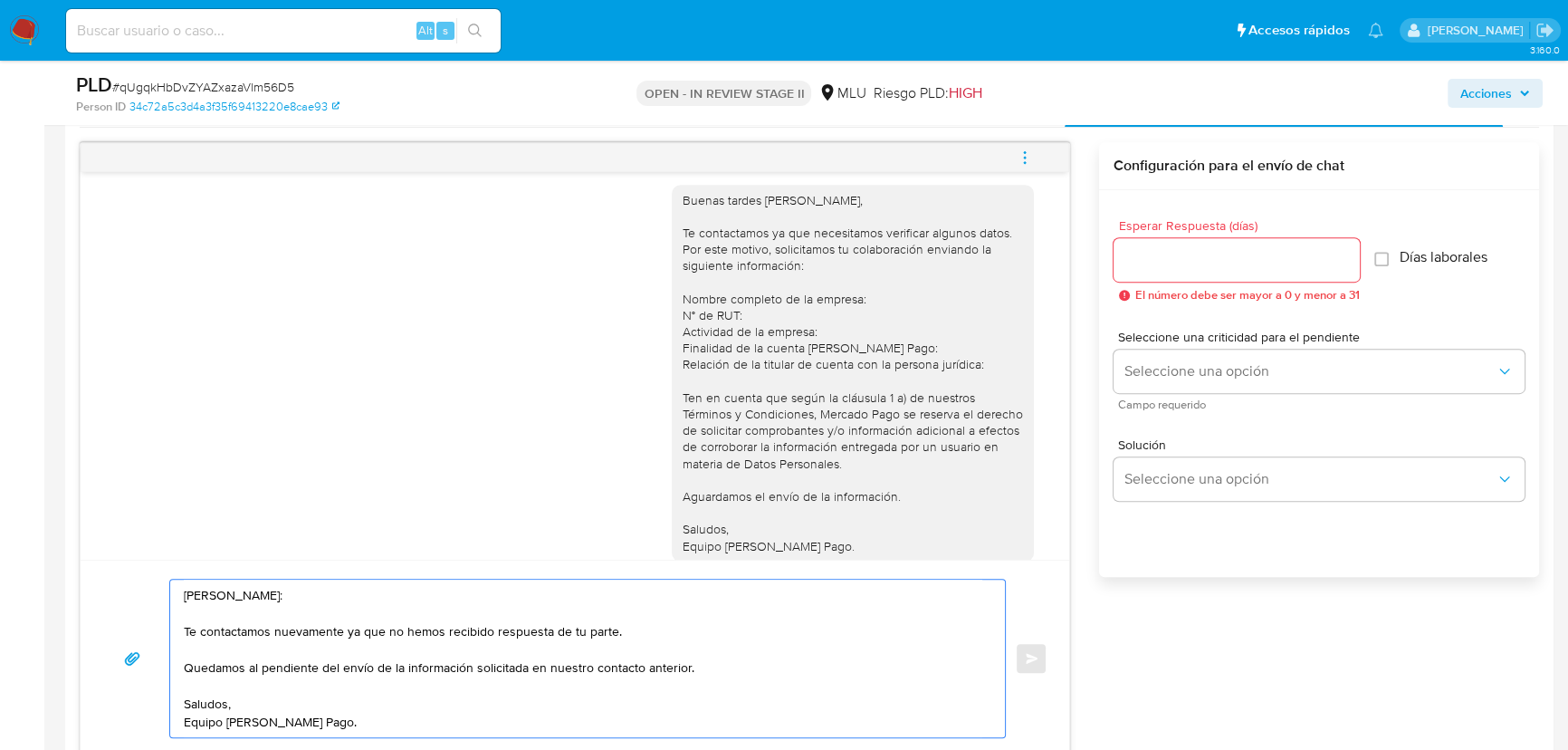
scroll to position [0, 0]
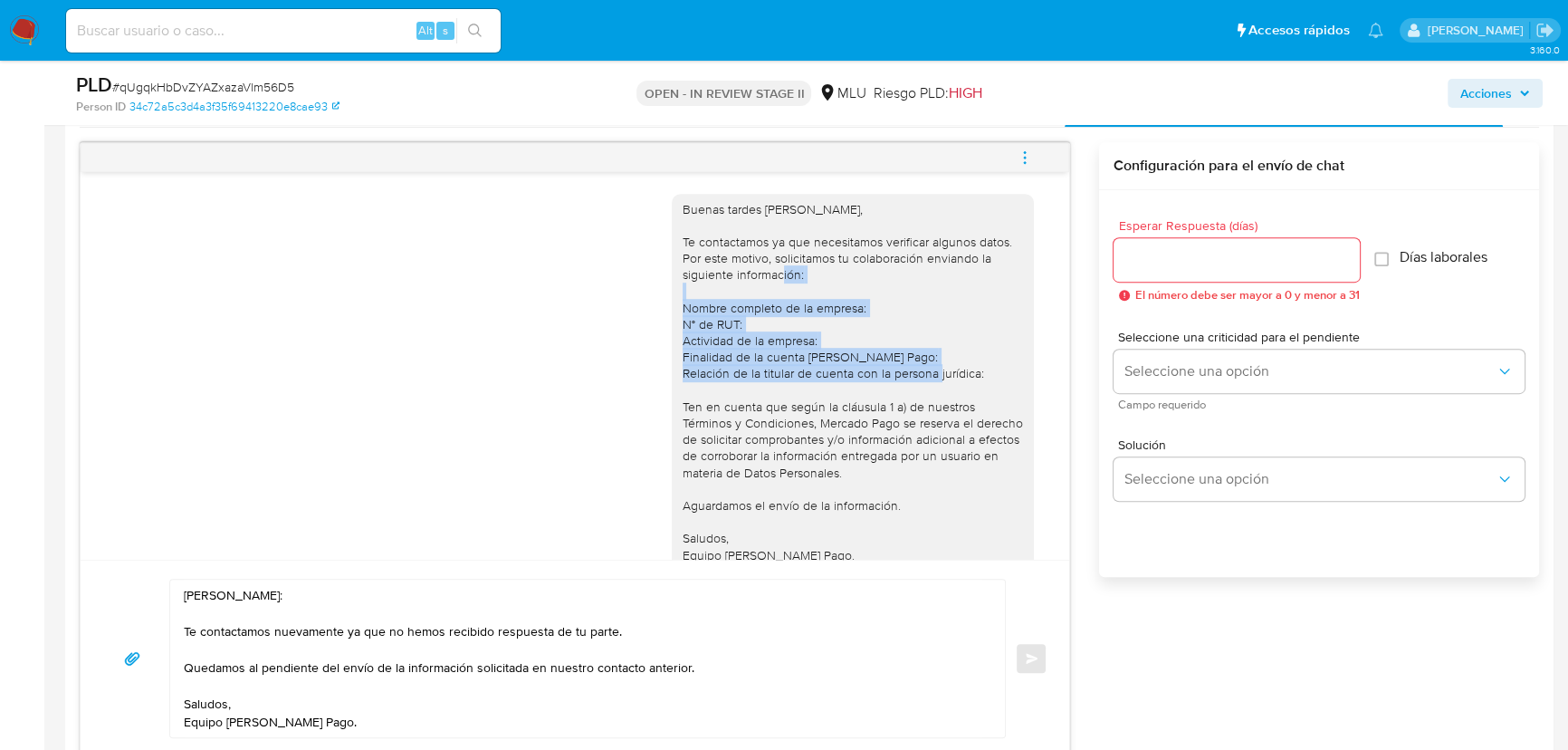
drag, startPoint x: 969, startPoint y: 373, endPoint x: 668, endPoint y: 311, distance: 307.3
click at [672, 311] on div "Buenas tardes Natalia, Te contactamos ya que necesitamos verificar algunos dato…" at bounding box center [852, 381] width 362 height 377
copy div "Nombre completo de la empresa: N° de RUT: Actividad de la empresa: Finalidad de…"
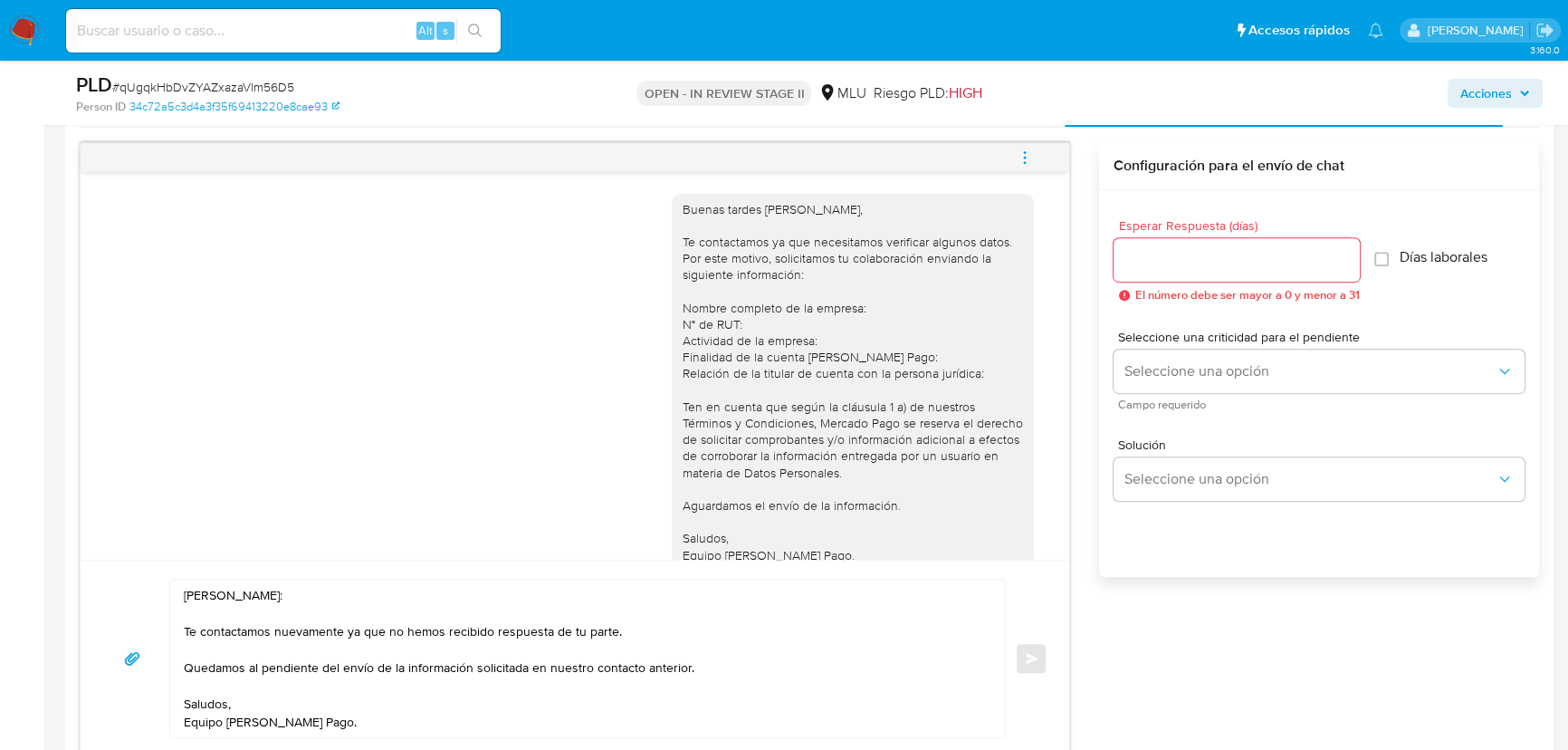
click at [370, 652] on textarea "Hola, Natalia: Te contactamos nuevamente ya que no hemos recibido respuesta de …" at bounding box center [583, 658] width 798 height 158
click at [625, 632] on textarea "Hola, Natalia: Te contactamos nuevamente ya que no hemos recibido respuesta de …" at bounding box center [583, 658] width 798 height 158
click at [736, 666] on textarea "Hola, Natalia: Te contactamos nuevamente ya que no hemos recibido respuesta de …" at bounding box center [583, 658] width 798 height 158
paste textarea "Nombre completo de la empresa: N° de RUT: Actividad de la empresa: Finalidad de…"
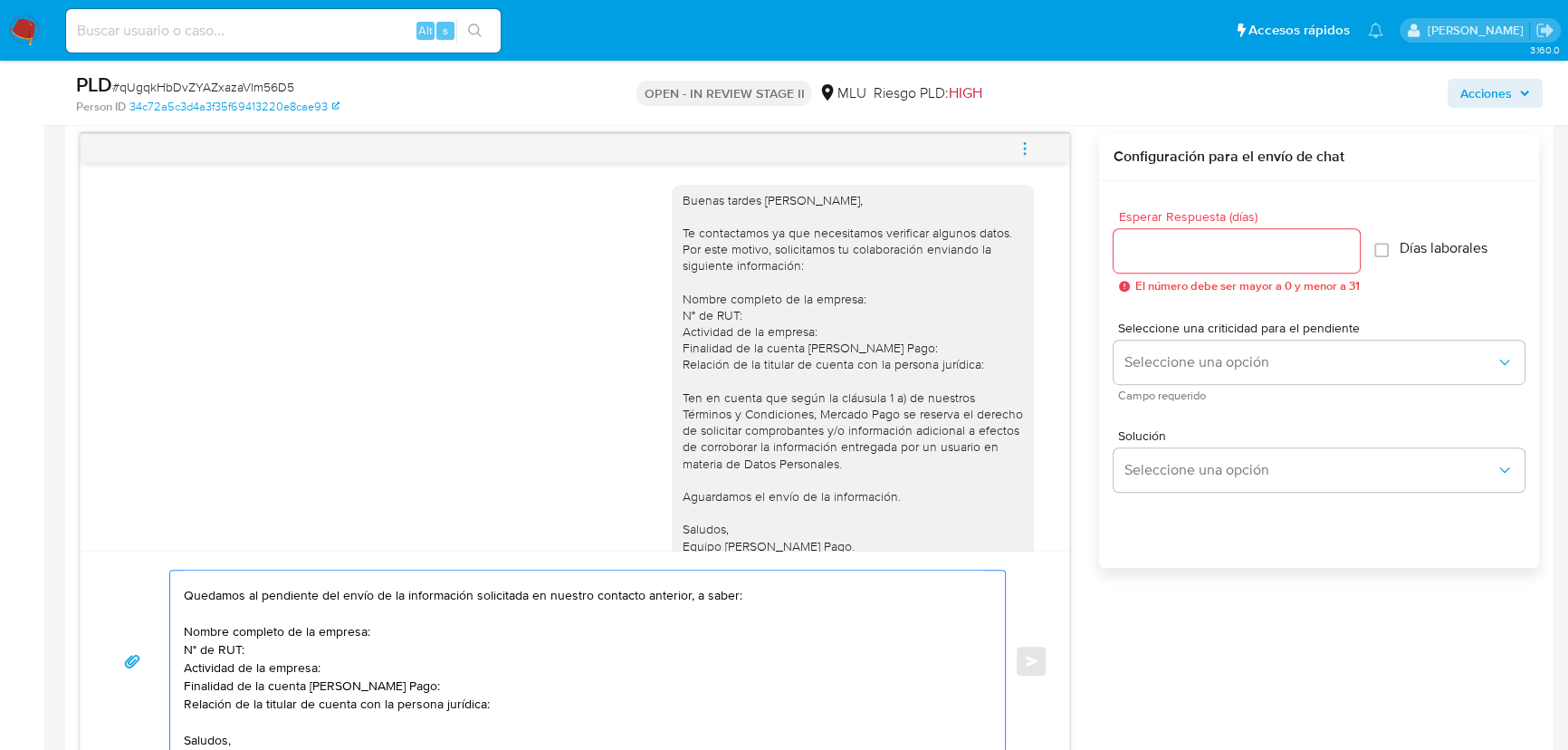
scroll to position [84, 0]
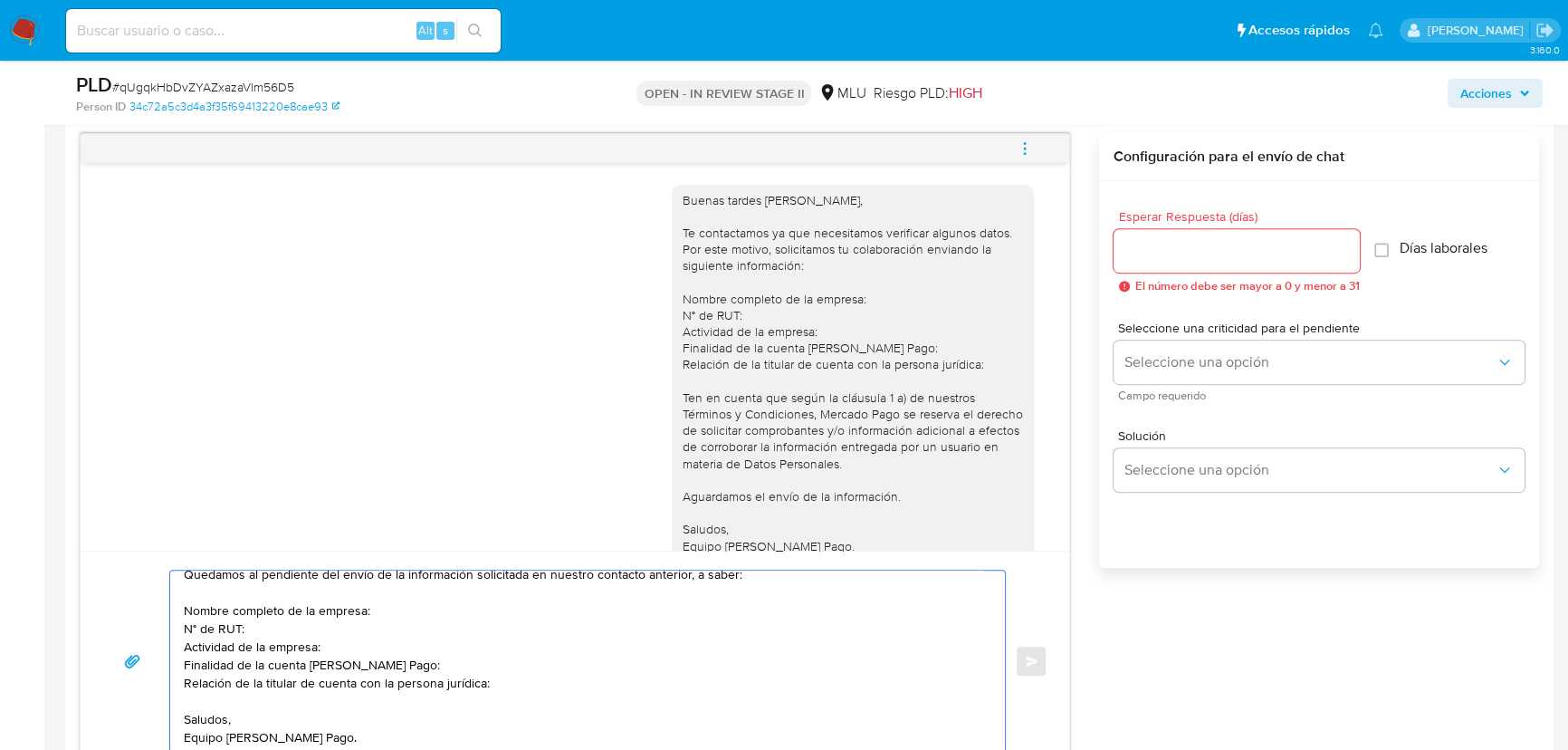
click at [235, 706] on textarea "Hola, Natalia: Te contactamos nuevamente ya que no hemos recibido respuesta de …" at bounding box center [583, 661] width 798 height 182
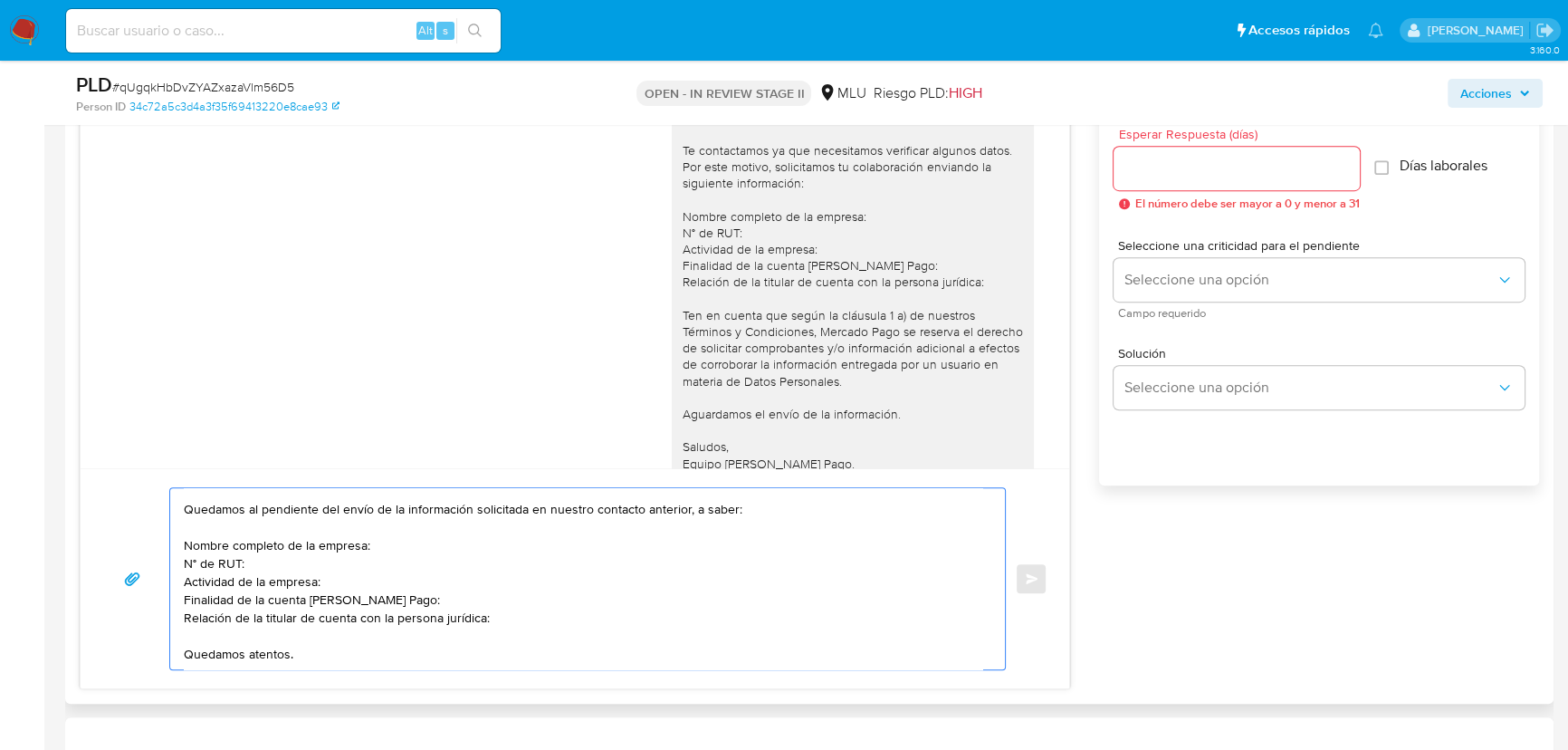
scroll to position [38, 0]
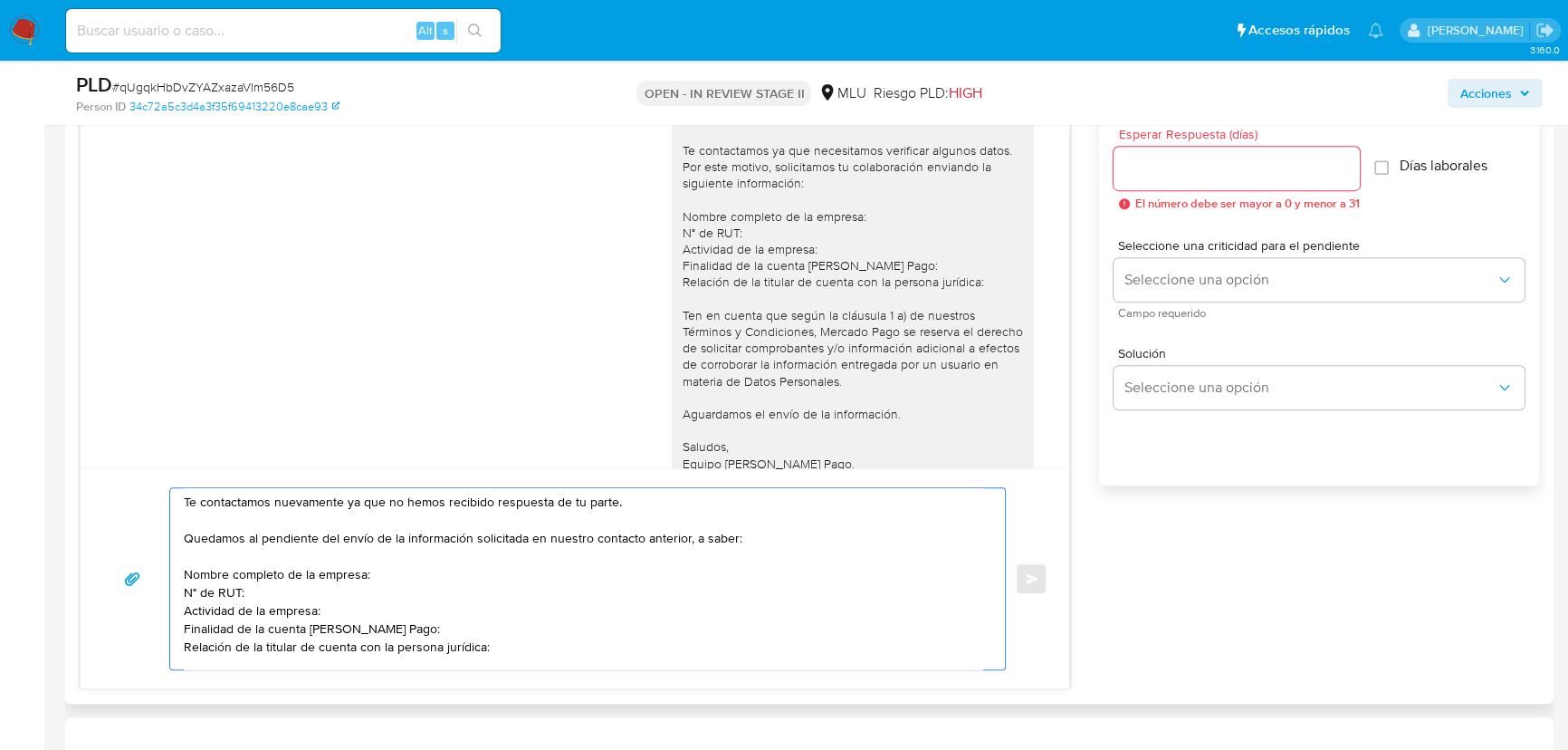
click at [181, 573] on div "Hola, Natalia: Te contactamos nuevamente ya que no hemos recibido respuesta de …" at bounding box center [583, 579] width 826 height 182
click at [182, 573] on div "Hola, Natalia: Te contactamos nuevamente ya que no hemos recibido respuesta de …" at bounding box center [583, 579] width 826 height 182
click at [185, 573] on textarea "Hola, Natalia: Te contactamos nuevamente ya que no hemos recibido respuesta de …" at bounding box center [583, 579] width 798 height 182
click at [186, 572] on textarea "Hola, Natalia: Te contactamos nuevamente ya que no hemos recibido respuesta de …" at bounding box center [583, 579] width 798 height 182
click at [187, 589] on textarea "Hola, Natalia: Te contactamos nuevamente ya que no hemos recibido respuesta de …" at bounding box center [583, 579] width 798 height 182
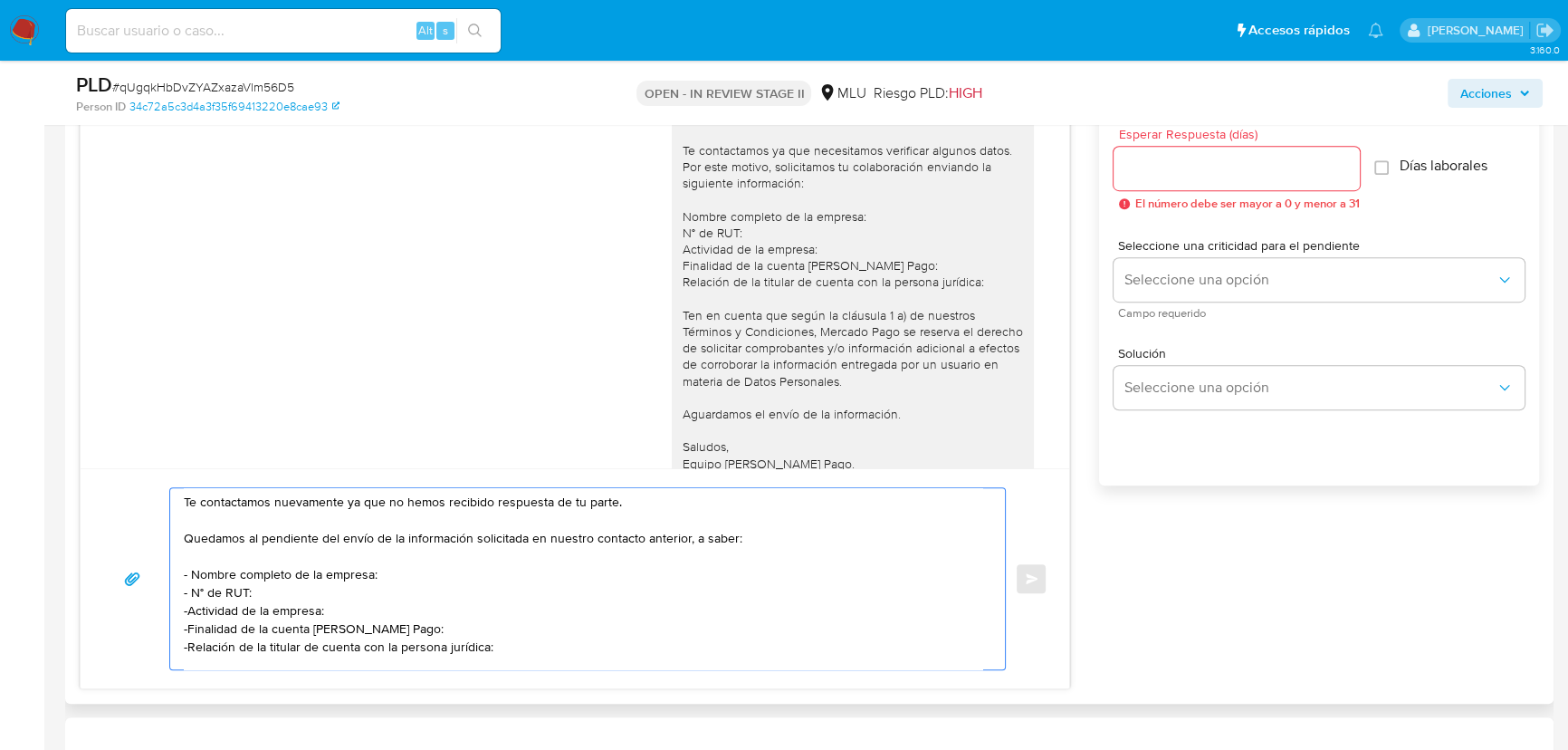
click at [189, 611] on textarea "Hola, Natalia: Te contactamos nuevamente ya que no hemos recibido respuesta de …" at bounding box center [583, 579] width 798 height 182
click at [186, 625] on textarea "Hola, Natalia: Te contactamos nuevamente ya que no hemos recibido respuesta de …" at bounding box center [583, 579] width 798 height 182
click at [190, 643] on textarea "Hola, Natalia: Te contactamos nuevamente ya que no hemos recibido respuesta de …" at bounding box center [583, 579] width 798 height 182
click at [279, 614] on textarea "Hola, Natalia: Te contactamos nuevamente ya que no hemos recibido respuesta de …" at bounding box center [583, 579] width 798 height 182
click at [290, 626] on textarea "Hola, Natalia: Te contactamos nuevamente ya que no hemos recibido respuesta de …" at bounding box center [583, 579] width 798 height 182
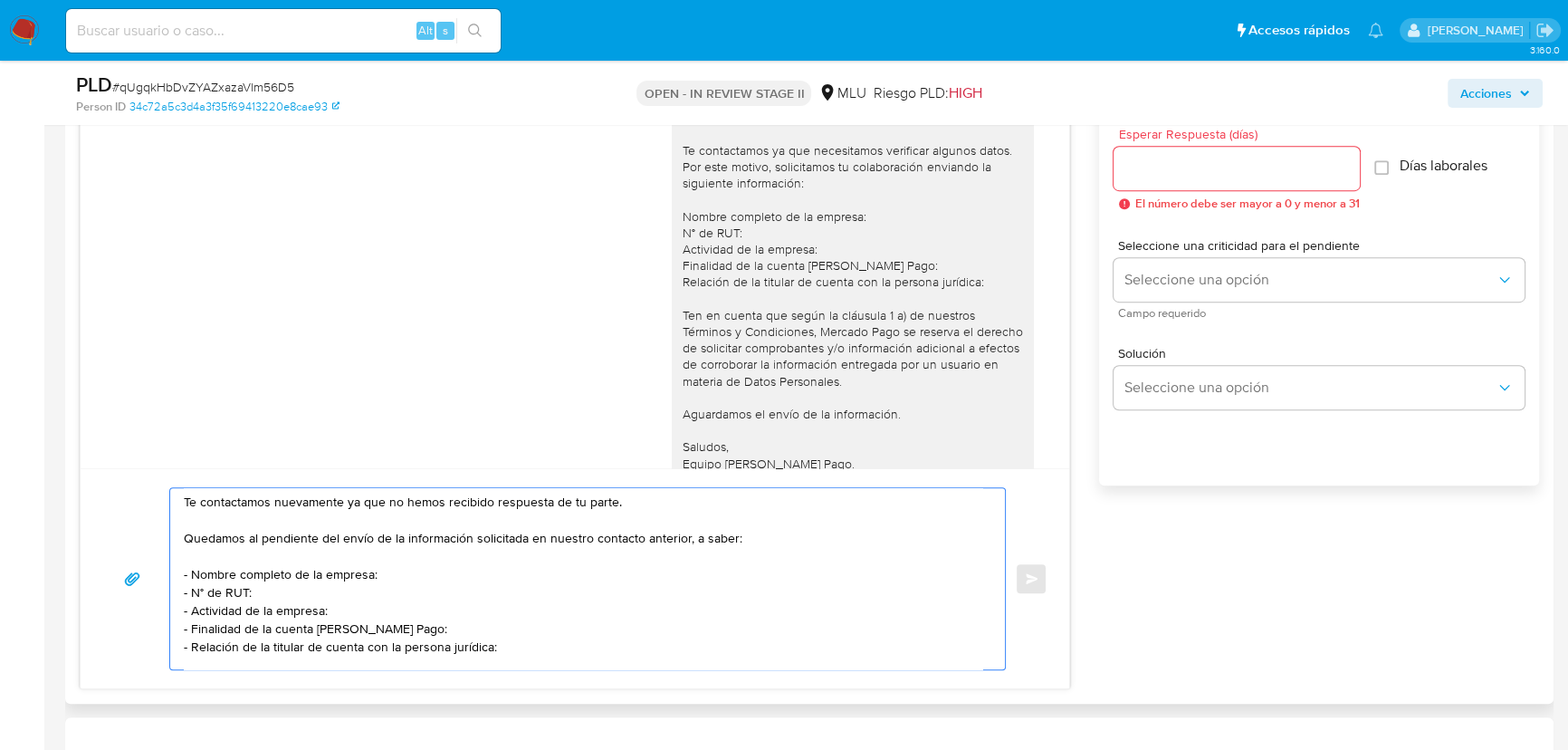
drag, startPoint x: 225, startPoint y: 620, endPoint x: 282, endPoint y: 625, distance: 57.2
click at [282, 625] on textarea "Hola, Natalia: Te contactamos nuevamente ya que no hemos recibido respuesta de …" at bounding box center [583, 579] width 798 height 182
click at [343, 629] on textarea "Hola, Natalia: Te contactamos nuevamente ya que no hemos recibido respuesta de …" at bounding box center [583, 579] width 798 height 182
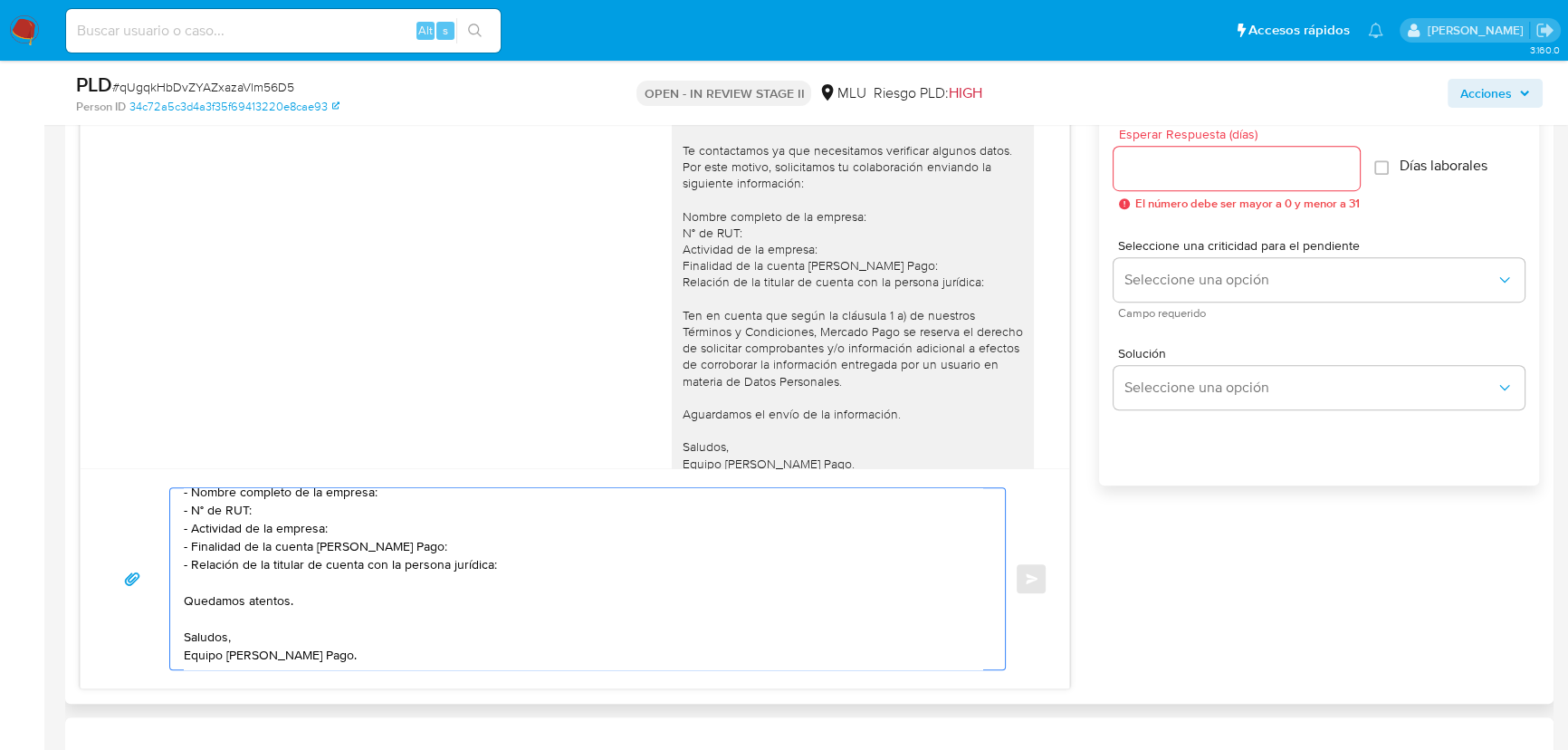
drag, startPoint x: 199, startPoint y: 566, endPoint x: 319, endPoint y: 558, distance: 120.3
click at [319, 558] on textarea "Hola, Natalia: Te contactamos nuevamente ya que no hemos recibido respuesta de …" at bounding box center [583, 579] width 798 height 182
drag, startPoint x: 242, startPoint y: 556, endPoint x: 398, endPoint y: 556, distance: 156.0
click at [308, 554] on textarea "Hola, Natalia: Te contactamos nuevamente ya que no hemos recibido respuesta de …" at bounding box center [583, 579] width 798 height 182
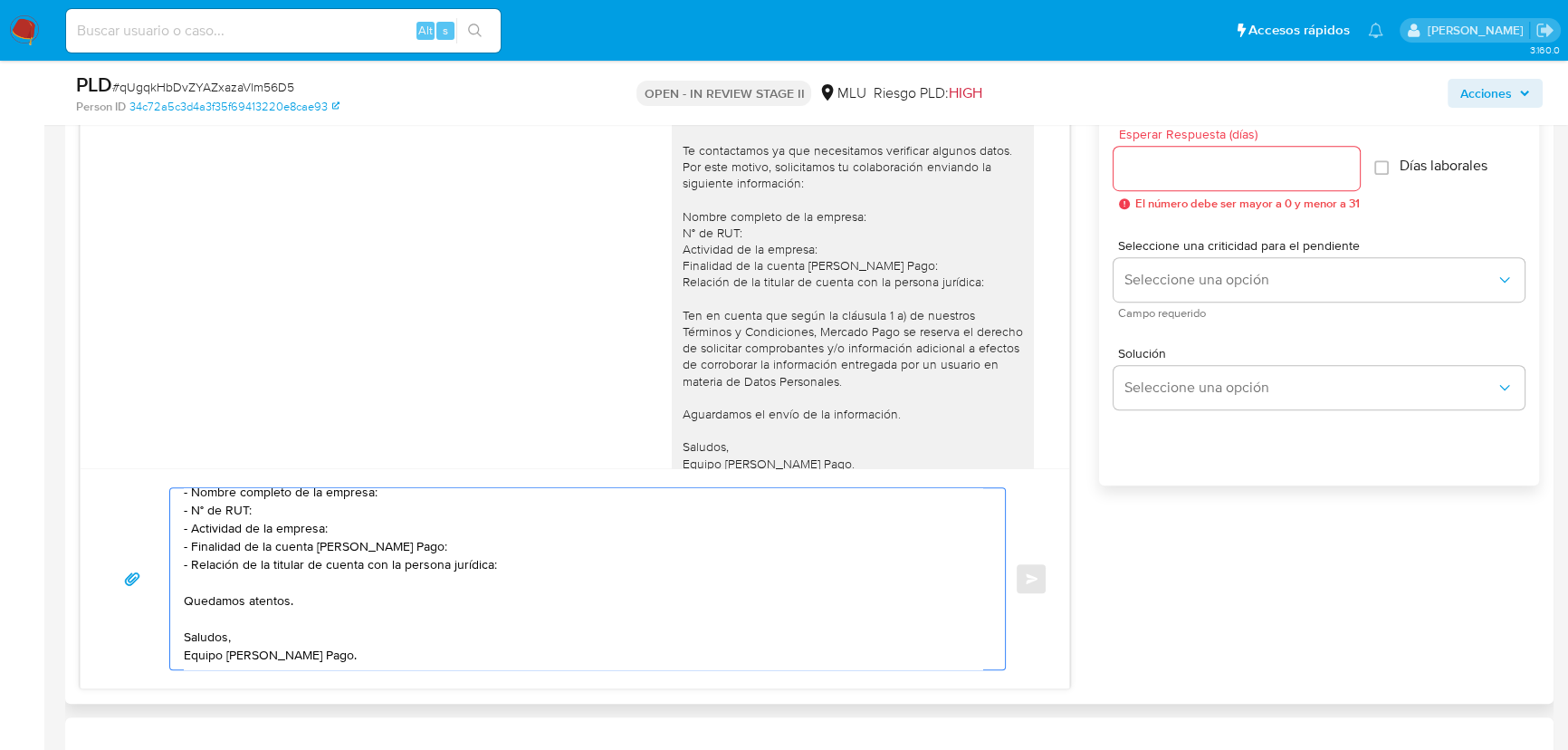
click at [495, 561] on textarea "Hola, Natalia: Te contactamos nuevamente ya que no hemos recibido respuesta de …" at bounding box center [583, 579] width 798 height 182
drag, startPoint x: 513, startPoint y: 567, endPoint x: 182, endPoint y: 540, distance: 332.1
click at [182, 540] on div "Hola, Natalia: Te contactamos nuevamente ya que no hemos recibido respuesta de …" at bounding box center [583, 579] width 826 height 182
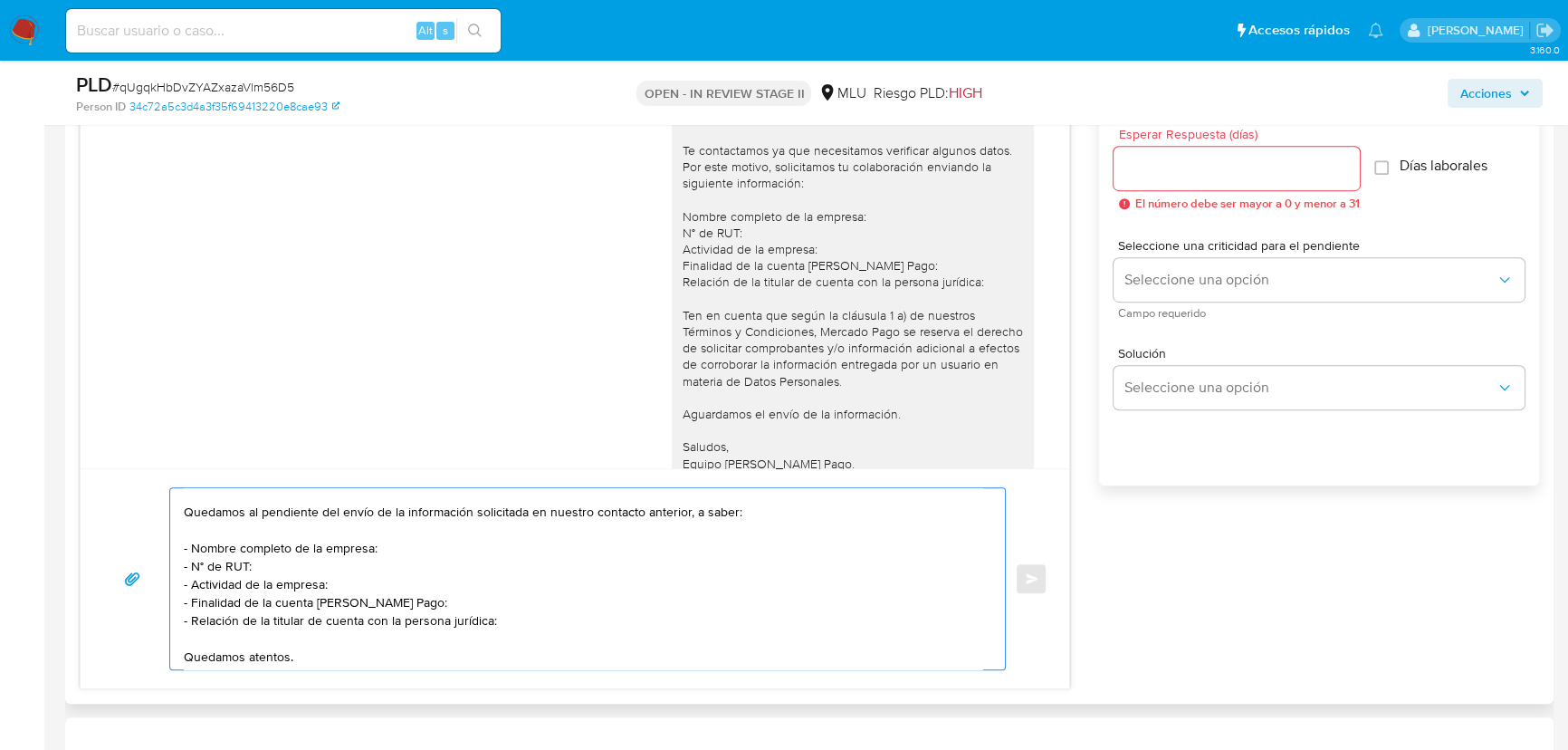
scroll to position [38, 0]
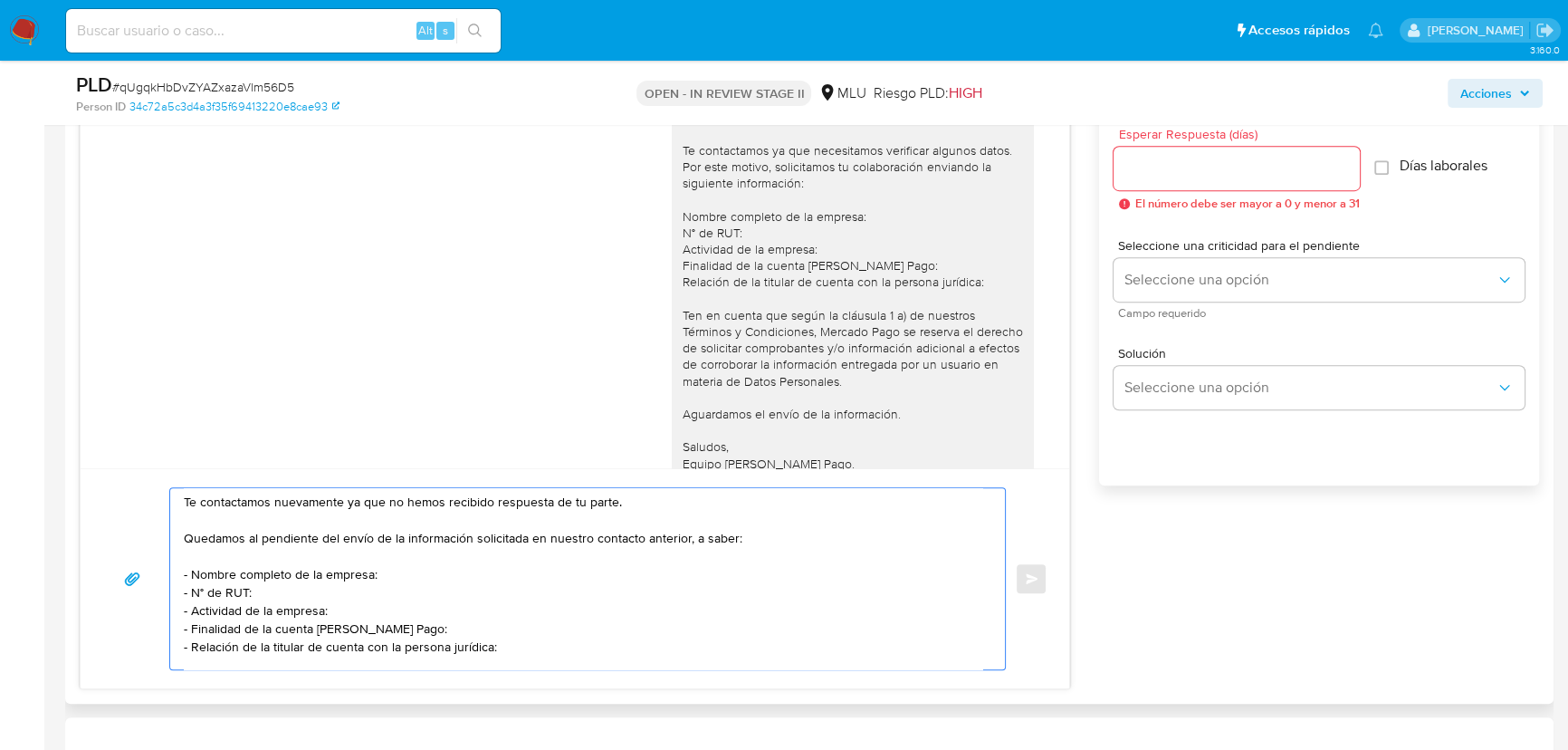
click at [428, 594] on textarea "Hola, Natalia: Te contactamos nuevamente ya que no hemos recibido respuesta de …" at bounding box center [583, 579] width 798 height 182
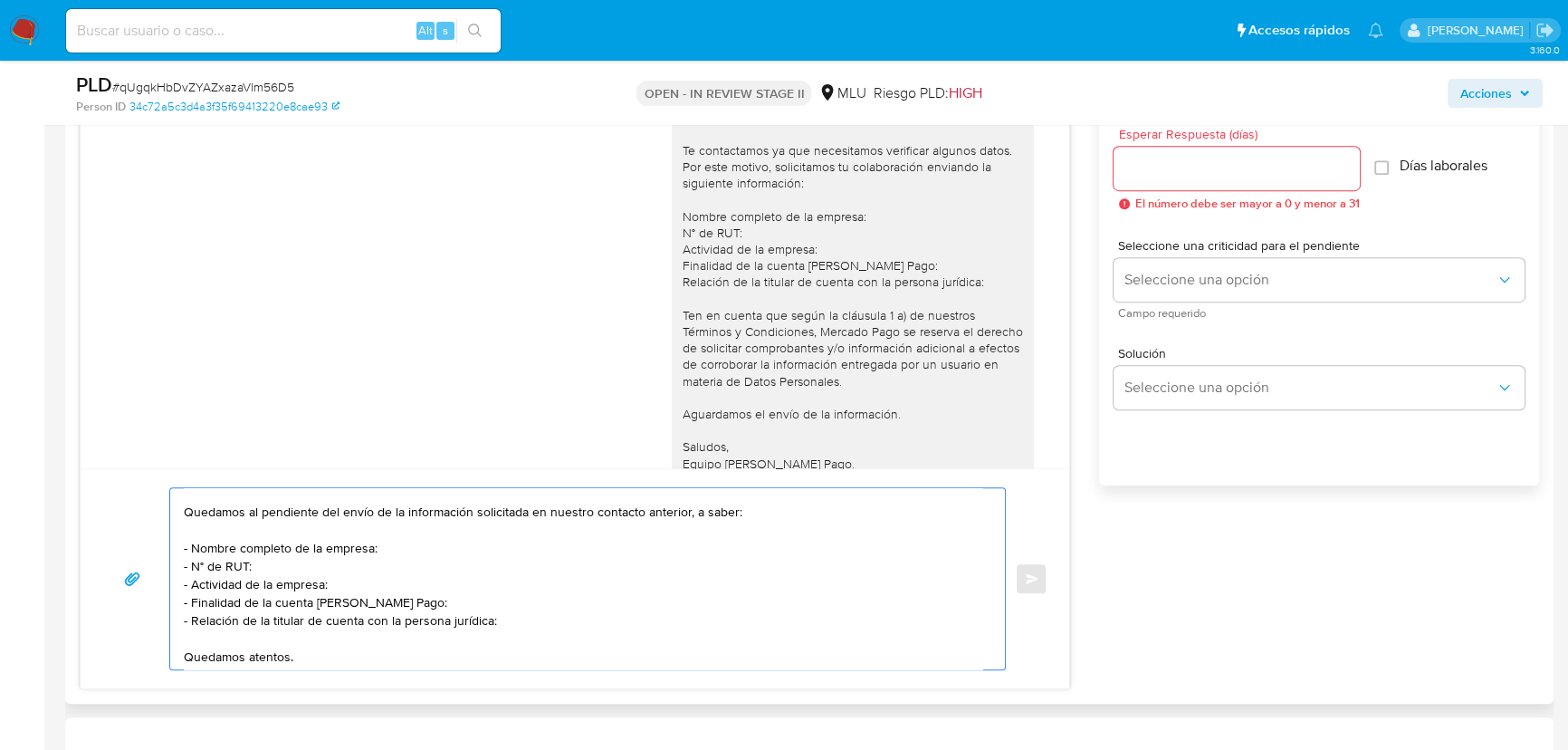
scroll to position [0, 0]
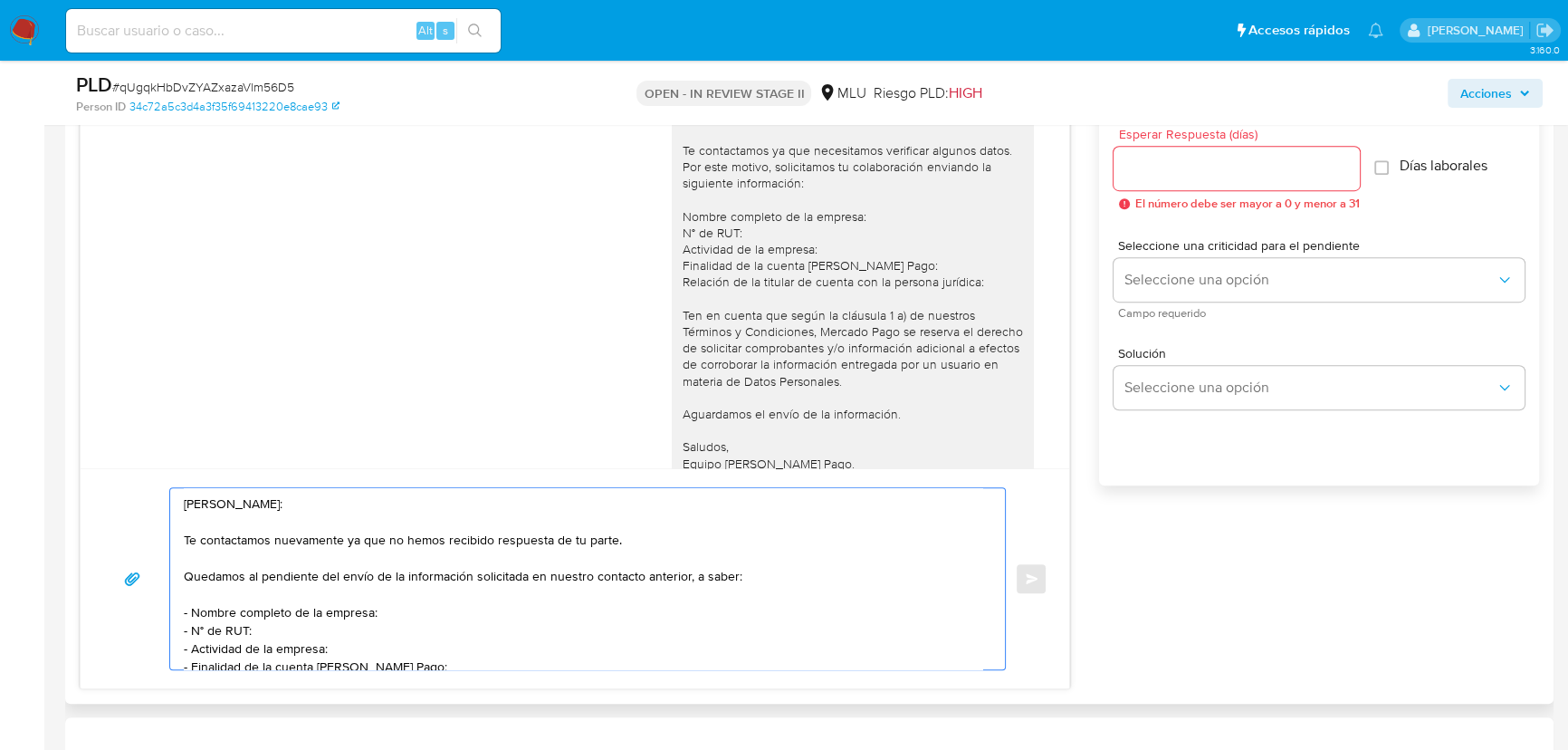
drag, startPoint x: 531, startPoint y: 571, endPoint x: 226, endPoint y: 598, distance: 306.2
click at [226, 598] on textarea "Hola, Natalia: Te contactamos nuevamente ya que no hemos recibido respuesta de …" at bounding box center [583, 579] width 798 height 182
click at [638, 550] on textarea "Hola, Natalia: Te contactamos nuevamente ya que no hemos recibido respuesta de …" at bounding box center [583, 579] width 798 height 182
click at [640, 546] on textarea "Hola, Natalia: Te contactamos nuevamente ya que no hemos recibido respuesta de …" at bounding box center [583, 579] width 798 height 182
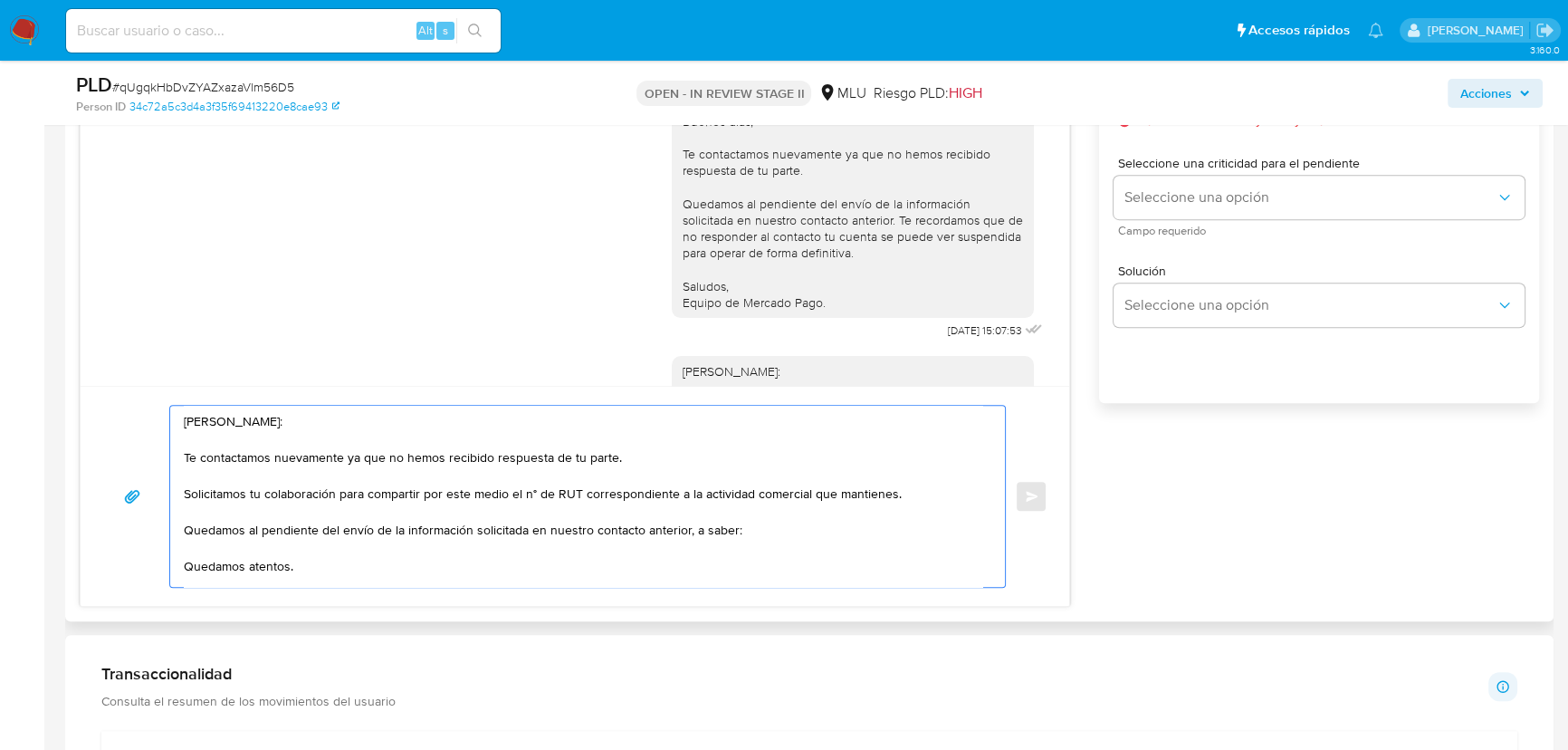
click at [230, 561] on textarea "Hola, Natalia: Te contactamos nuevamente ya que no hemos recibido respuesta de …" at bounding box center [583, 497] width 798 height 182
drag, startPoint x: 574, startPoint y: 532, endPoint x: 792, endPoint y: 533, distance: 218.0
click at [792, 533] on textarea "Hola, Natalia: Te contactamos nuevamente ya que no hemos recibido respuesta de …" at bounding box center [583, 497] width 798 height 182
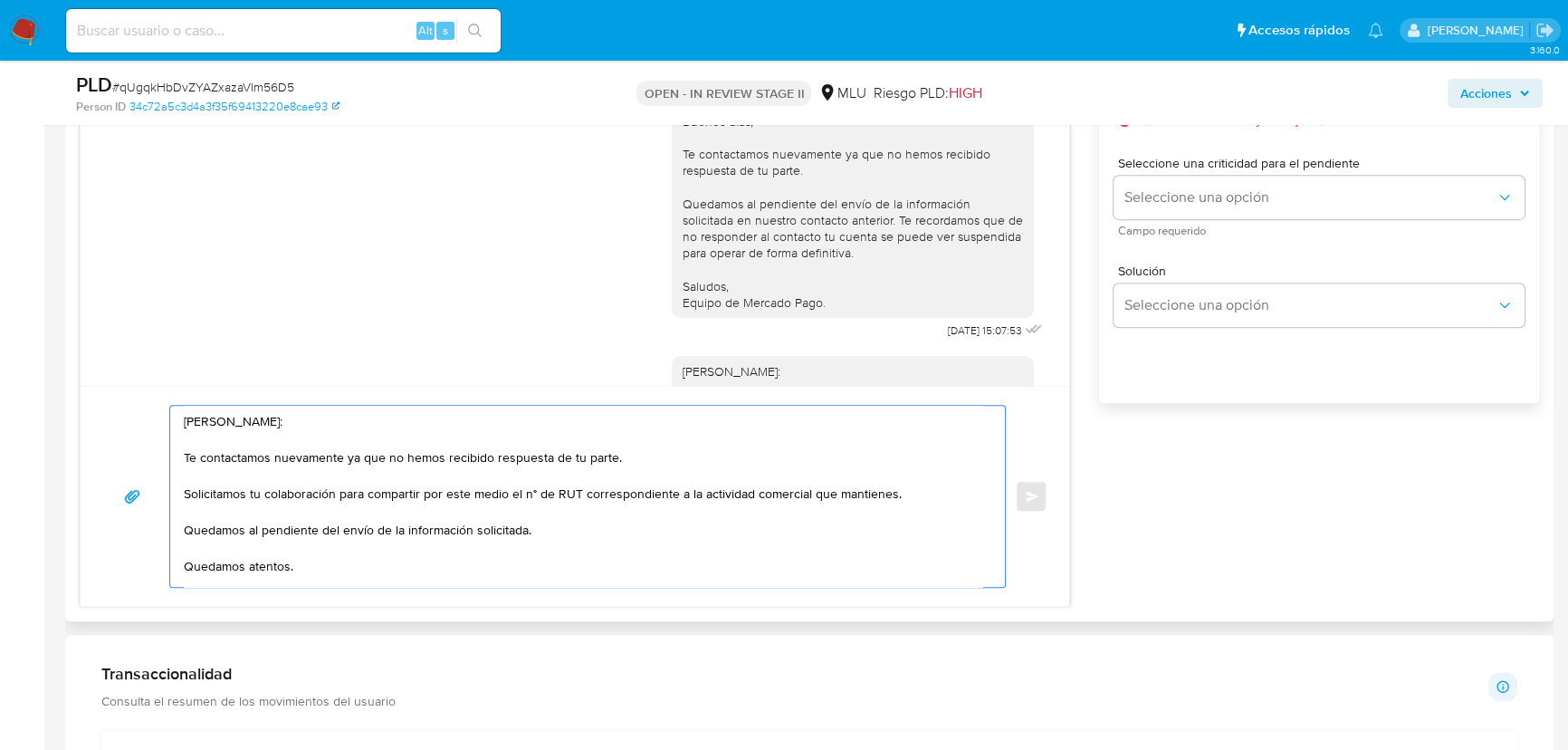
scroll to position [6, 0]
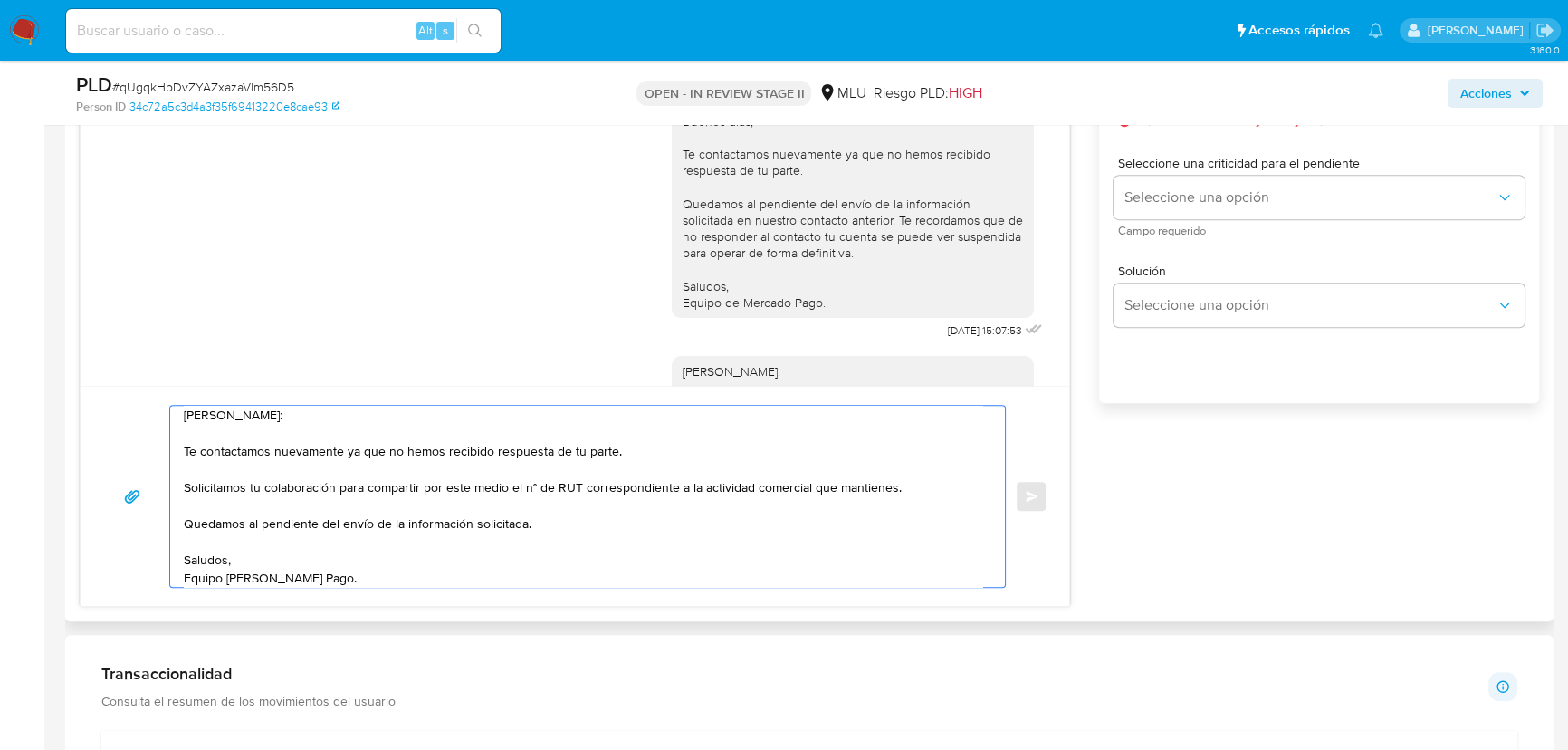
drag, startPoint x: 460, startPoint y: 479, endPoint x: 499, endPoint y: 480, distance: 39.0
click at [499, 480] on textarea "Hola, Natalia: Te contactamos nuevamente ya que no hemos recibido respuesta de …" at bounding box center [583, 497] width 798 height 182
click at [538, 501] on textarea "Hola, Natalia: Te contactamos nuevamente ya que no hemos recibido respuesta de …" at bounding box center [583, 497] width 798 height 182
drag, startPoint x: 195, startPoint y: 524, endPoint x: 366, endPoint y: 525, distance: 171.0
click at [366, 525] on textarea "Hola, Natalia: Te contactamos nuevamente ya que no hemos recibido respuesta de …" at bounding box center [583, 497] width 798 height 182
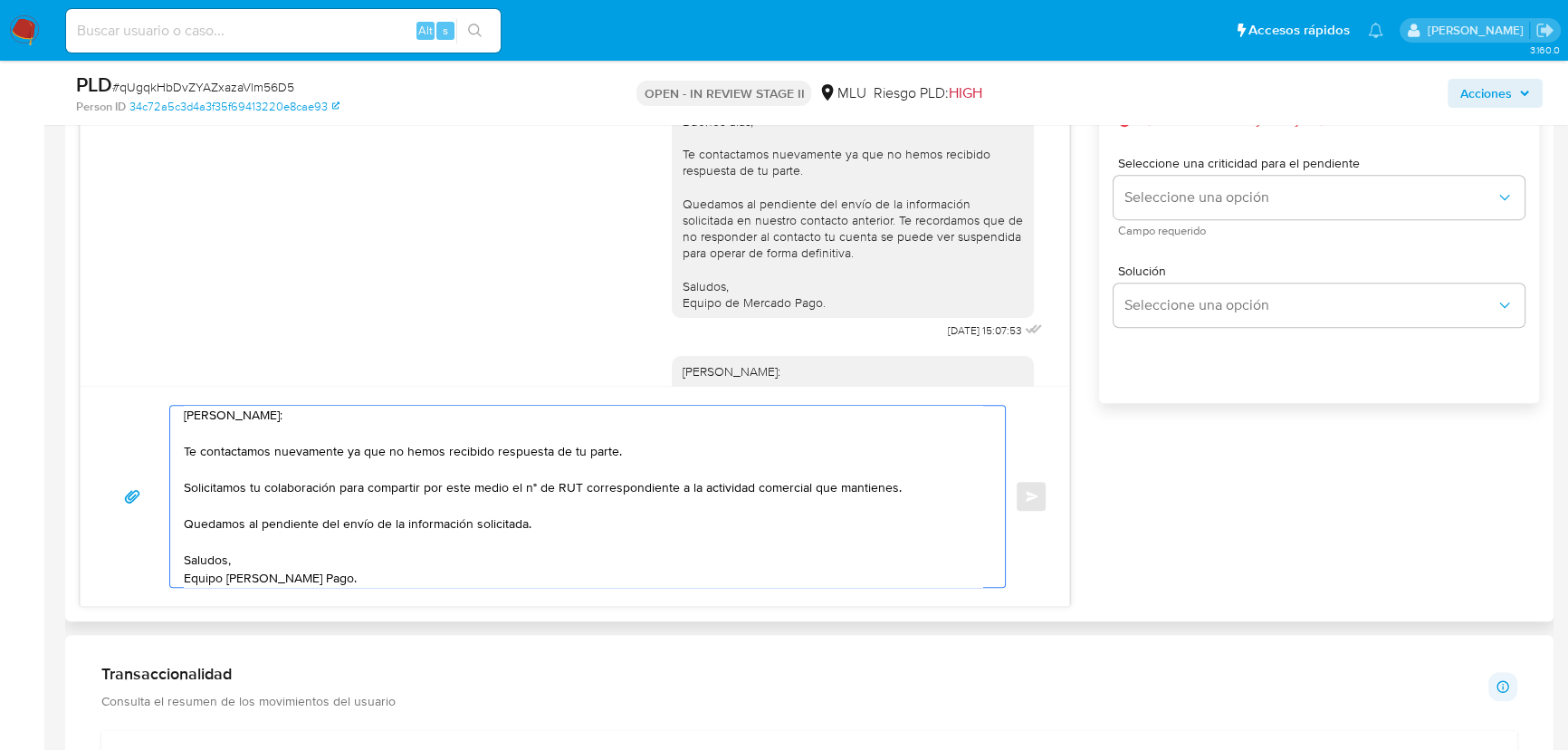
click at [366, 525] on textarea "Hola, Natalia: Te contactamos nuevamente ya que no hemos recibido respuesta de …" at bounding box center [583, 497] width 798 height 182
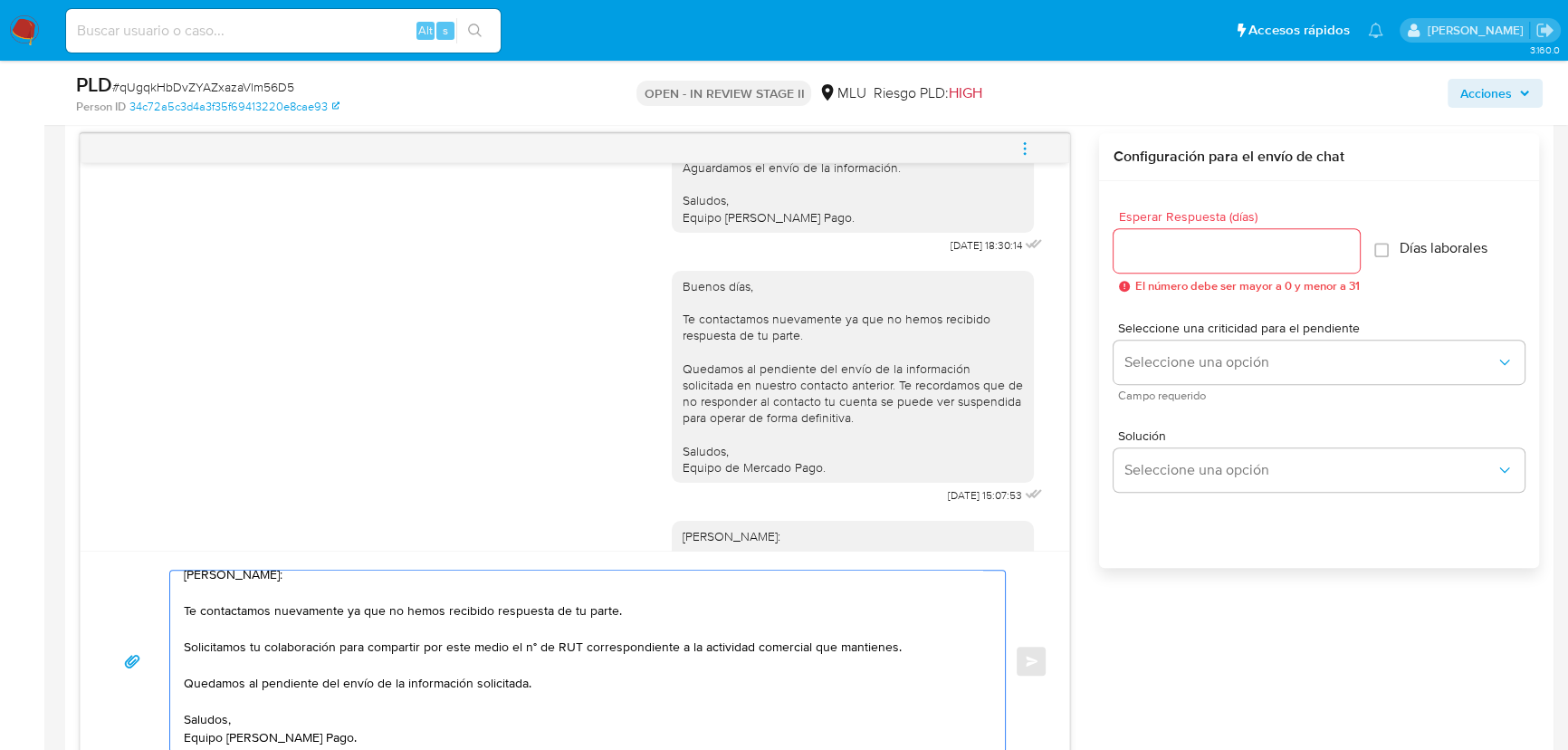
type textarea "Hola, Natalia: Te contactamos nuevamente ya que no hemos recibido respuesta de …"
click at [1277, 259] on input "Esperar Respuesta (días)" at bounding box center [1236, 251] width 247 height 24
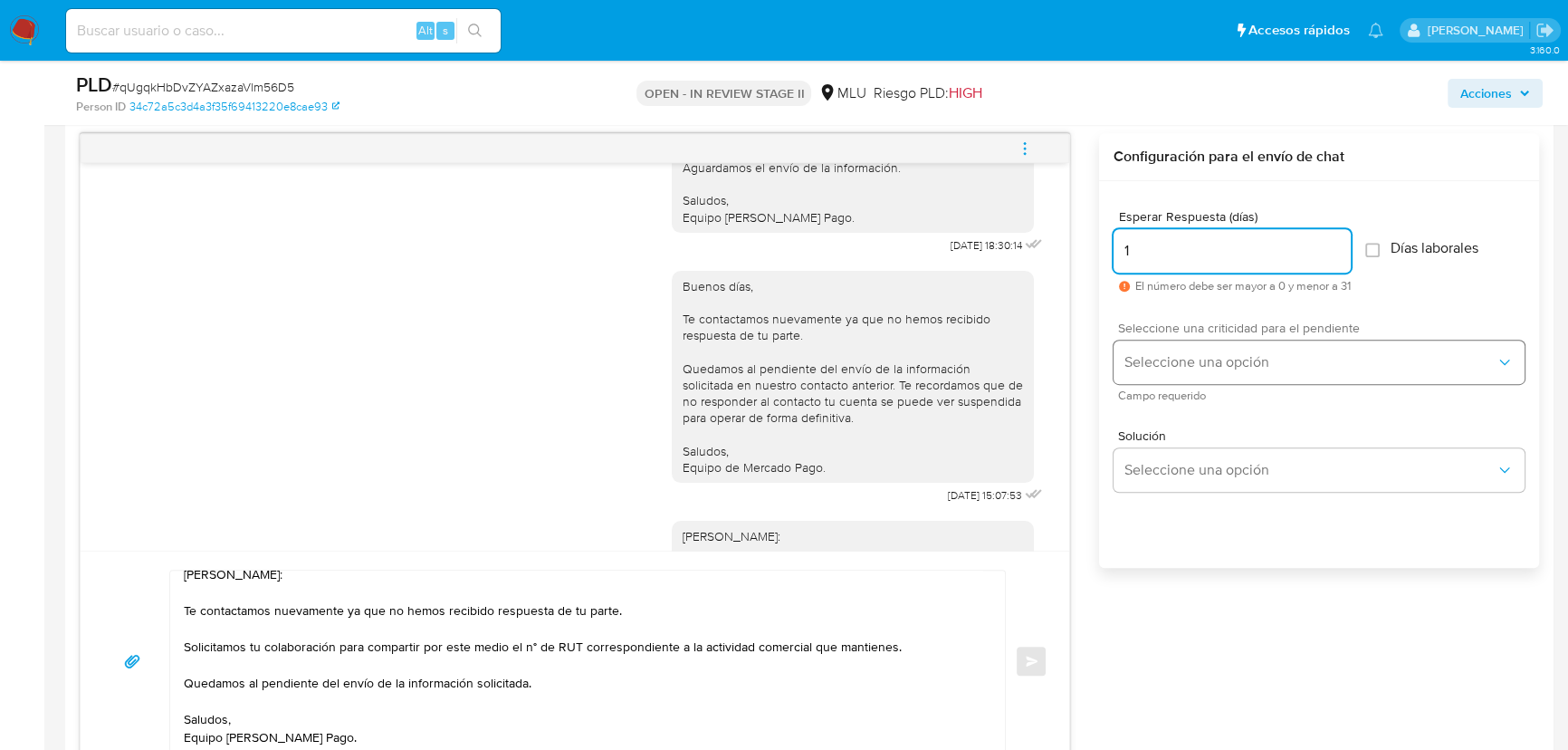
type input "1"
click at [1220, 358] on span "Seleccione una opción" at bounding box center [1310, 362] width 371 height 18
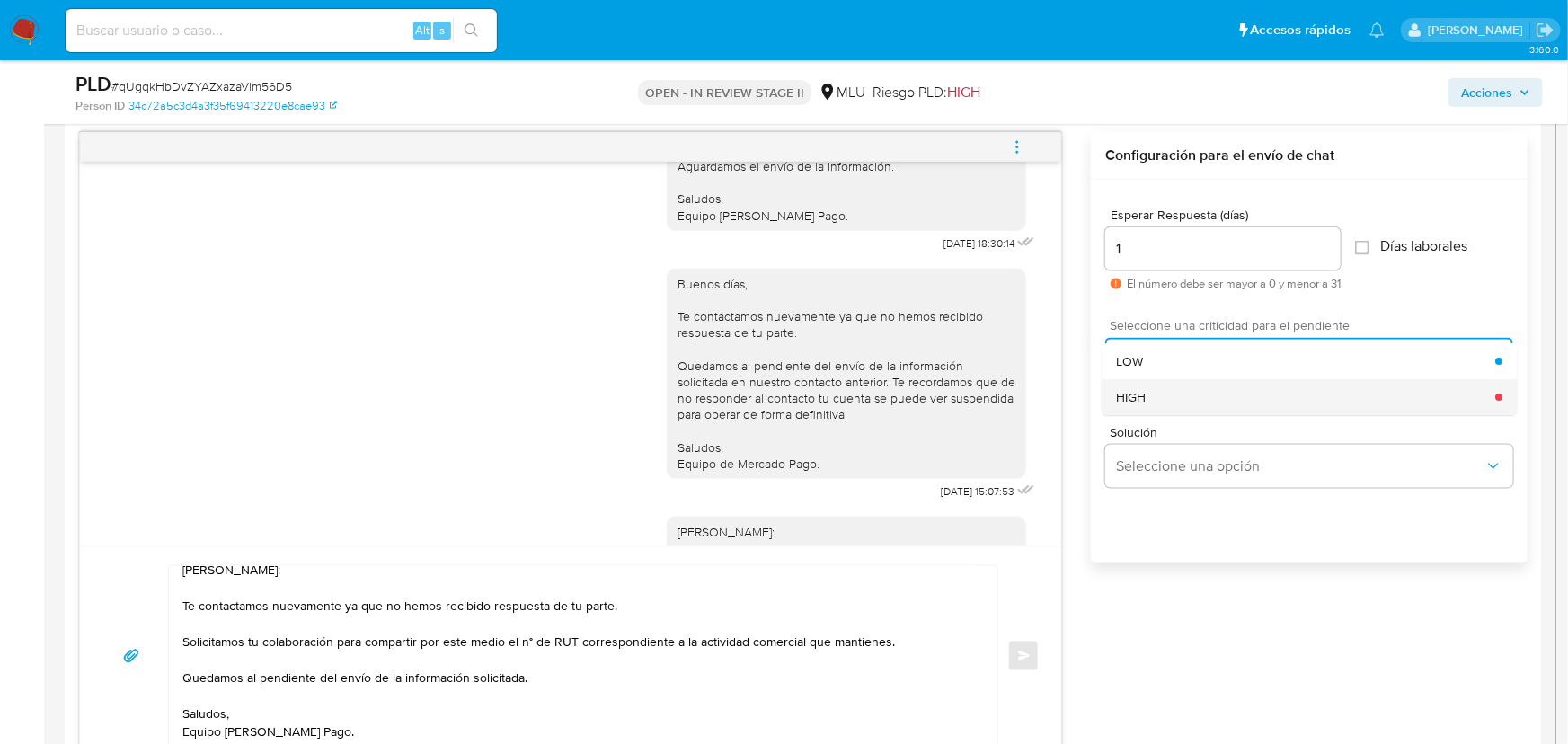
click at [1206, 397] on div "HIGH" at bounding box center [1305, 397] width 379 height 36
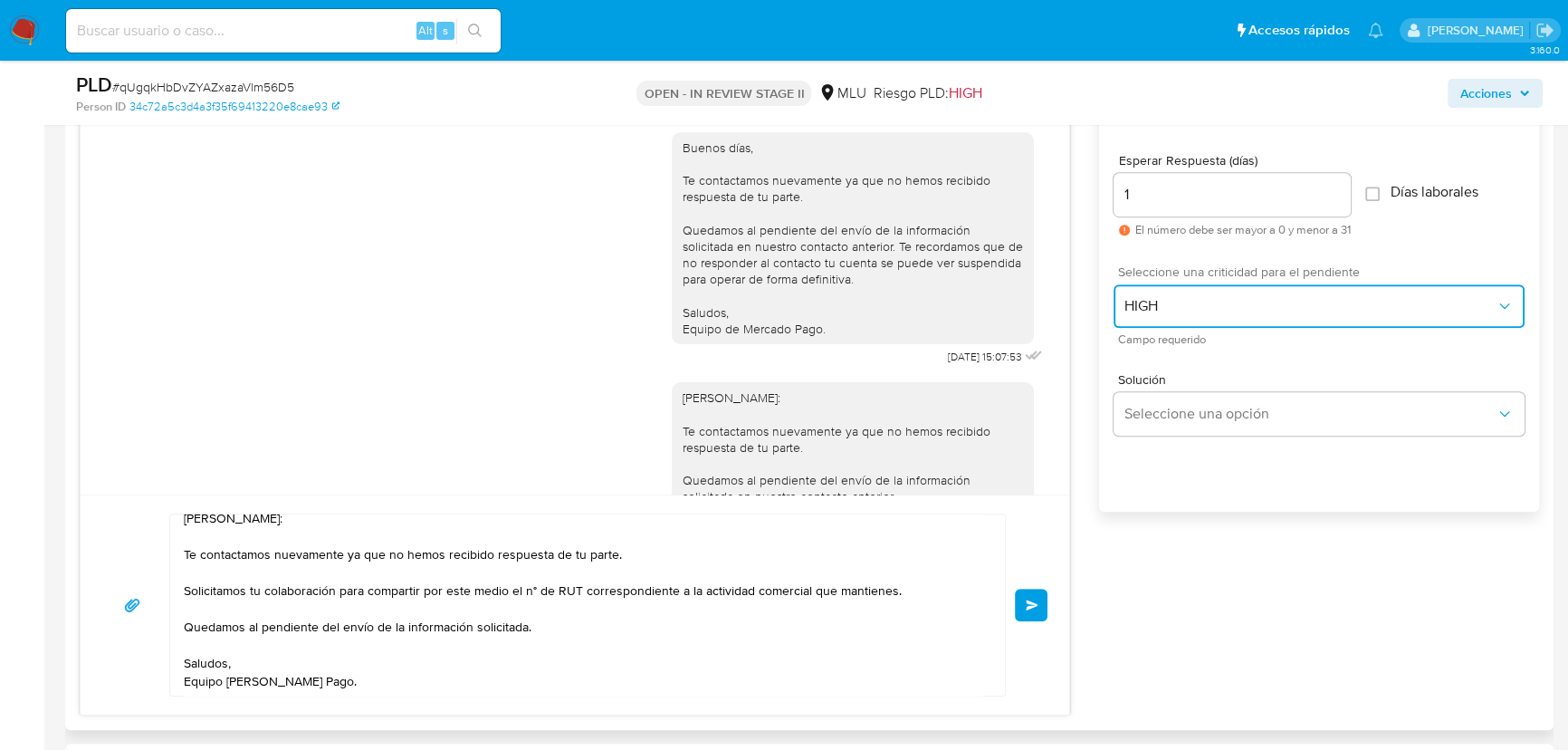
scroll to position [1151, 0]
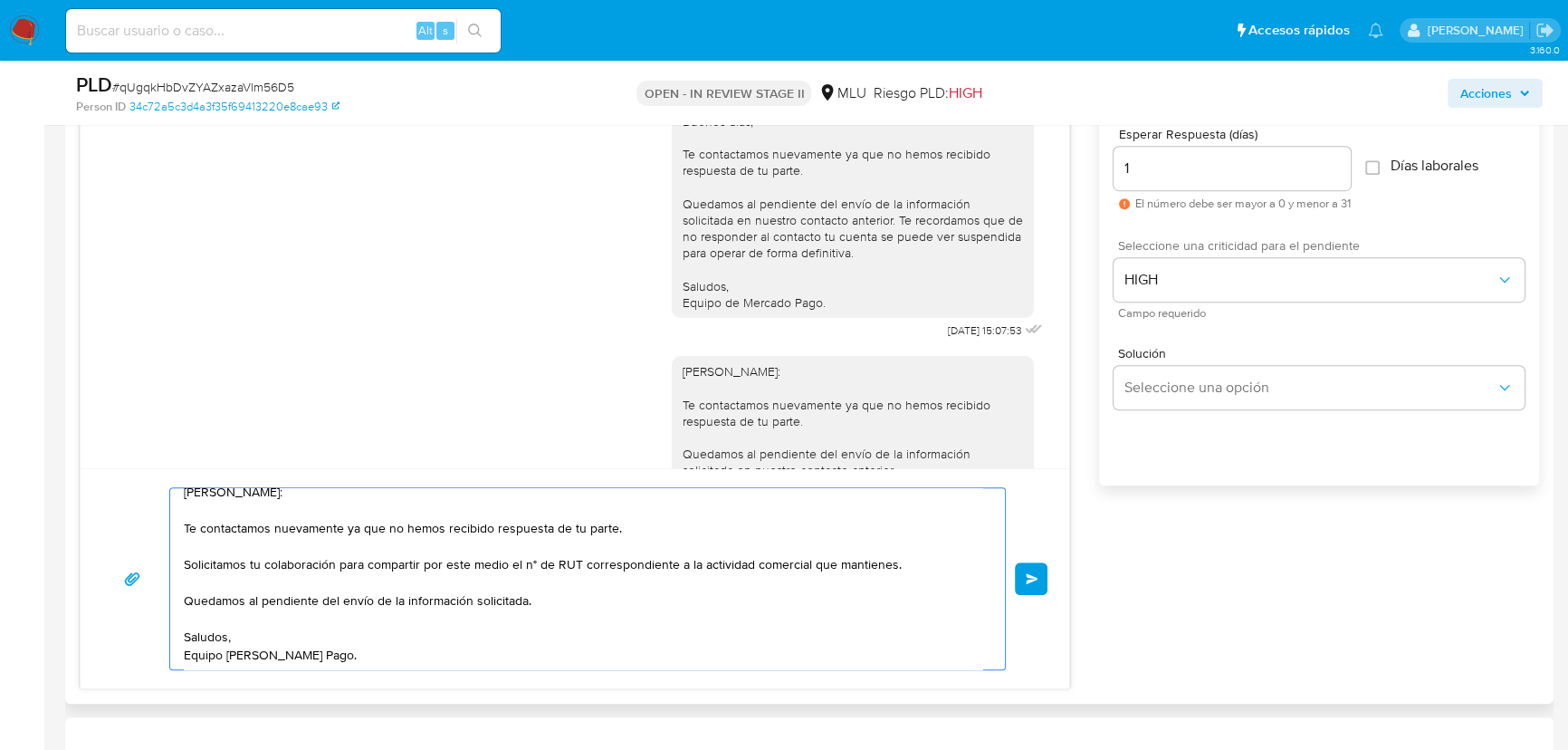
click at [415, 569] on textarea "Hola, Natalia: Te contactamos nuevamente ya que no hemos recibido respuesta de …" at bounding box center [583, 579] width 798 height 182
drag, startPoint x: 319, startPoint y: 600, endPoint x: 568, endPoint y: 598, distance: 249.0
click at [568, 598] on textarea "Hola, Natalia: Te contactamos nuevamente ya que no hemos recibido respuesta de …" at bounding box center [583, 579] width 798 height 182
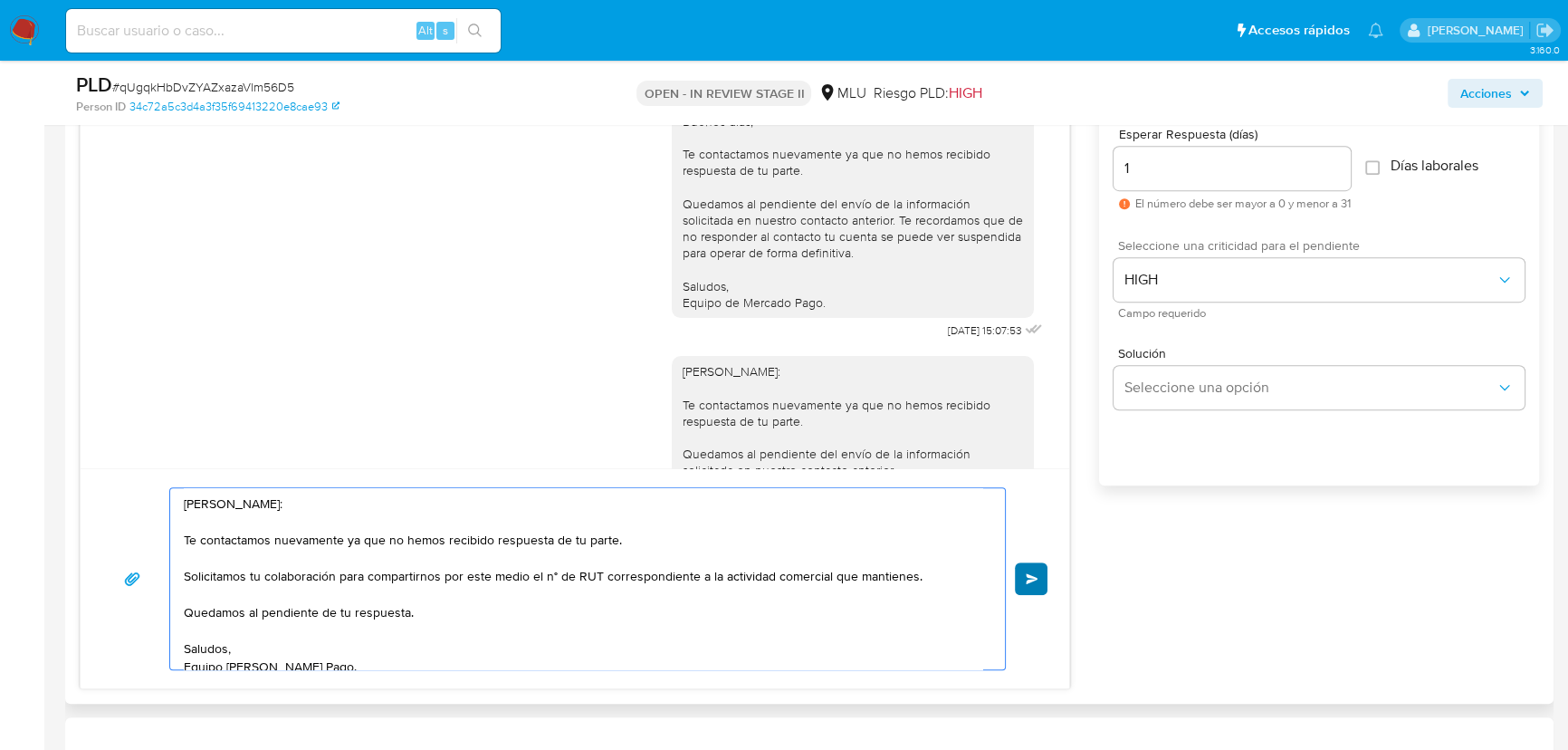
type textarea "Hola, Natalia: Te contactamos nuevamente ya que no hemos recibido respuesta de …"
click at [1025, 579] on span "Enviar" at bounding box center [1032, 579] width 13 height 11
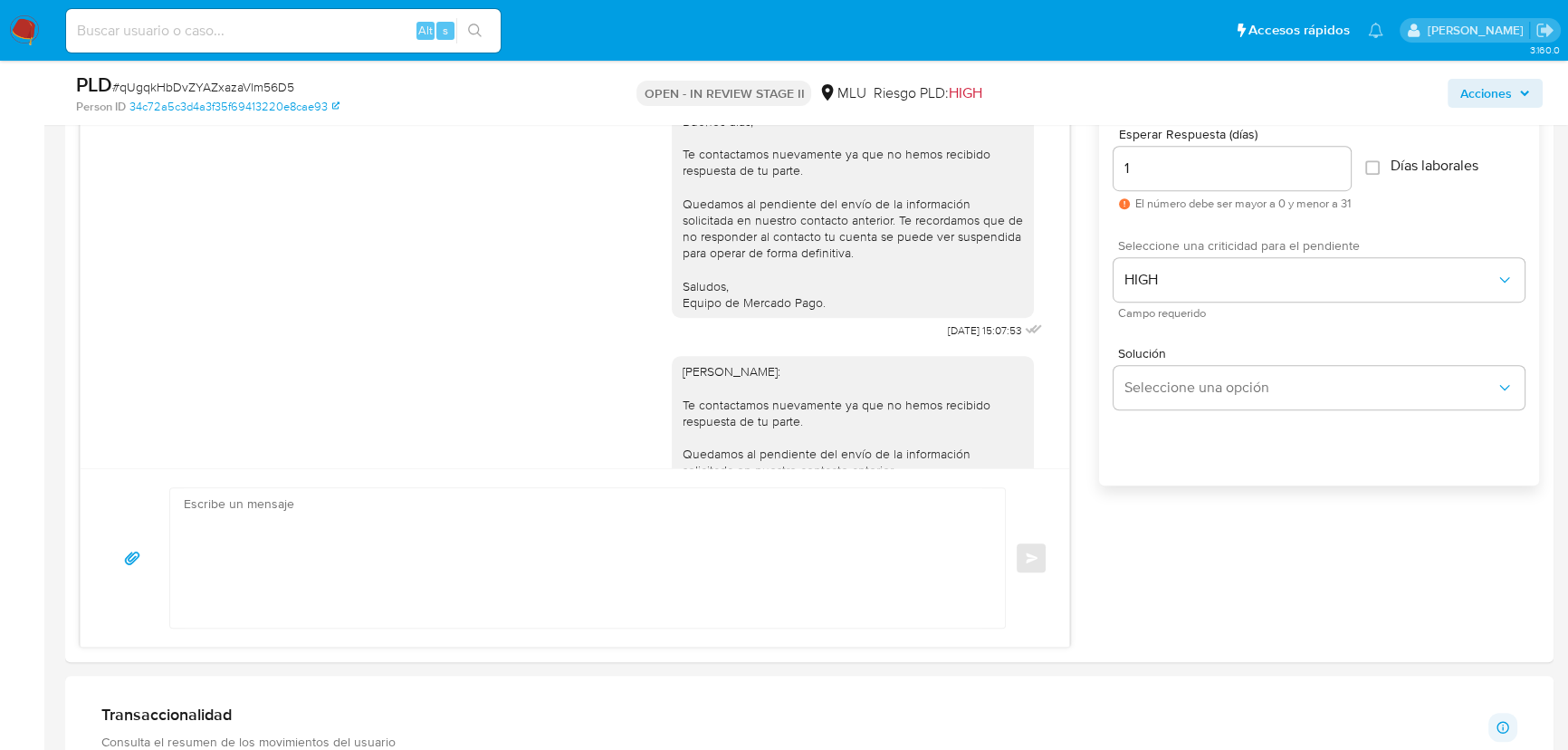
scroll to position [797, 0]
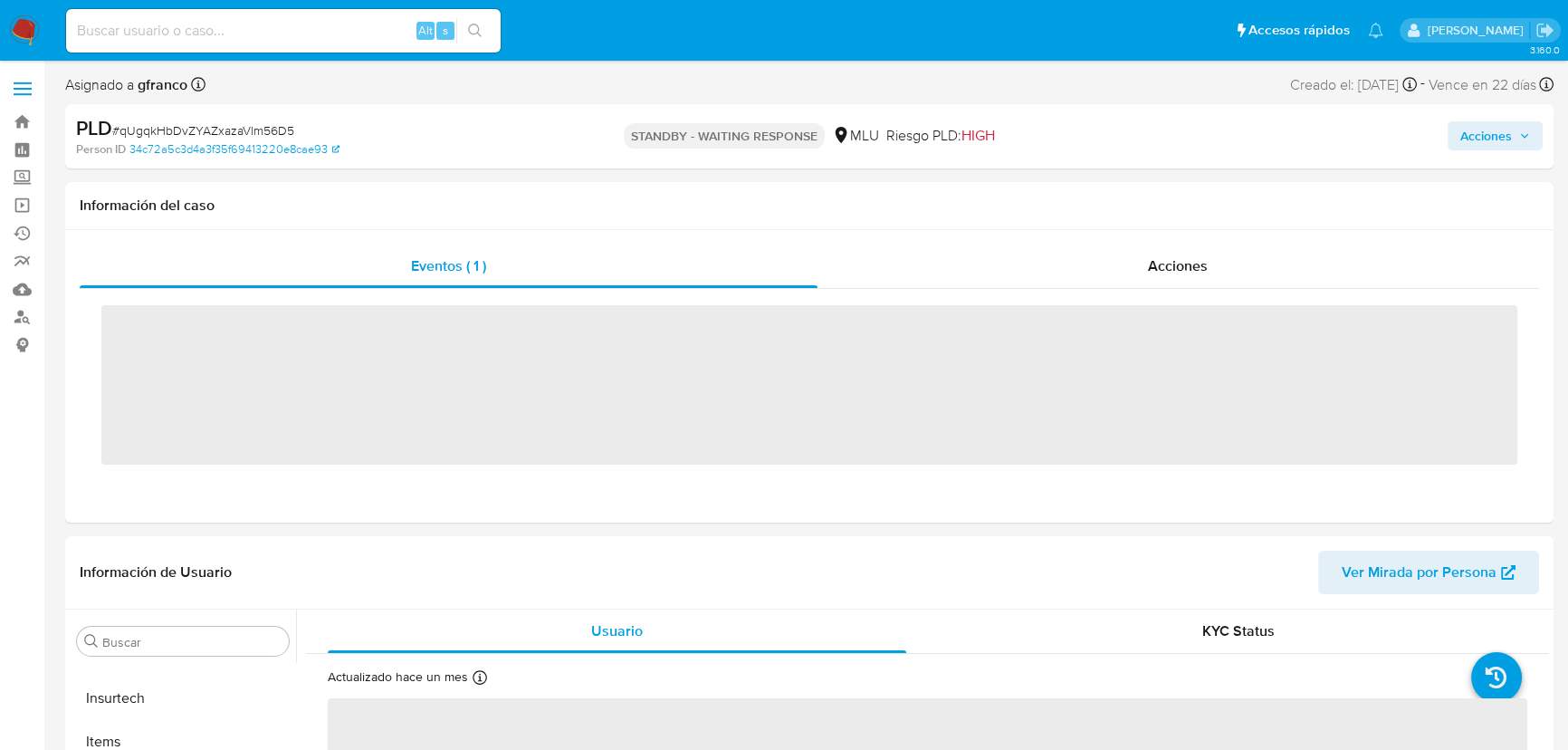
scroll to position [808, 0]
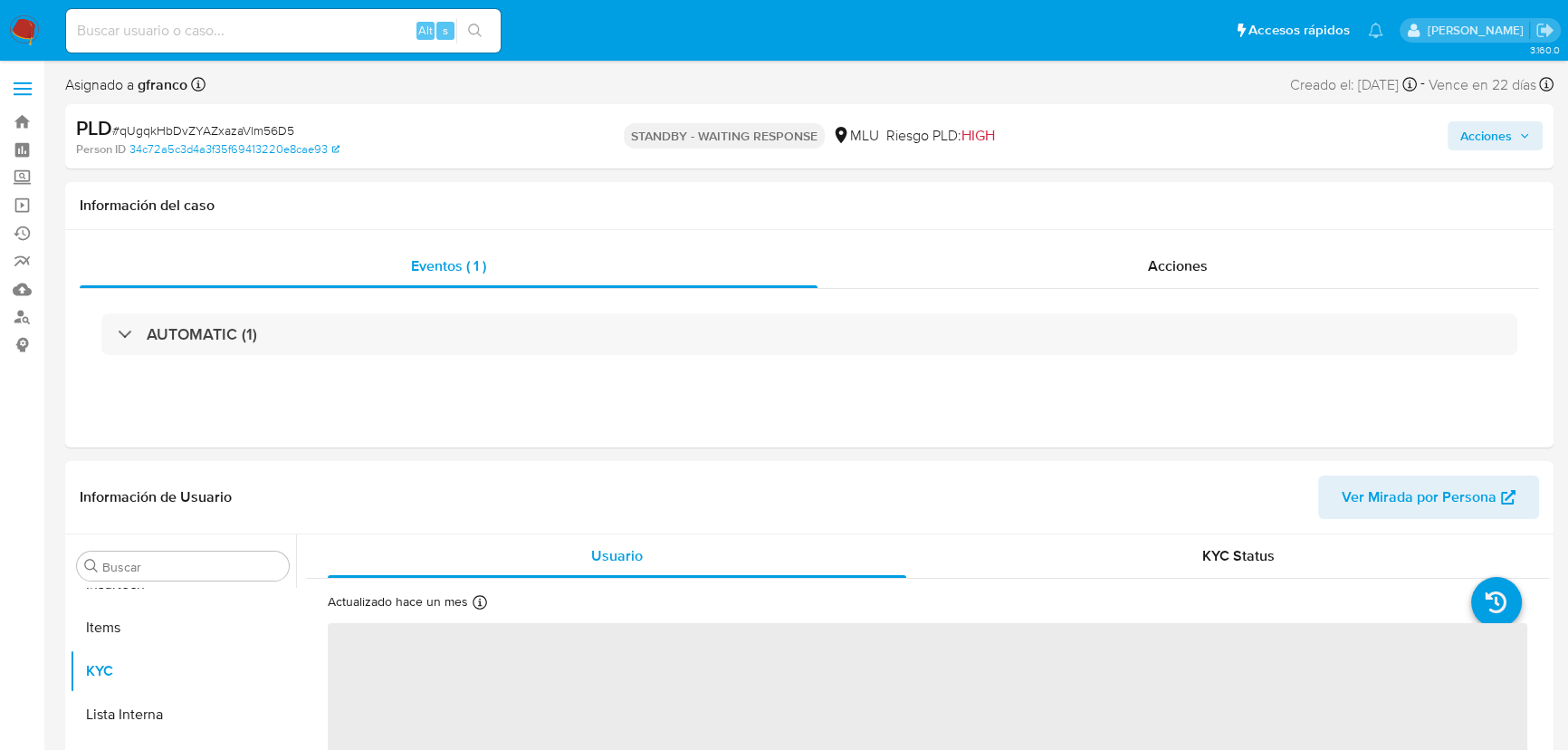
select select "10"
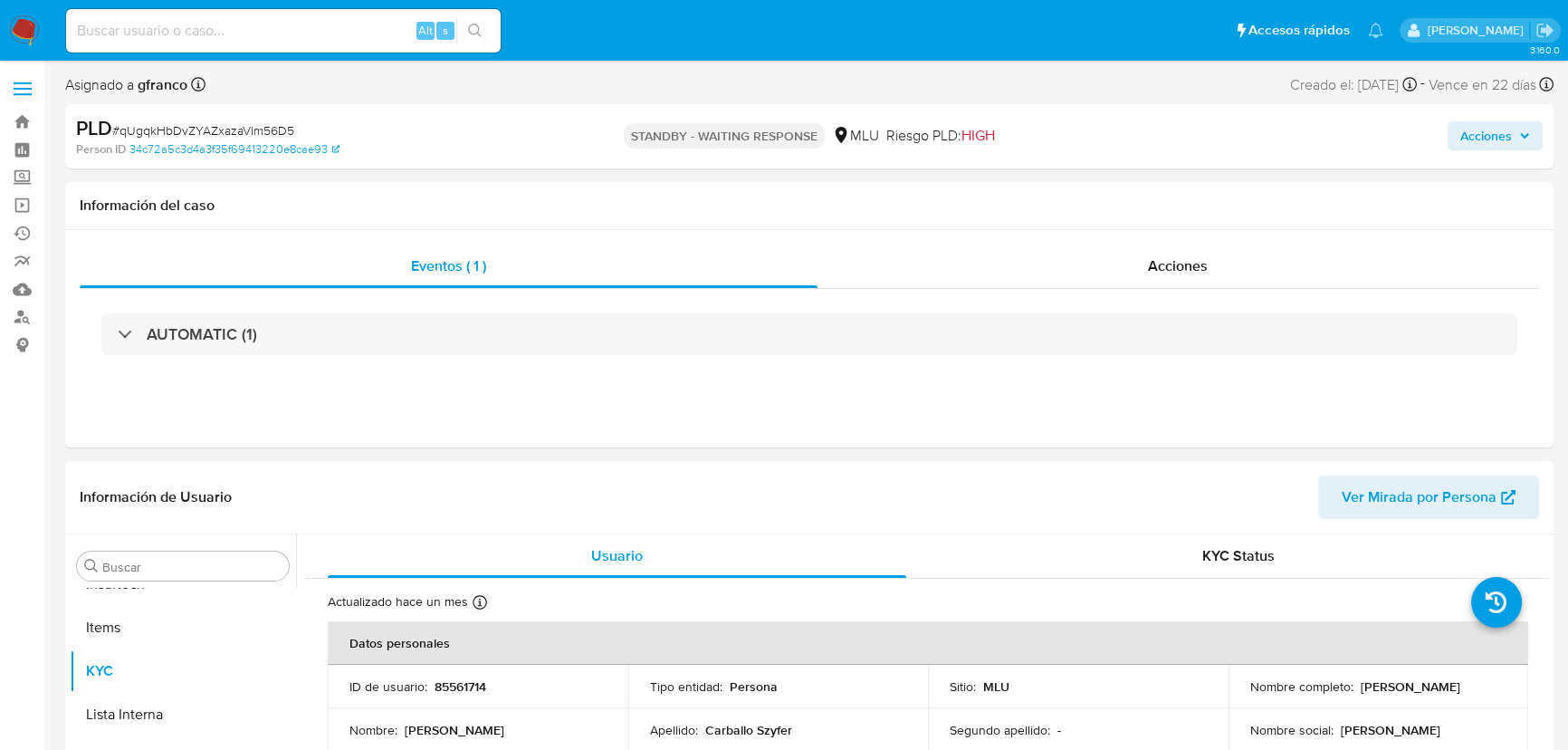
click at [1278, 462] on div "Información de Usuario Ver Mirada por Persona" at bounding box center [809, 498] width 1488 height 73
click at [1028, 478] on header "Información de Usuario Ver Mirada por Persona" at bounding box center [809, 497] width 1459 height 43
click at [1172, 541] on div "KYC Status" at bounding box center [1238, 556] width 578 height 43
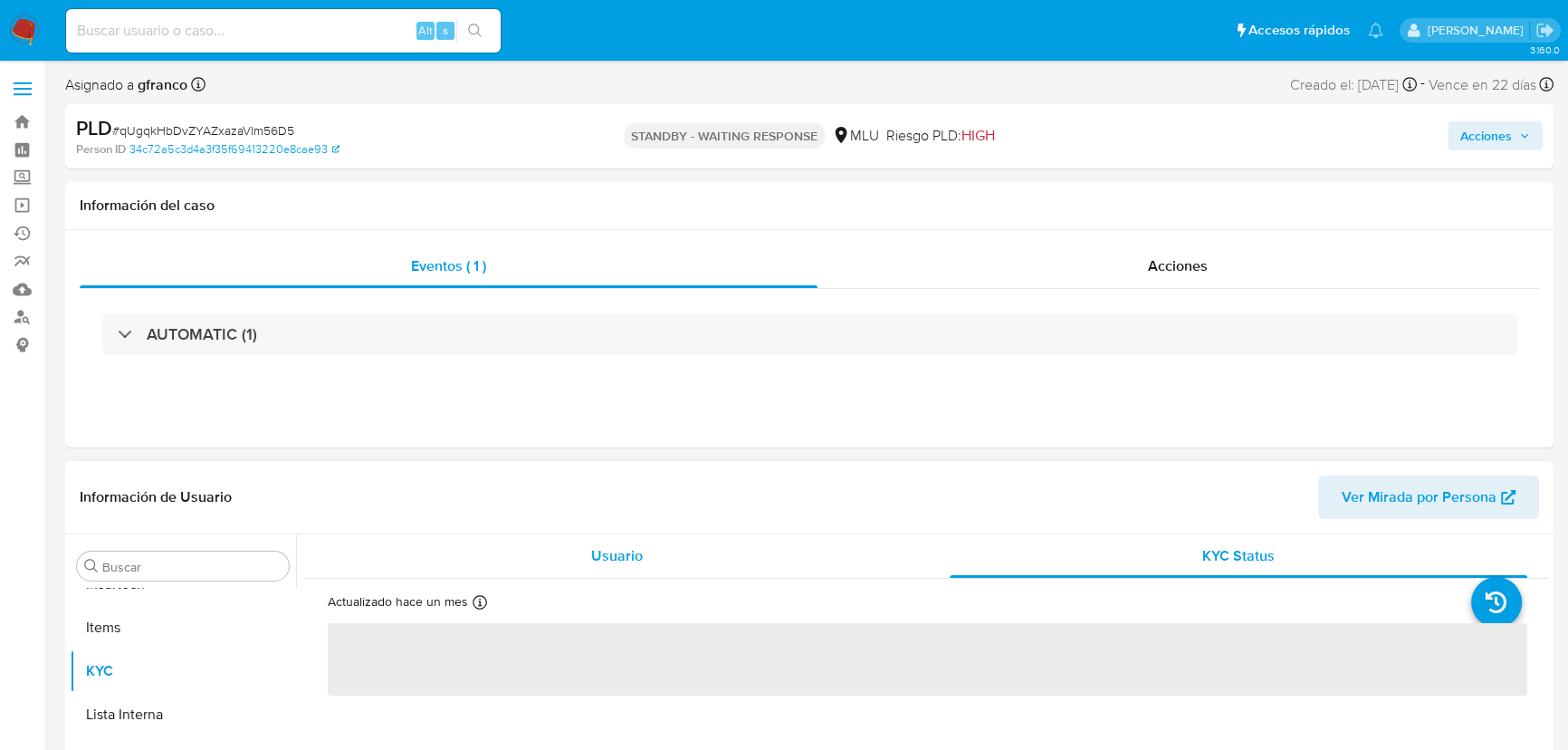
click at [467, 568] on div "Usuario" at bounding box center [617, 556] width 578 height 43
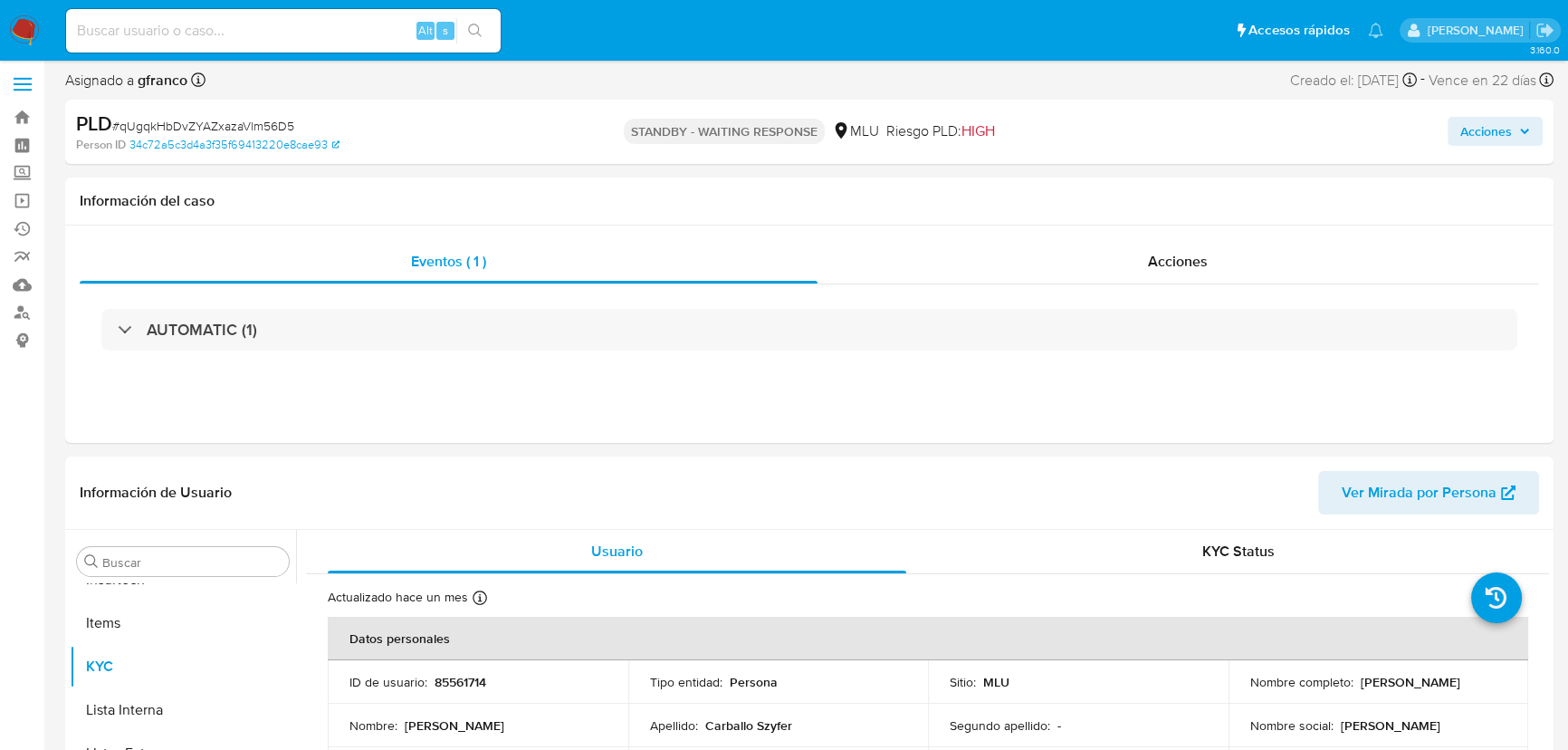
scroll to position [0, 0]
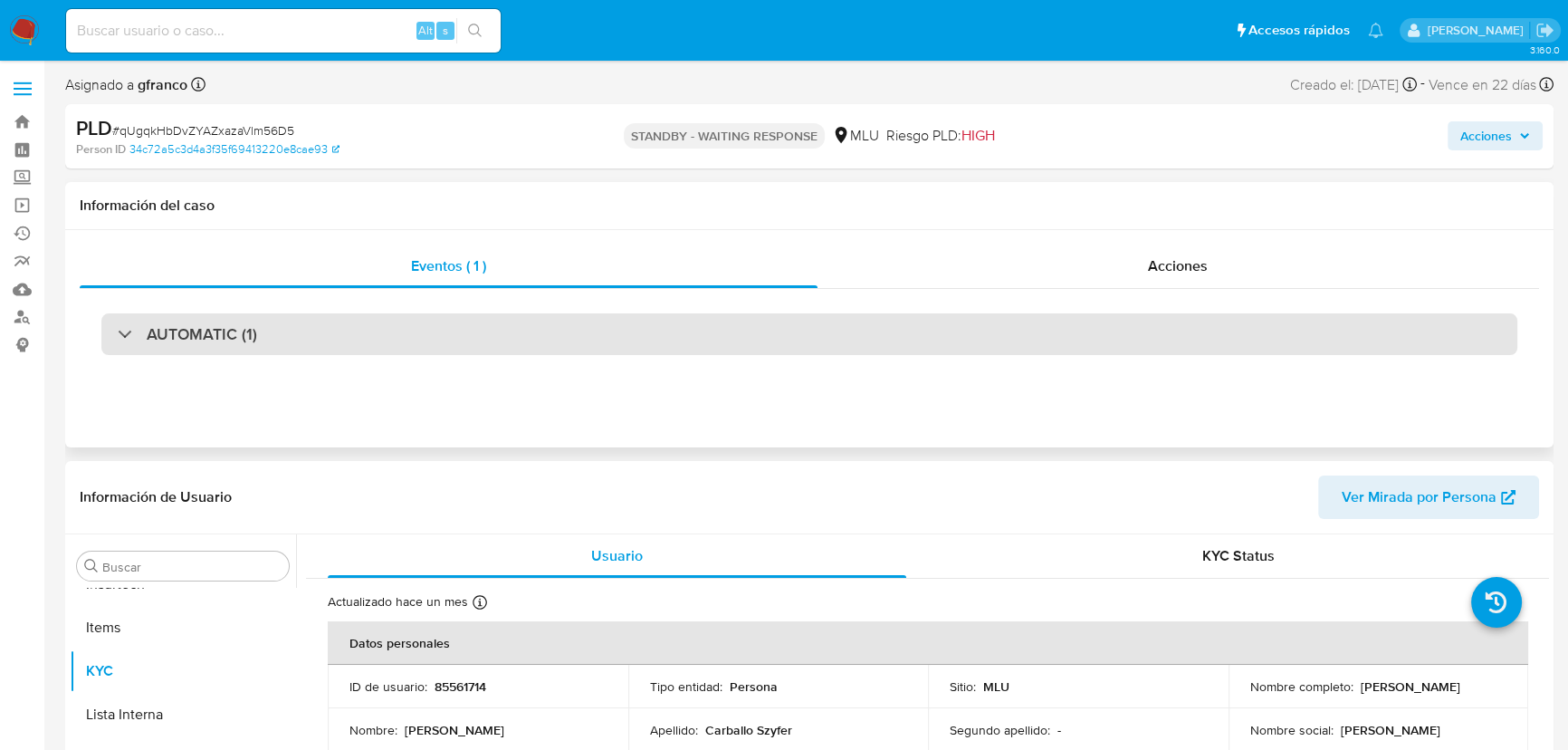
click at [1224, 327] on div "AUTOMATIC (1)" at bounding box center [809, 334] width 1416 height 41
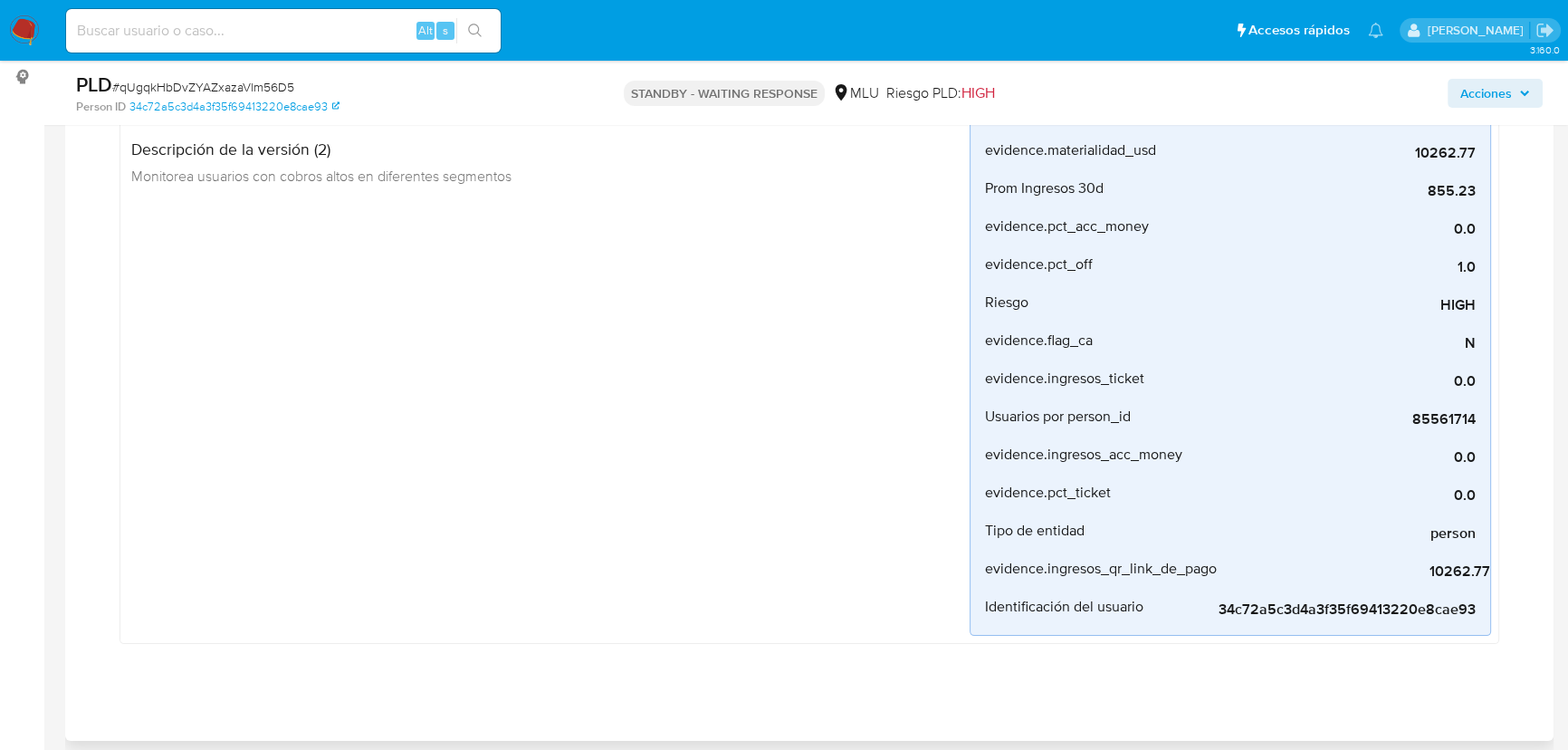
scroll to position [411, 0]
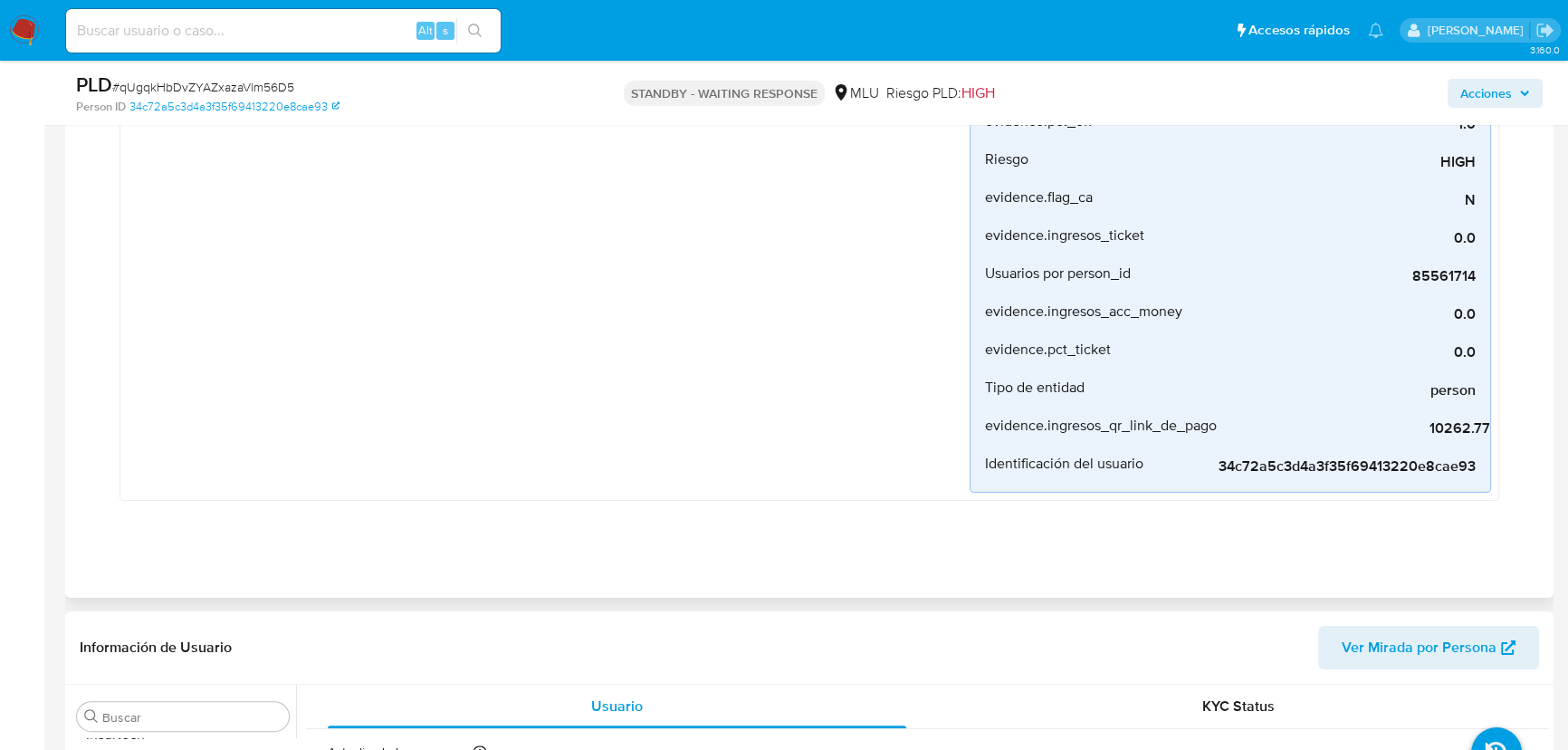
click at [74, 557] on div "Eventos ( 1 ) Acciones AUTOMATIC (1) High_volume_mlu Creado hace 2 meses Creado…" at bounding box center [809, 176] width 1488 height 844
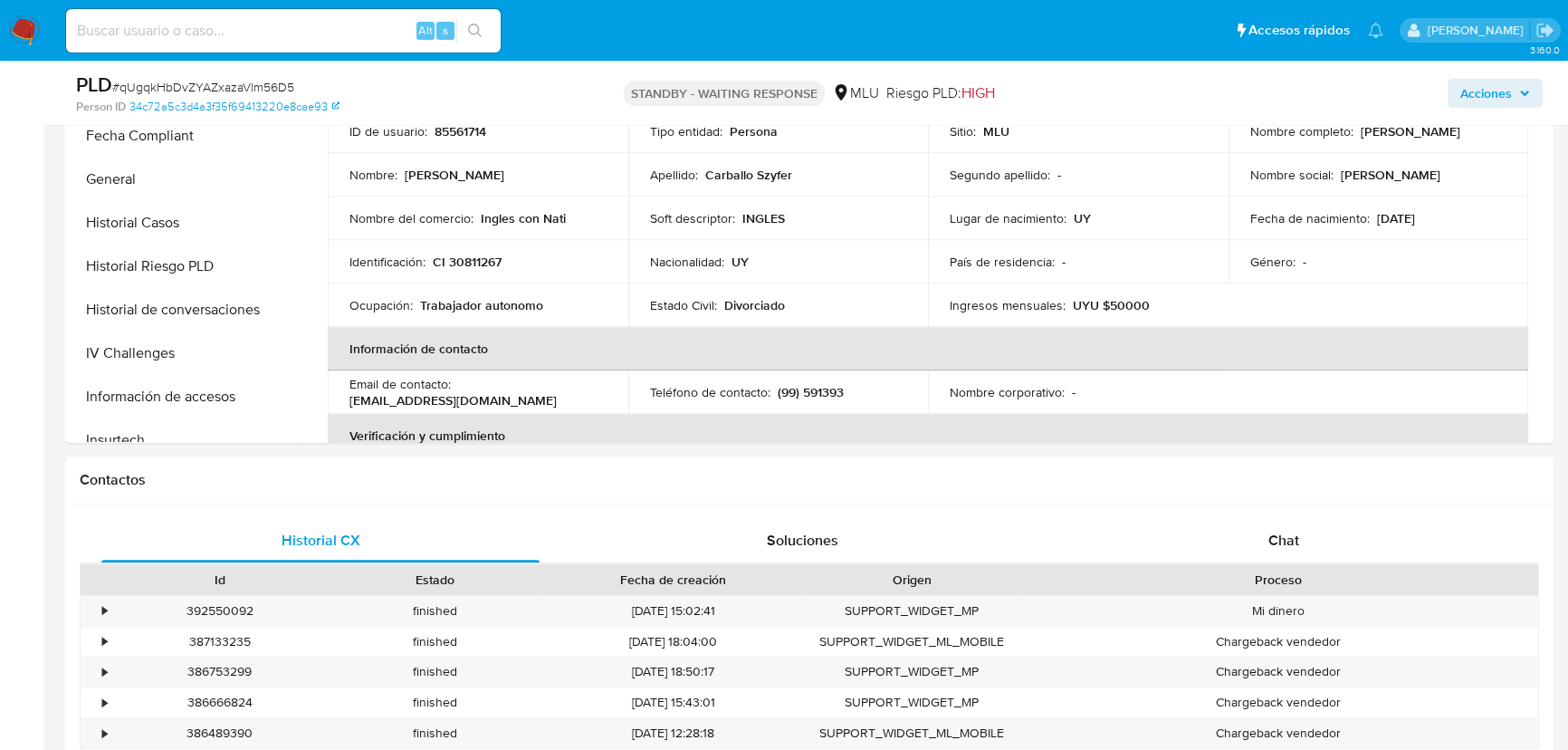
scroll to position [987, 0]
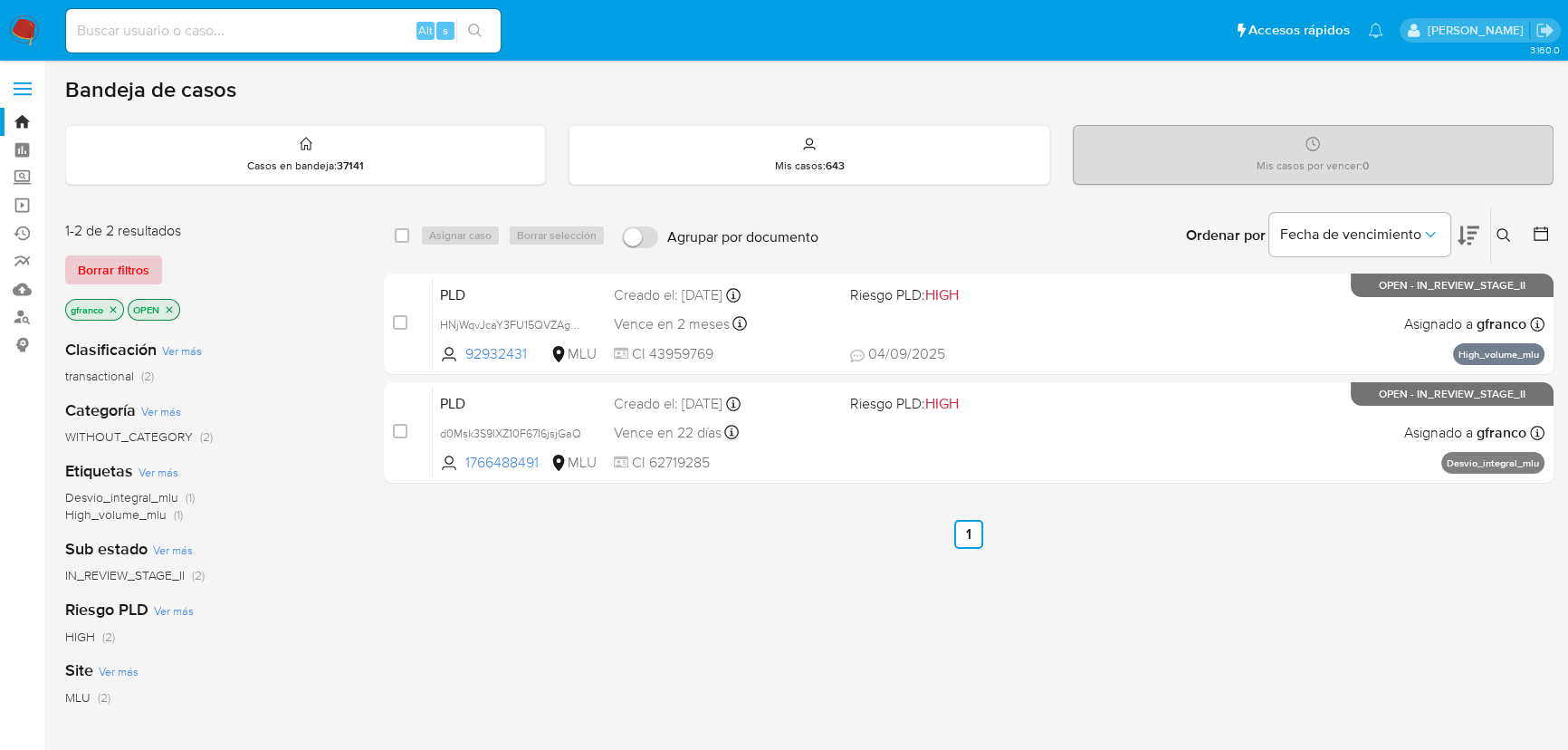
click at [101, 273] on span "Borrar filtros" at bounding box center [114, 270] width 71 height 26
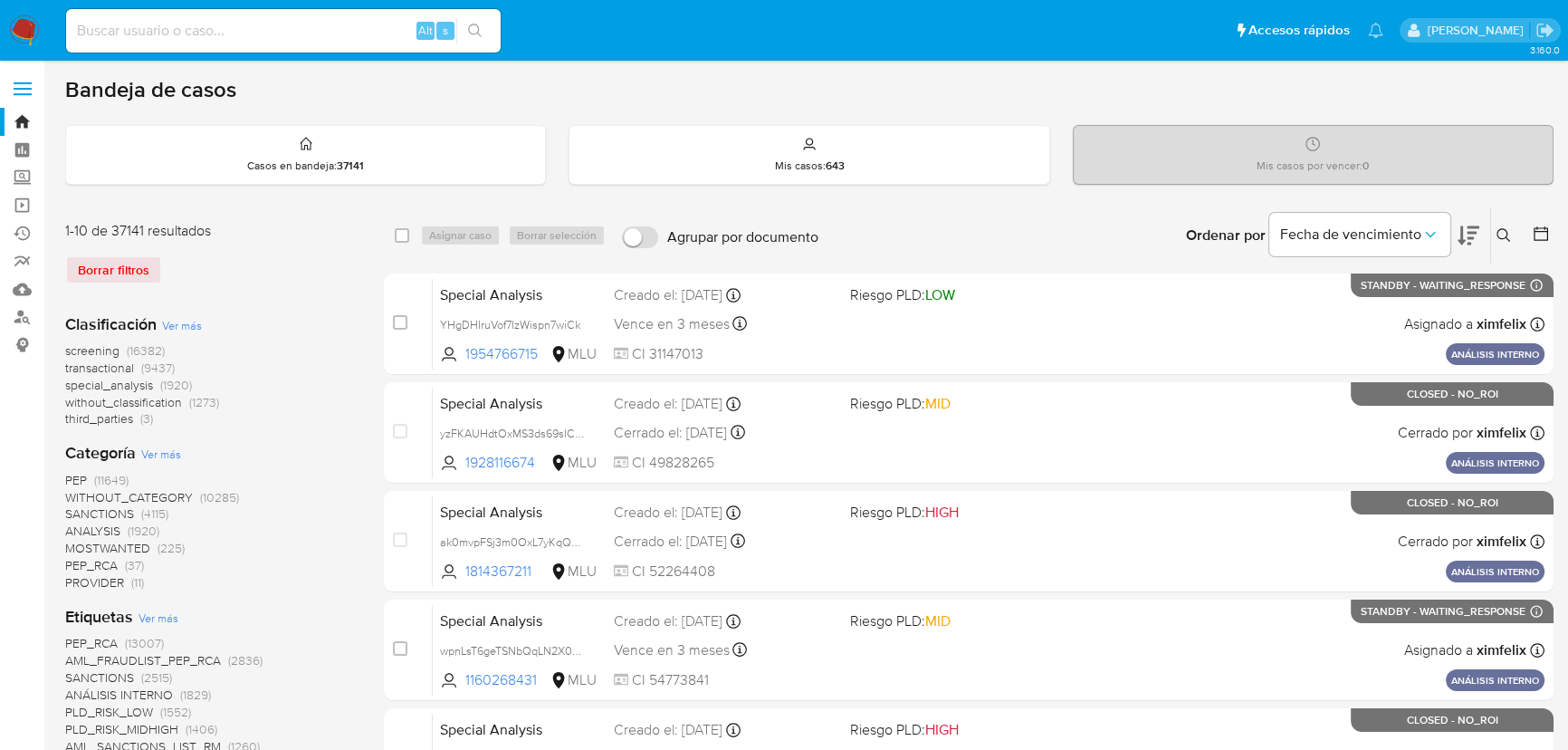
click at [1501, 237] on icon at bounding box center [1503, 235] width 14 height 14
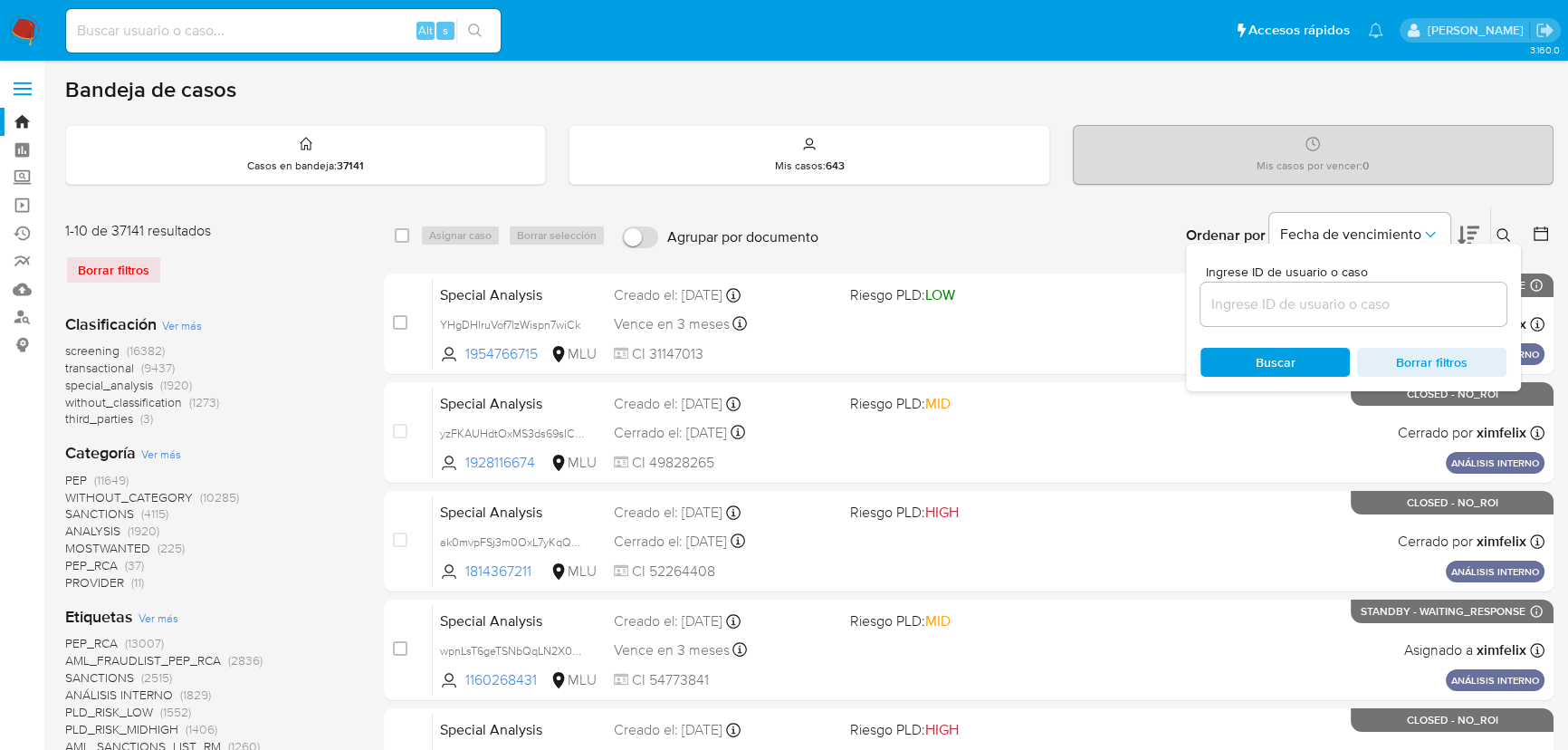
click at [1354, 301] on input at bounding box center [1354, 304] width 306 height 24
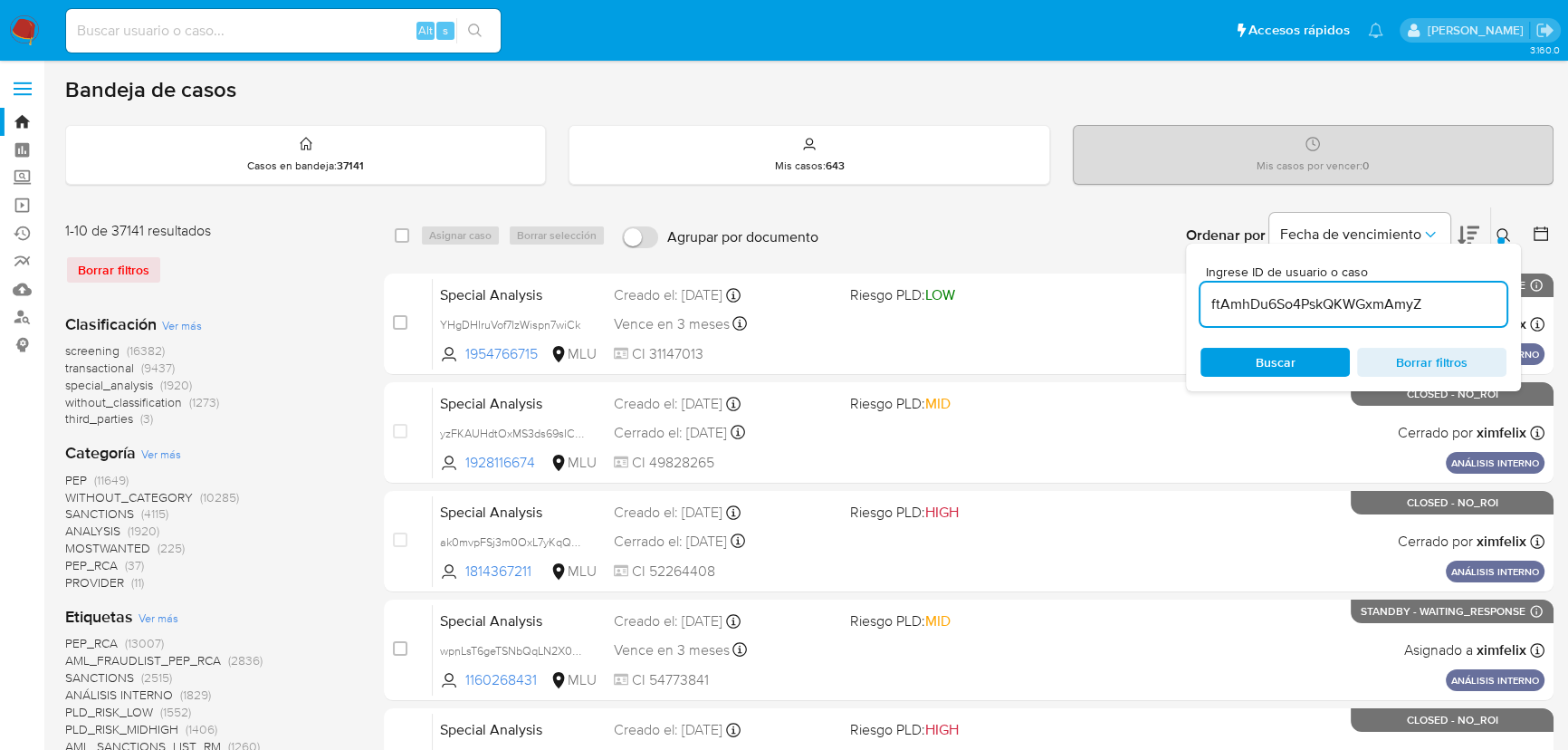
type input "ftAmhDu6So4PskQKWGxmAmyZ"
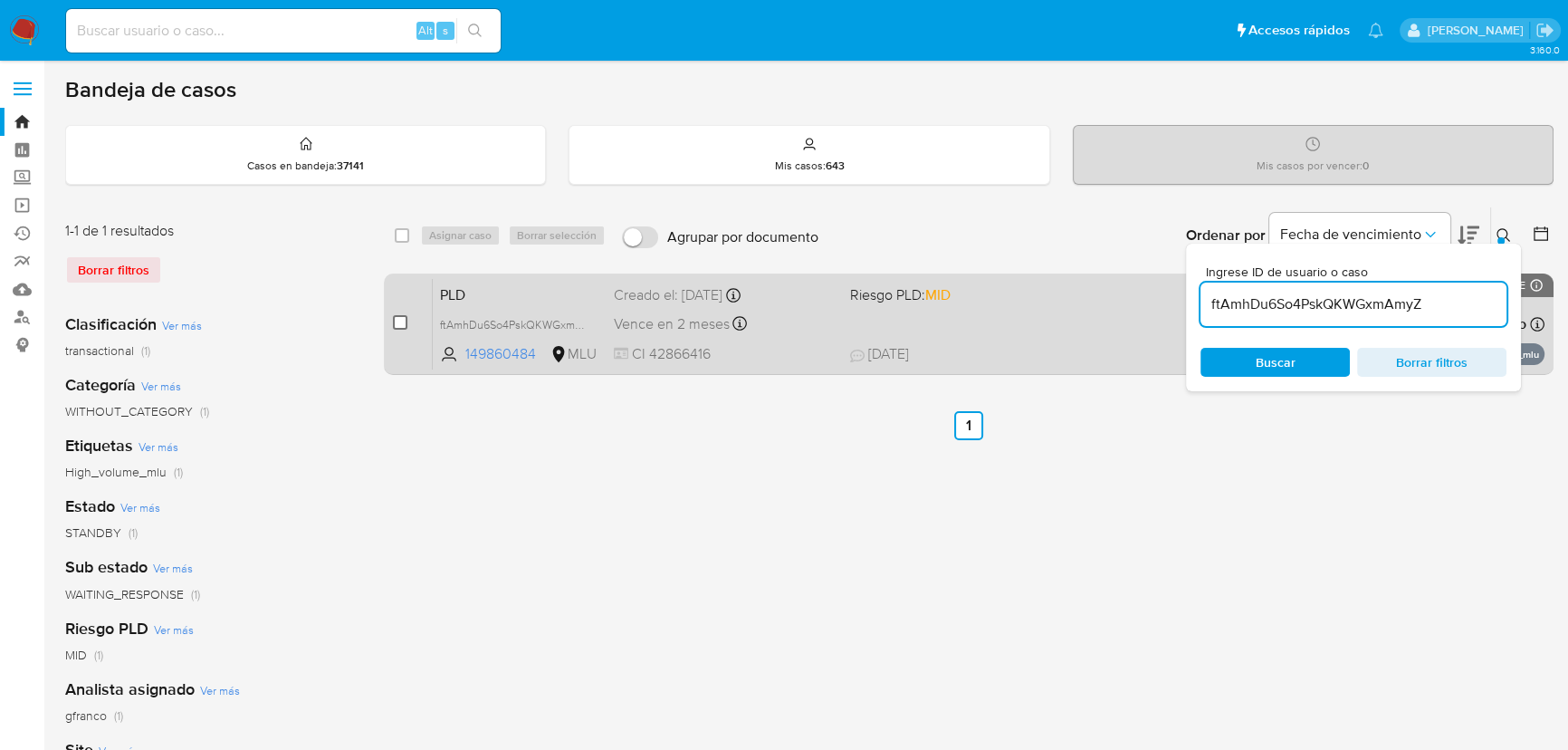
click at [396, 315] on input "checkbox" at bounding box center [400, 323] width 15 height 15
checkbox input "true"
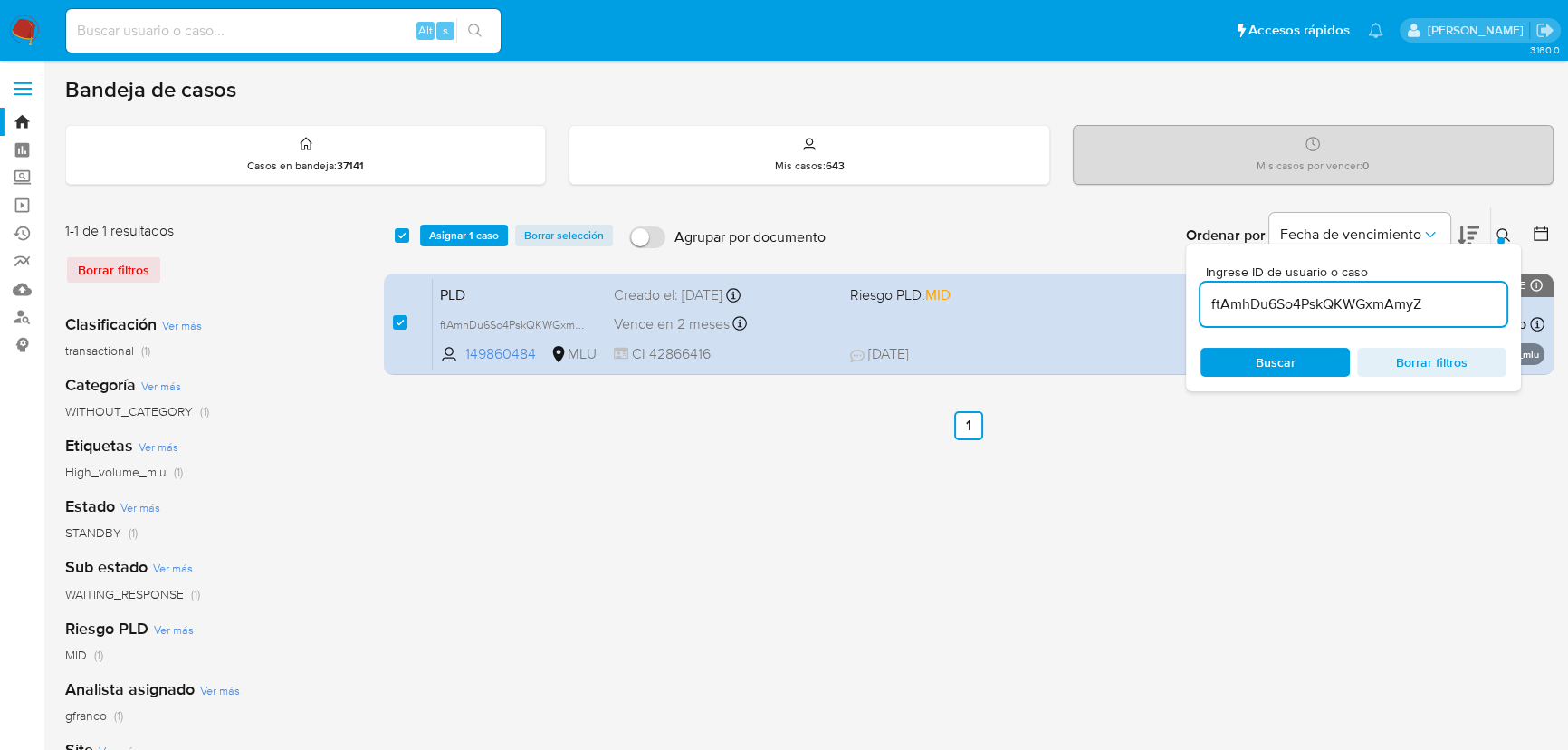
click at [434, 252] on div "select-all-cases-checkbox Asignar 1 caso Borrar selección Agrupar por documento…" at bounding box center [969, 235] width 1169 height 56
click at [451, 236] on span "Asignar 1 caso" at bounding box center [464, 236] width 70 height 18
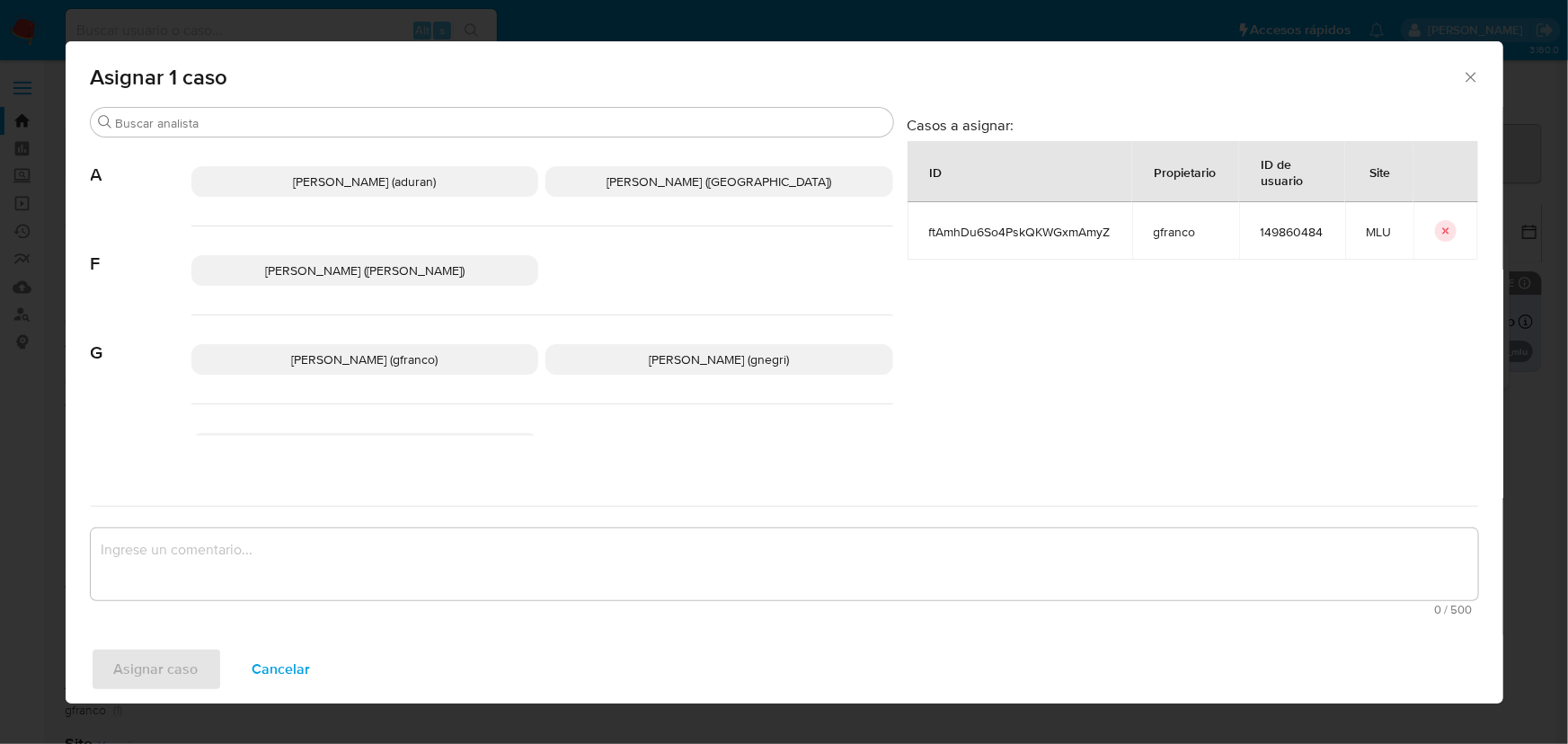
click at [303, 355] on span "Giorgio Franco Cabrera (gfranco)" at bounding box center [364, 359] width 146 height 18
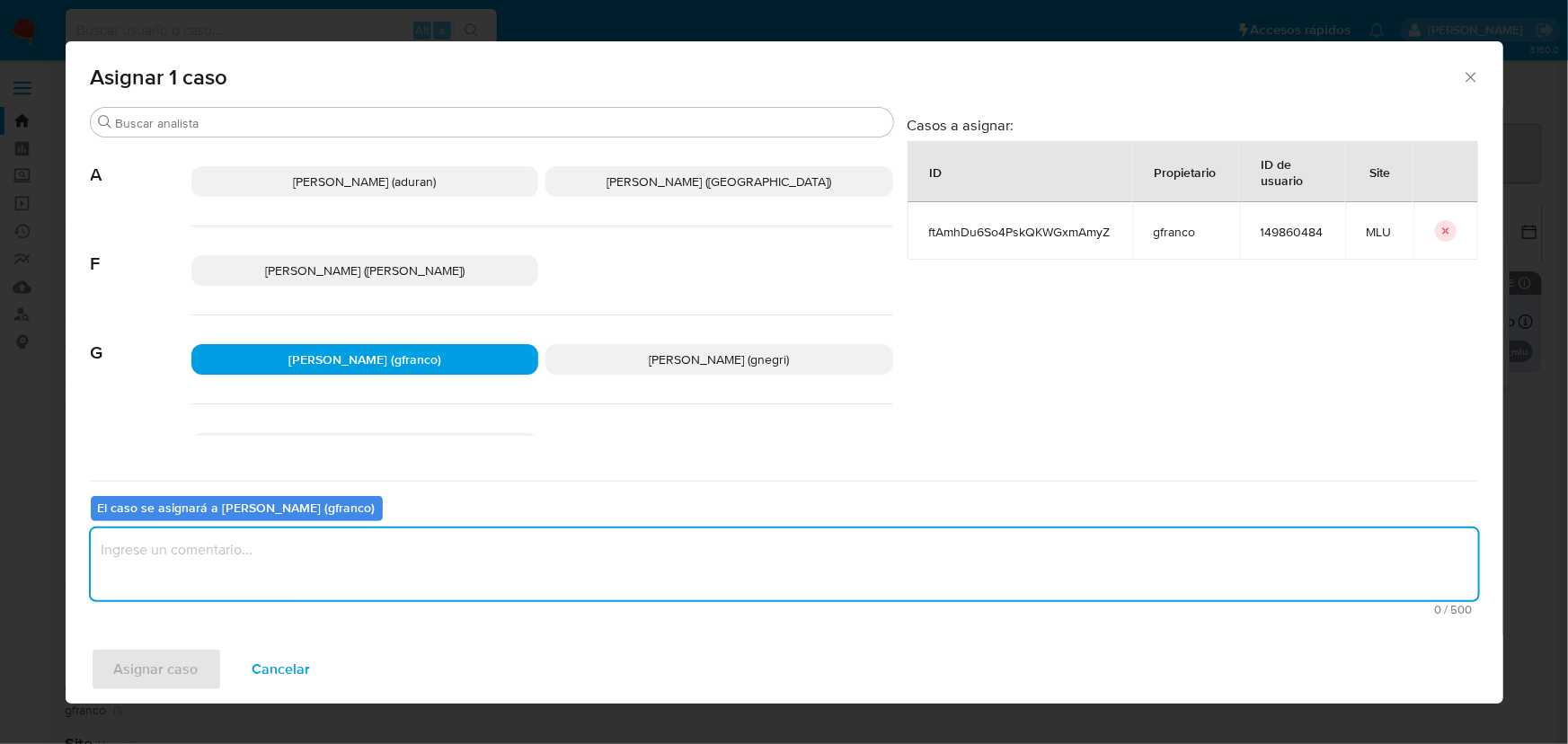
click at [329, 568] on textarea "assign-modal" at bounding box center [784, 564] width 1387 height 72
type textarea "v"
click at [182, 674] on span "Asignar caso" at bounding box center [156, 669] width 85 height 39
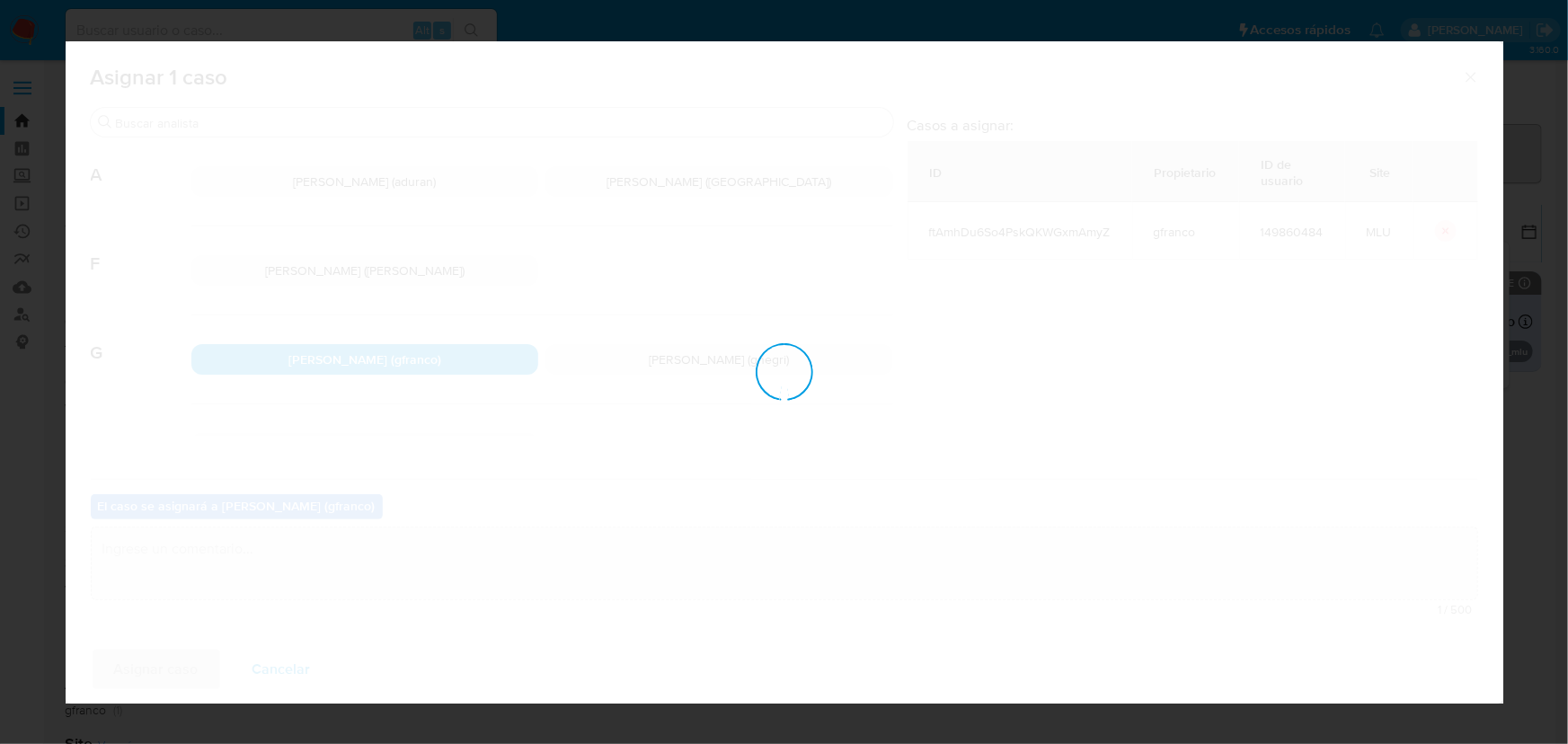
checkbox input "false"
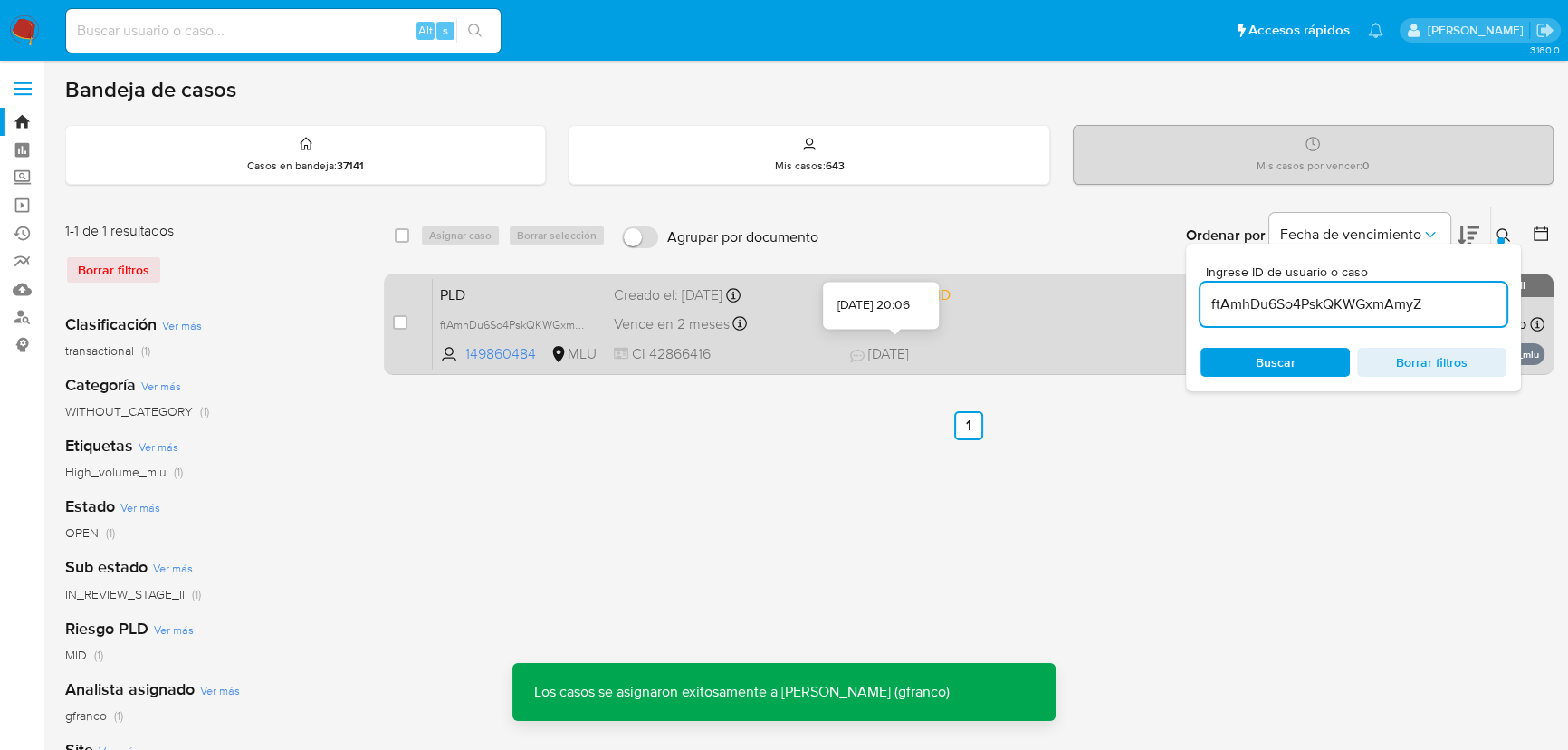
click at [872, 353] on span "14/09/2025" at bounding box center [880, 354] width 59 height 20
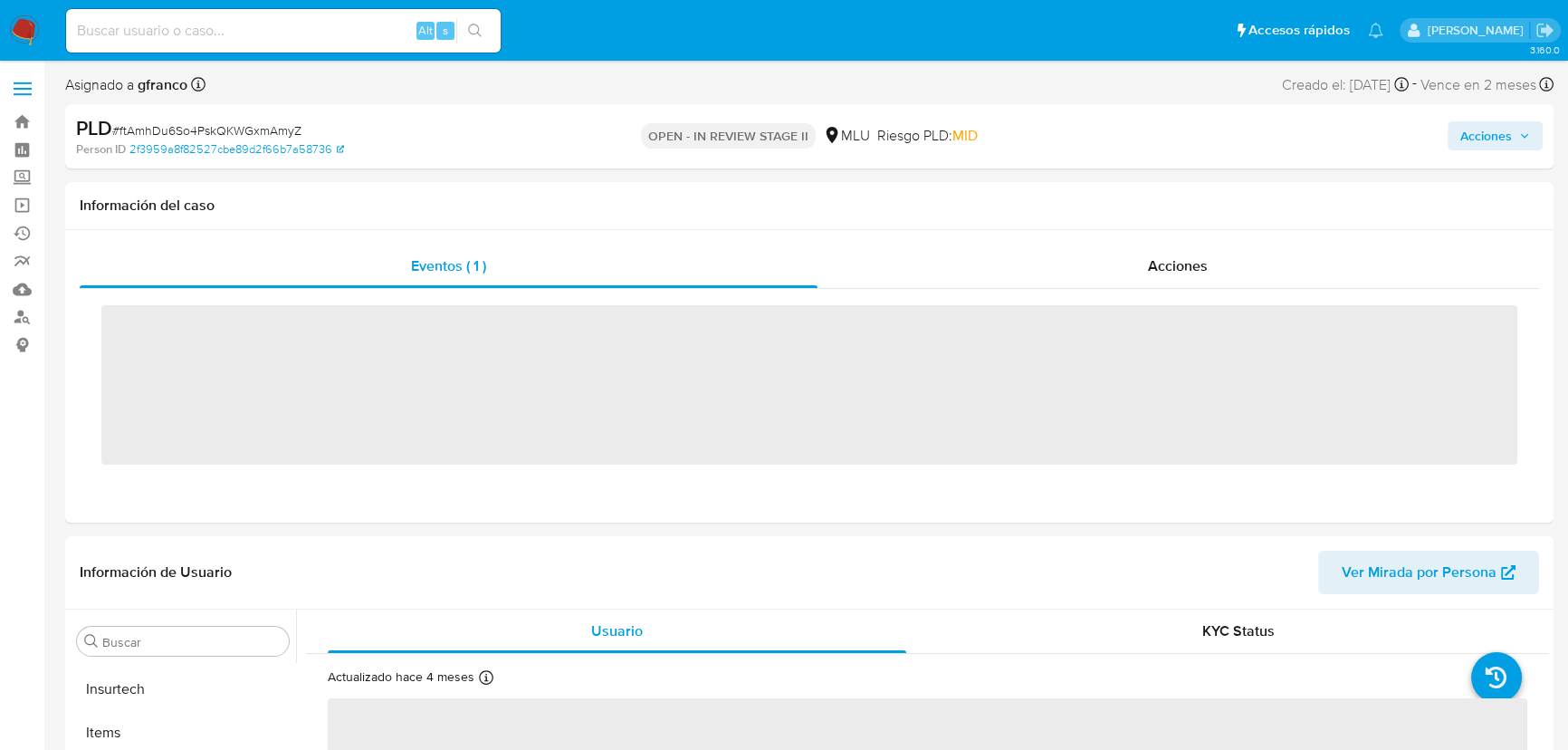
scroll to position [808, 0]
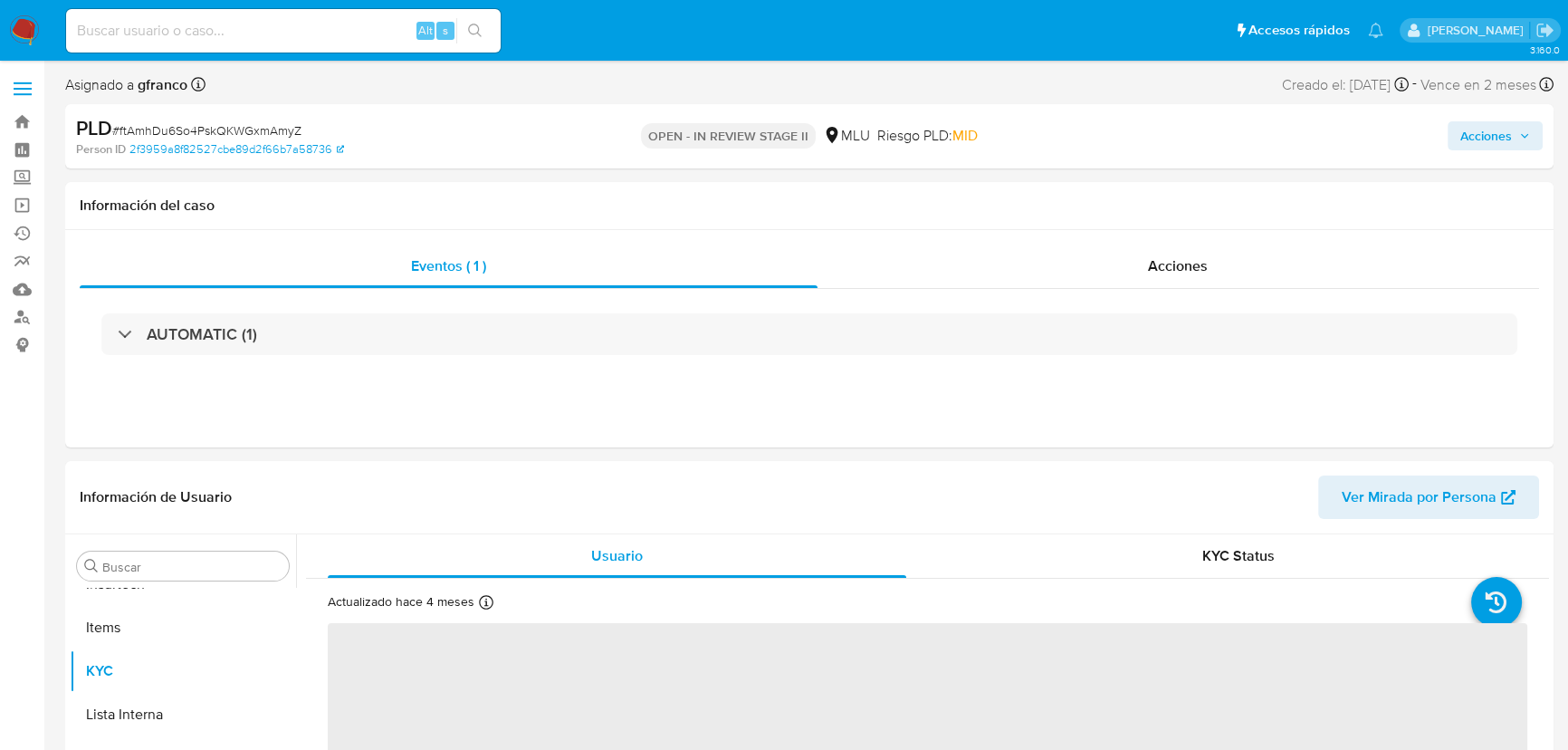
select select "10"
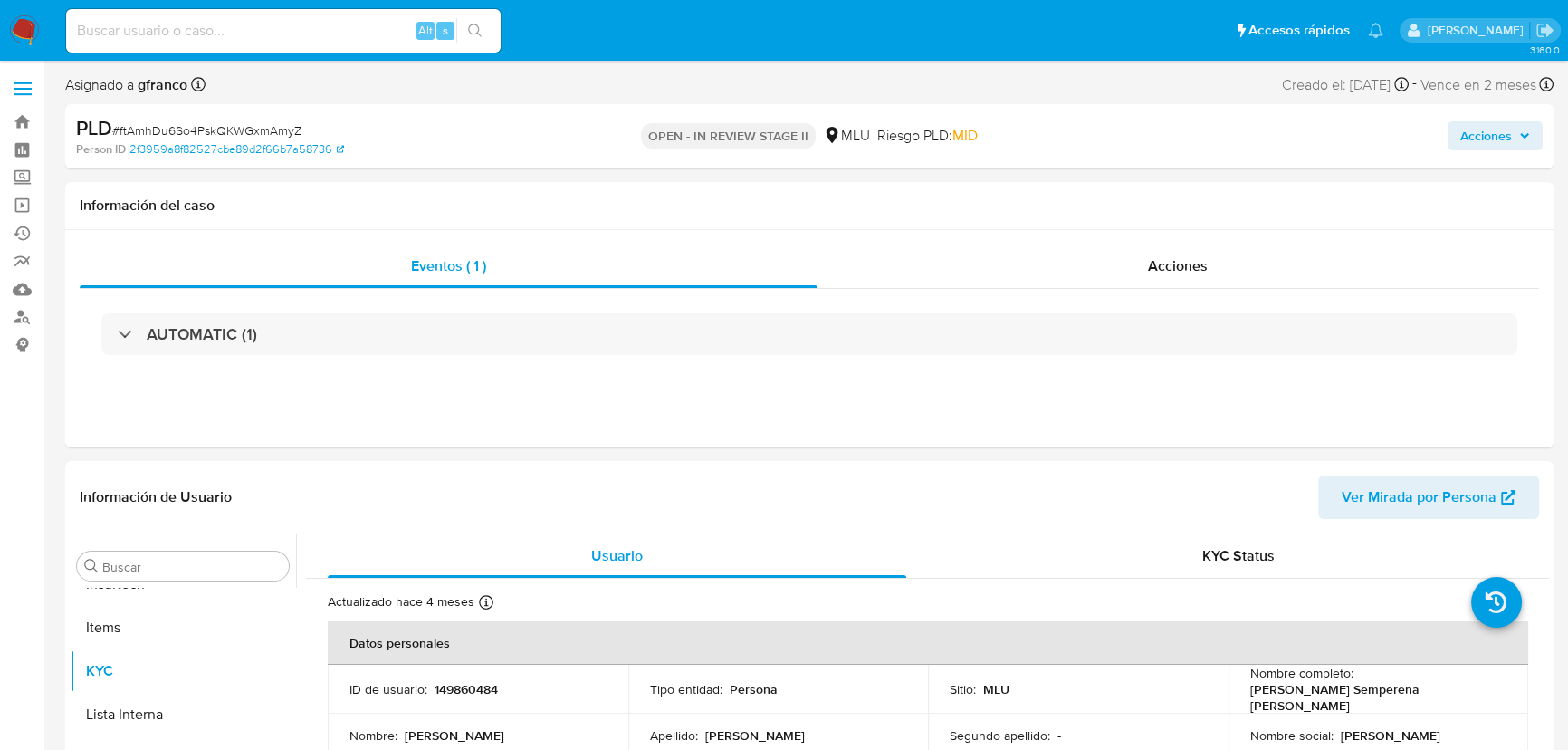
click at [1530, 131] on button "Acciones" at bounding box center [1495, 136] width 95 height 29
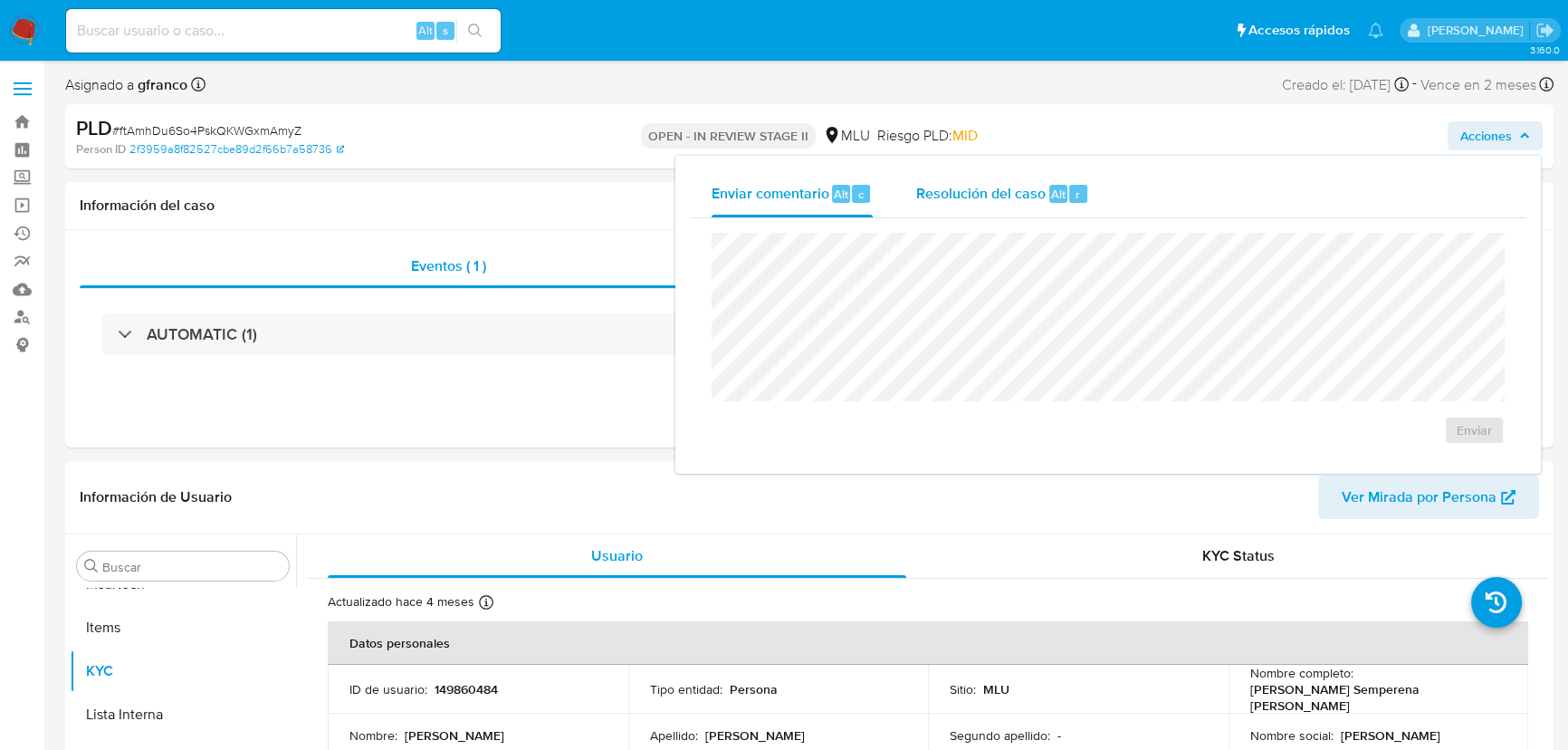
click at [1031, 204] on div "Resolución del caso Alt r" at bounding box center [1003, 193] width 173 height 47
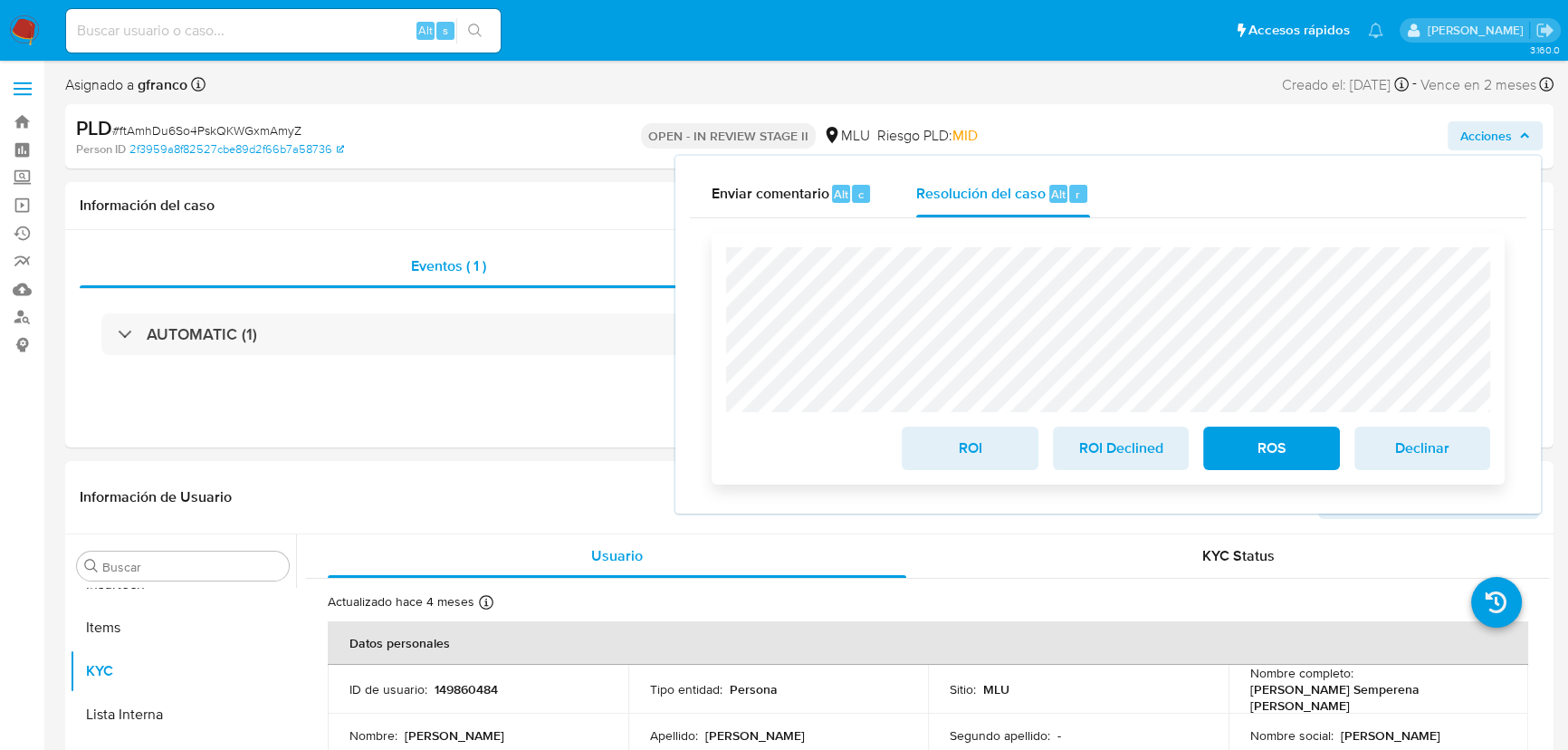
click at [1121, 461] on span "ROI Declined" at bounding box center [1120, 447] width 89 height 39
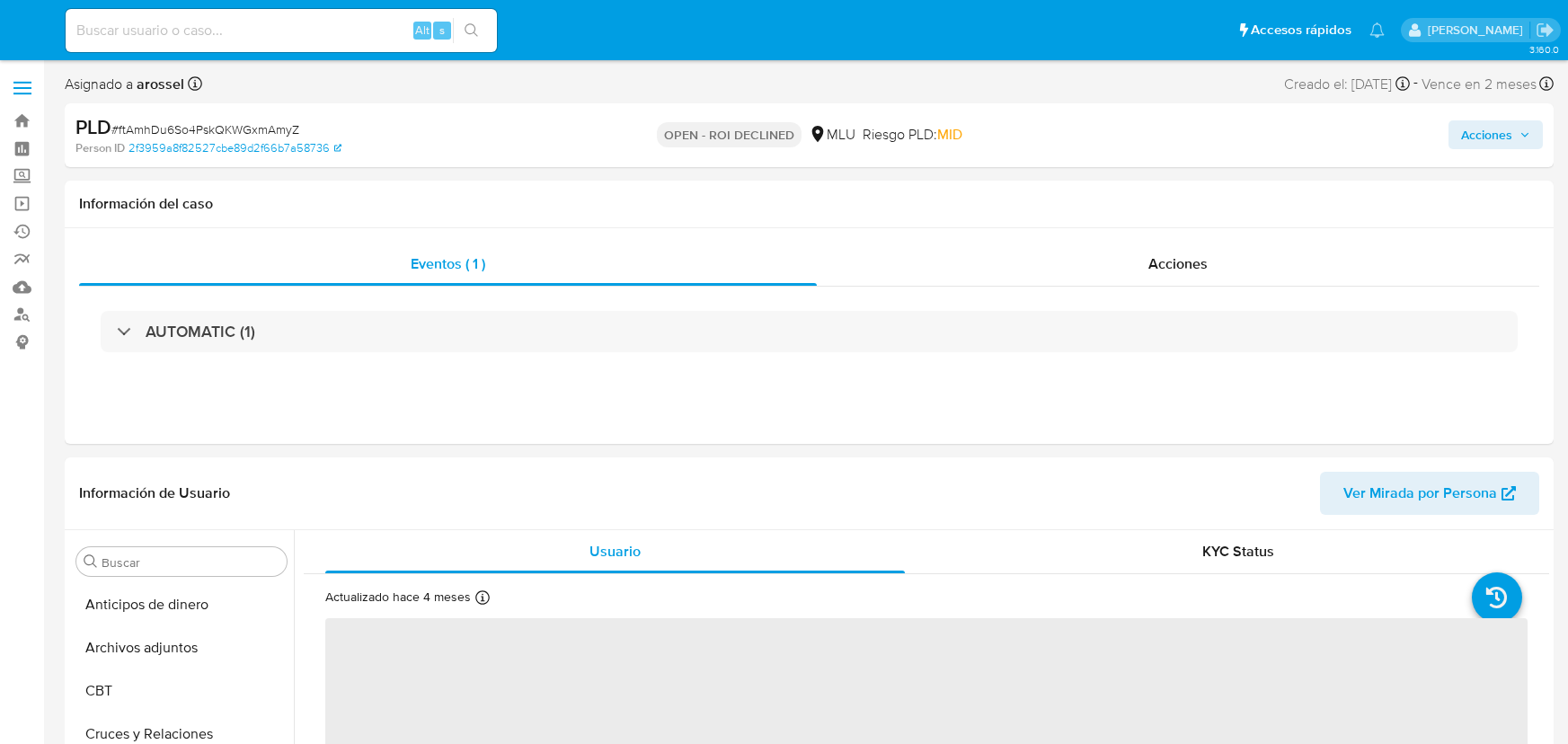
select select "10"
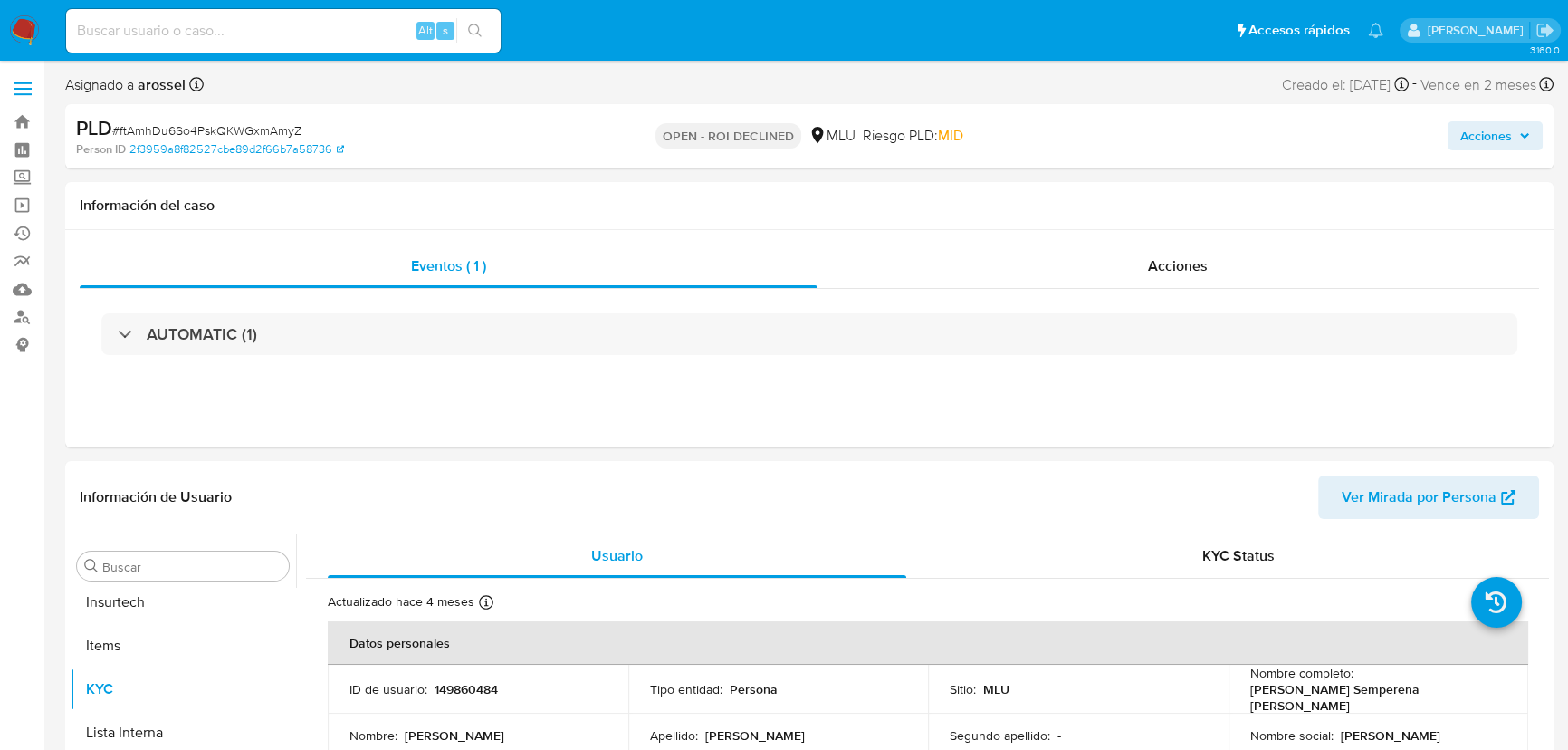
scroll to position [808, 0]
click at [25, 31] on img at bounding box center [25, 31] width 31 height 31
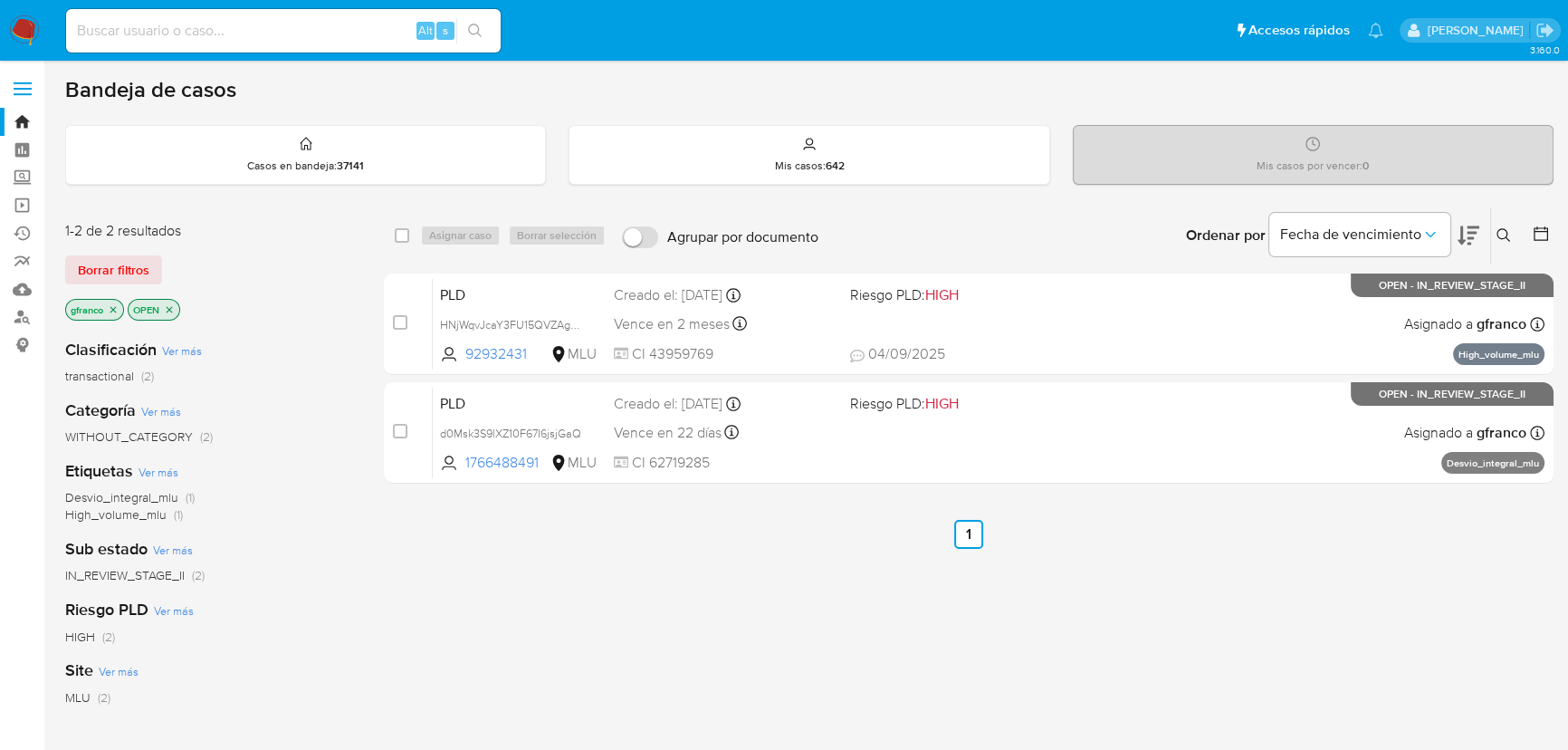
click at [284, 37] on input at bounding box center [283, 31] width 434 height 24
paste input "ftAmhDu6So4PskQKWGxmAmyZ"
type input "ftAmhDu6So4PskQKWGxmAmyZ"
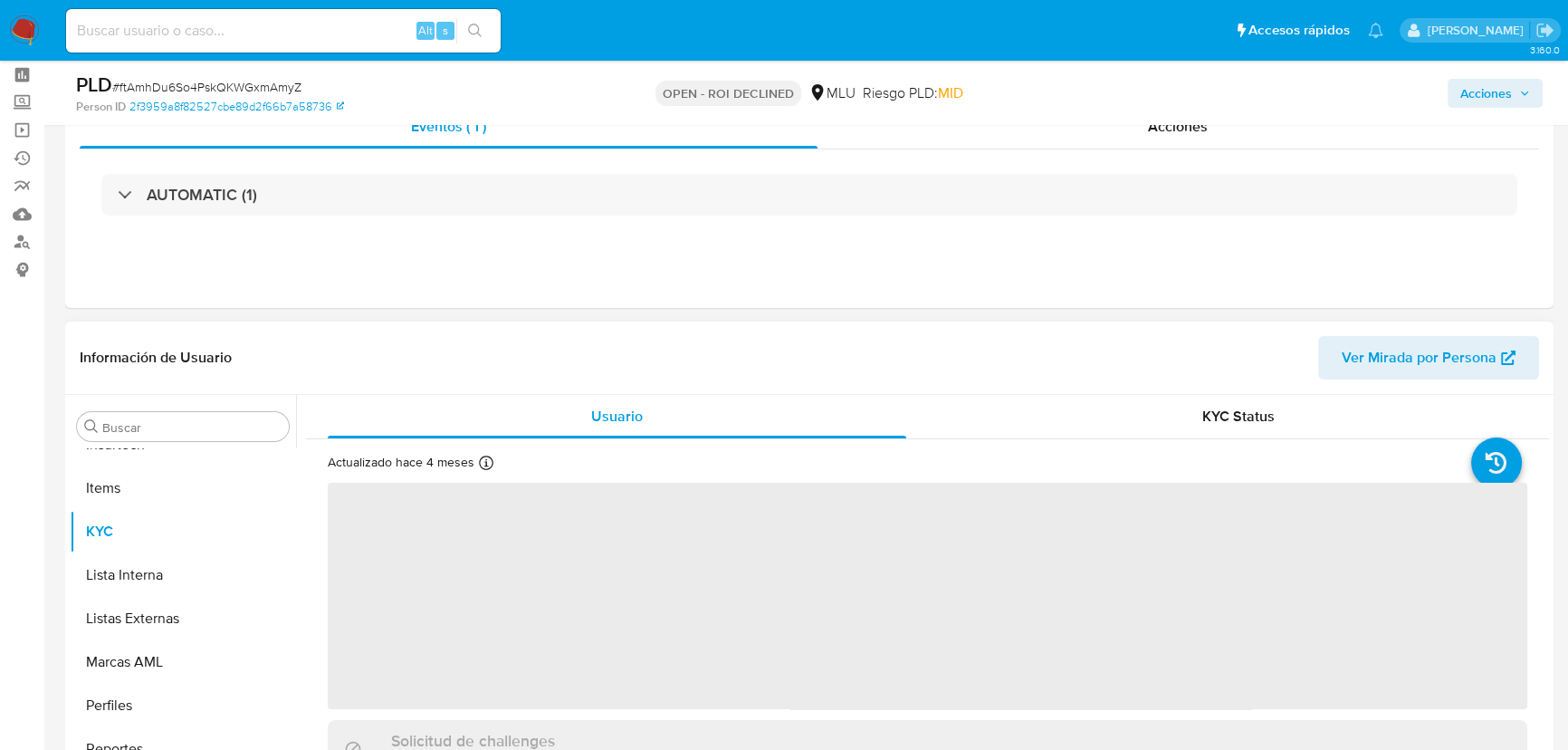
scroll to position [247, 0]
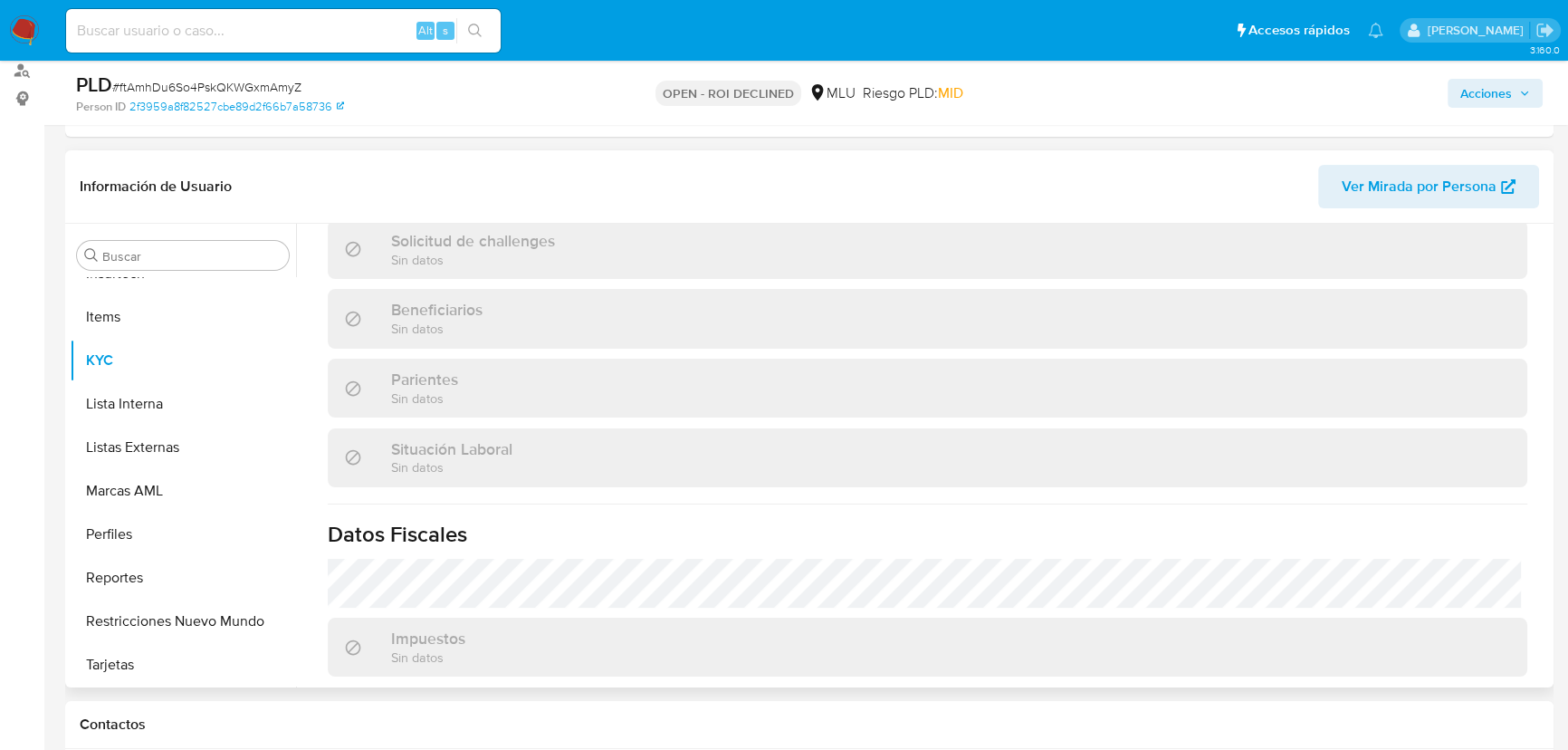
select select "10"
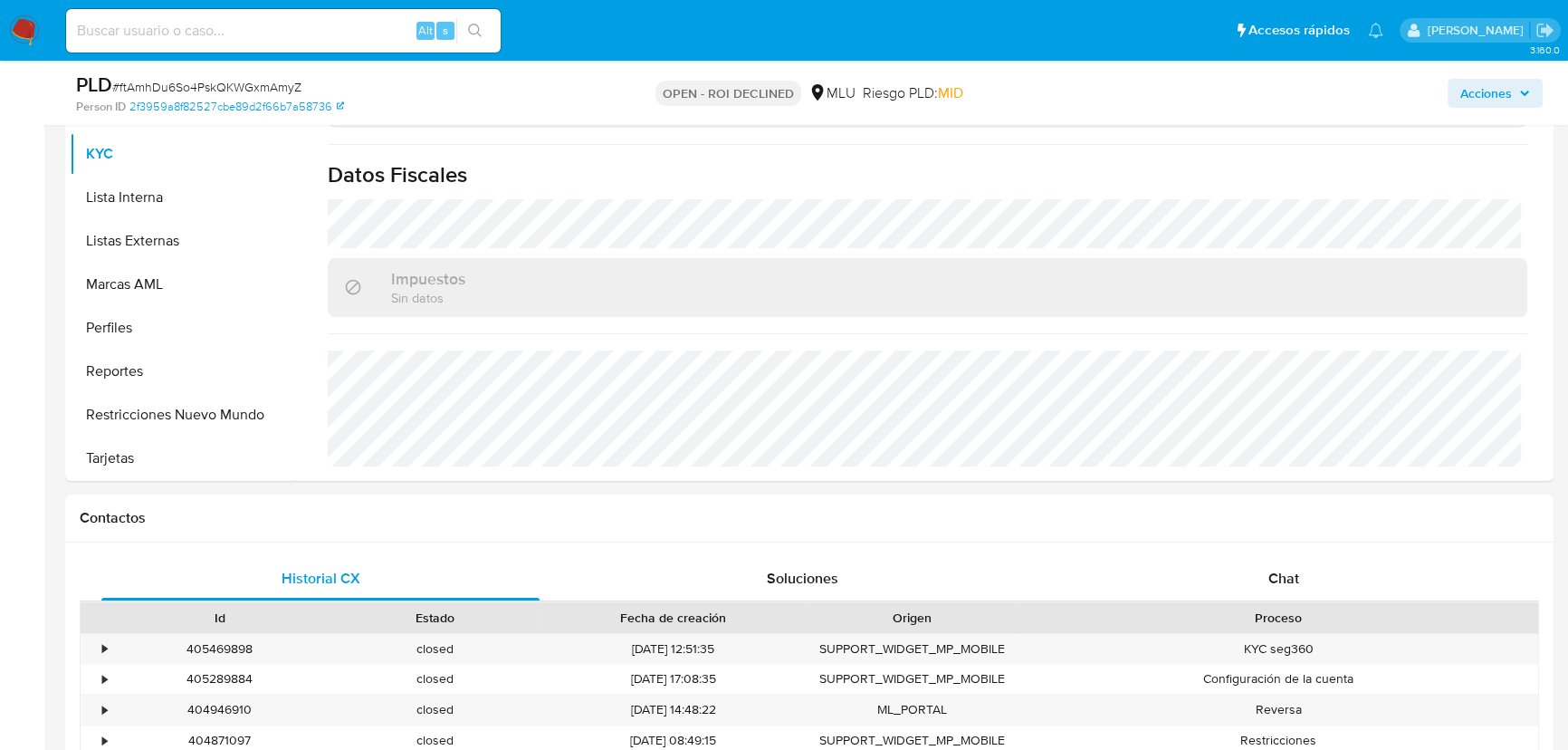
scroll to position [741, 0]
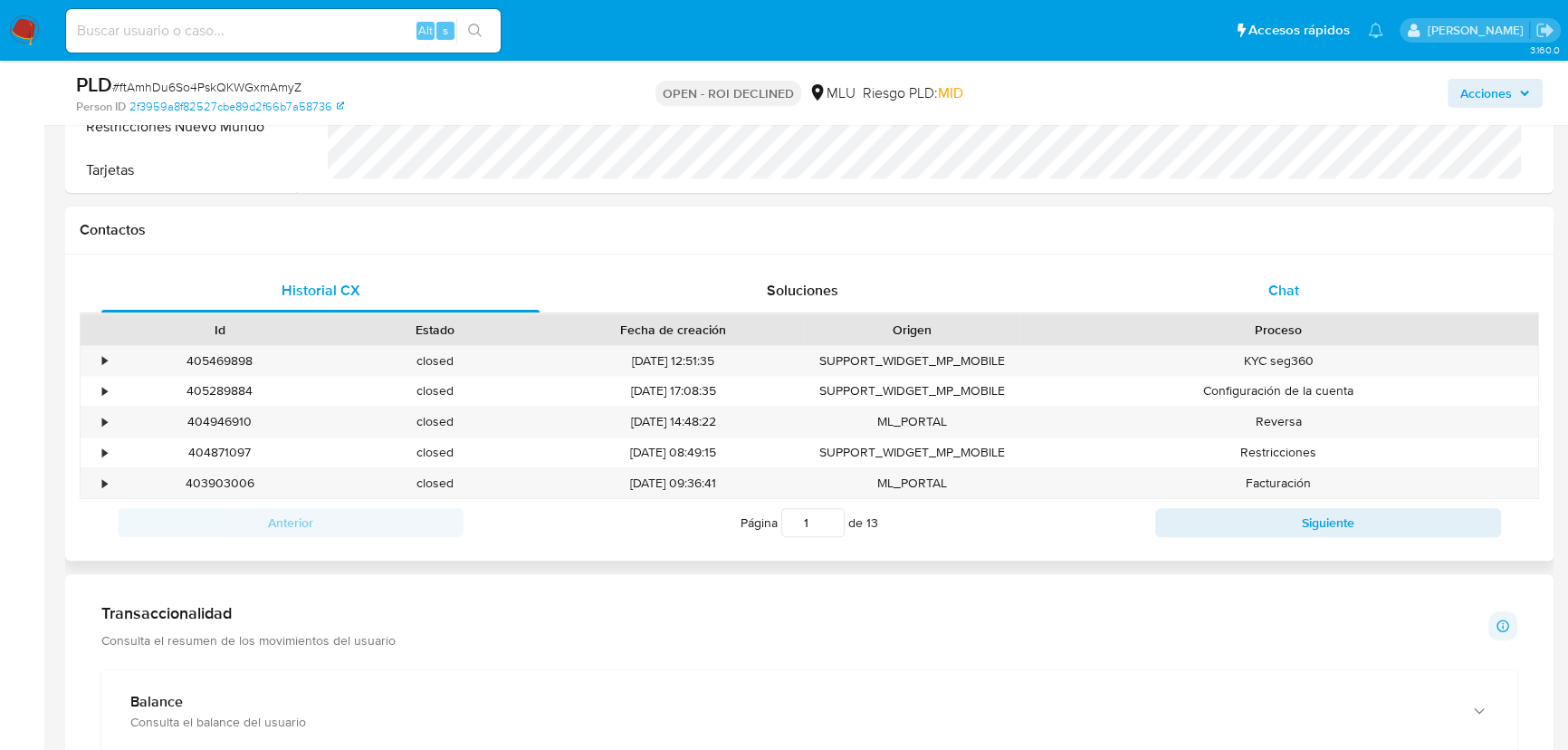
click at [1251, 274] on div "Chat" at bounding box center [1284, 290] width 438 height 43
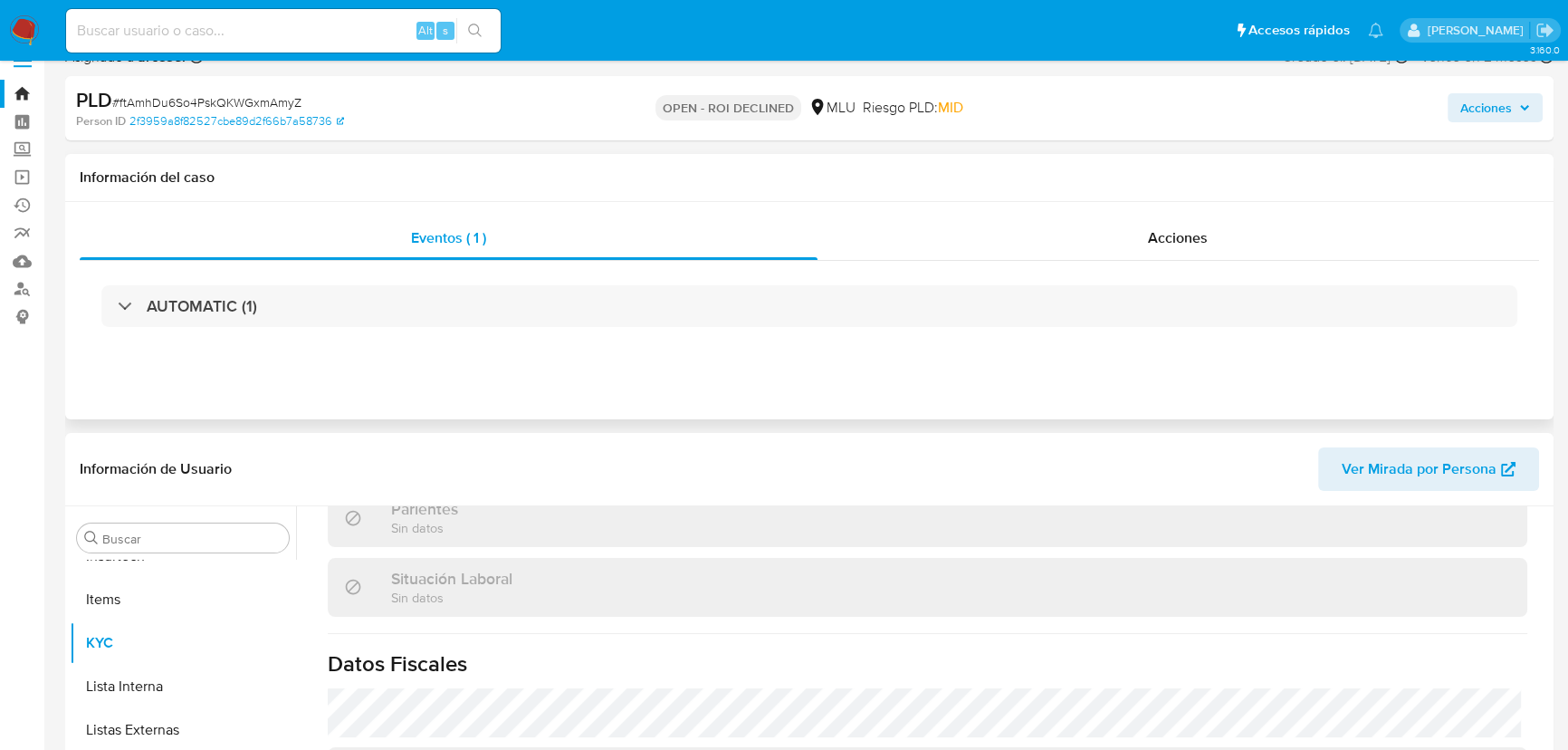
scroll to position [0, 0]
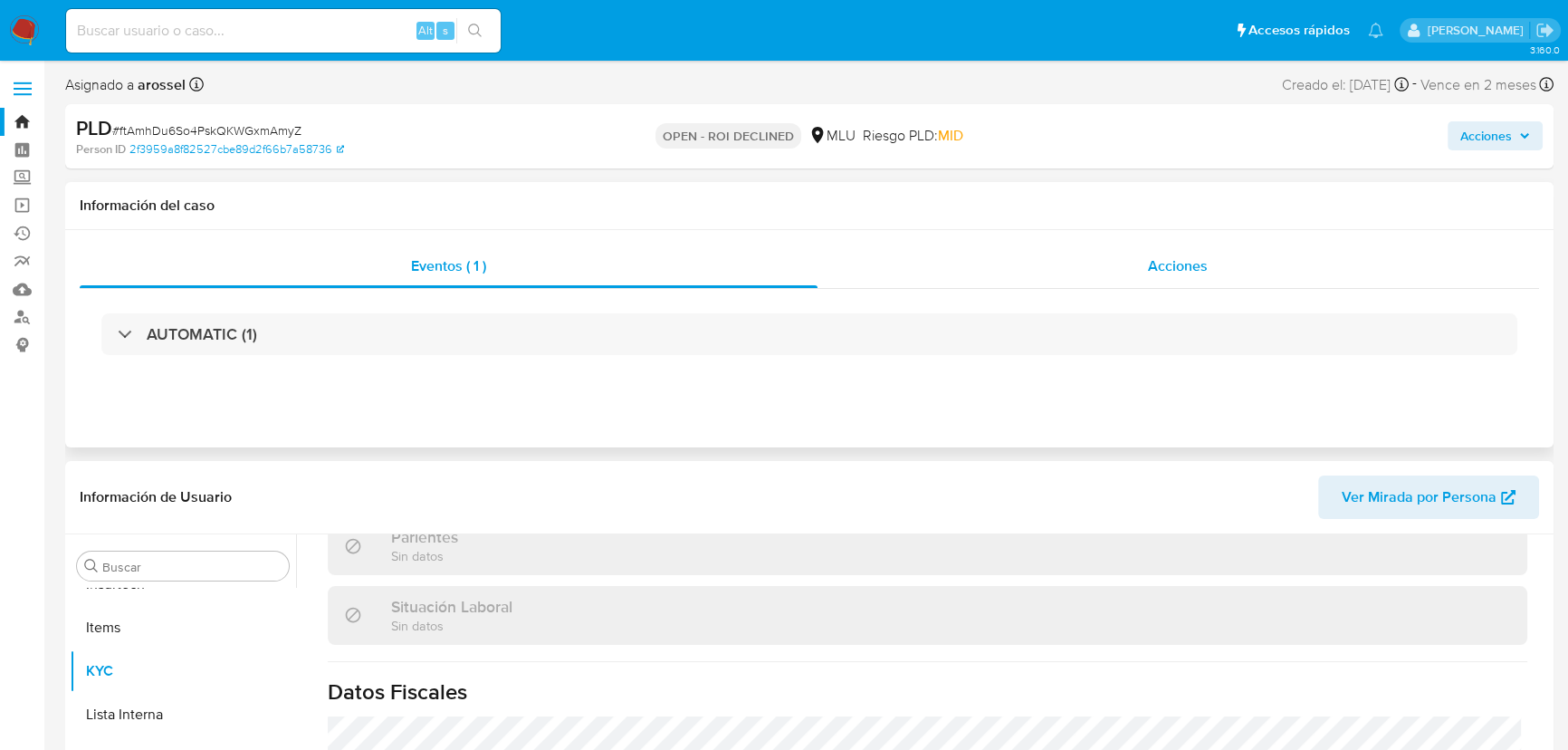
click at [1204, 276] on div "Acciones" at bounding box center [1179, 266] width 722 height 43
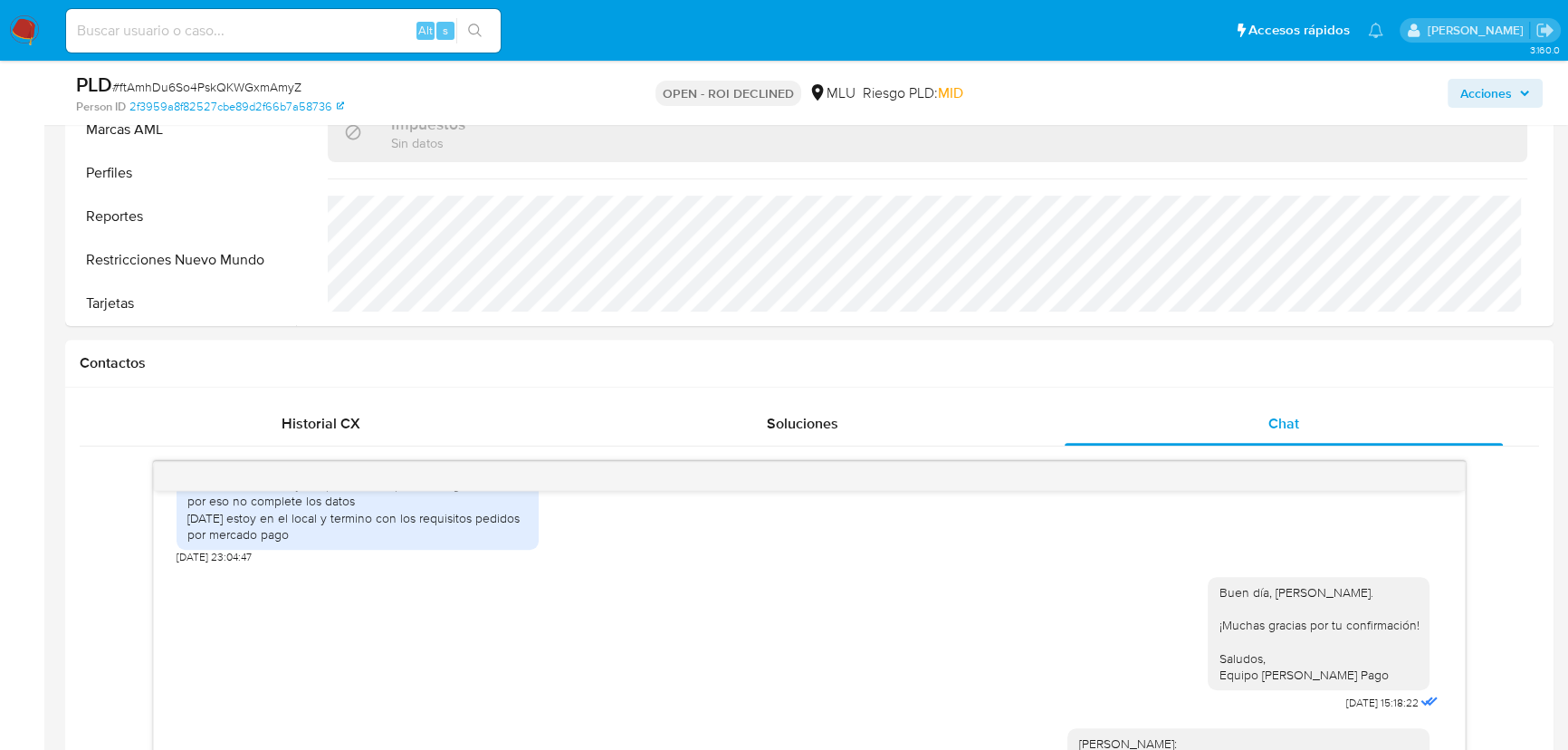
scroll to position [987, 0]
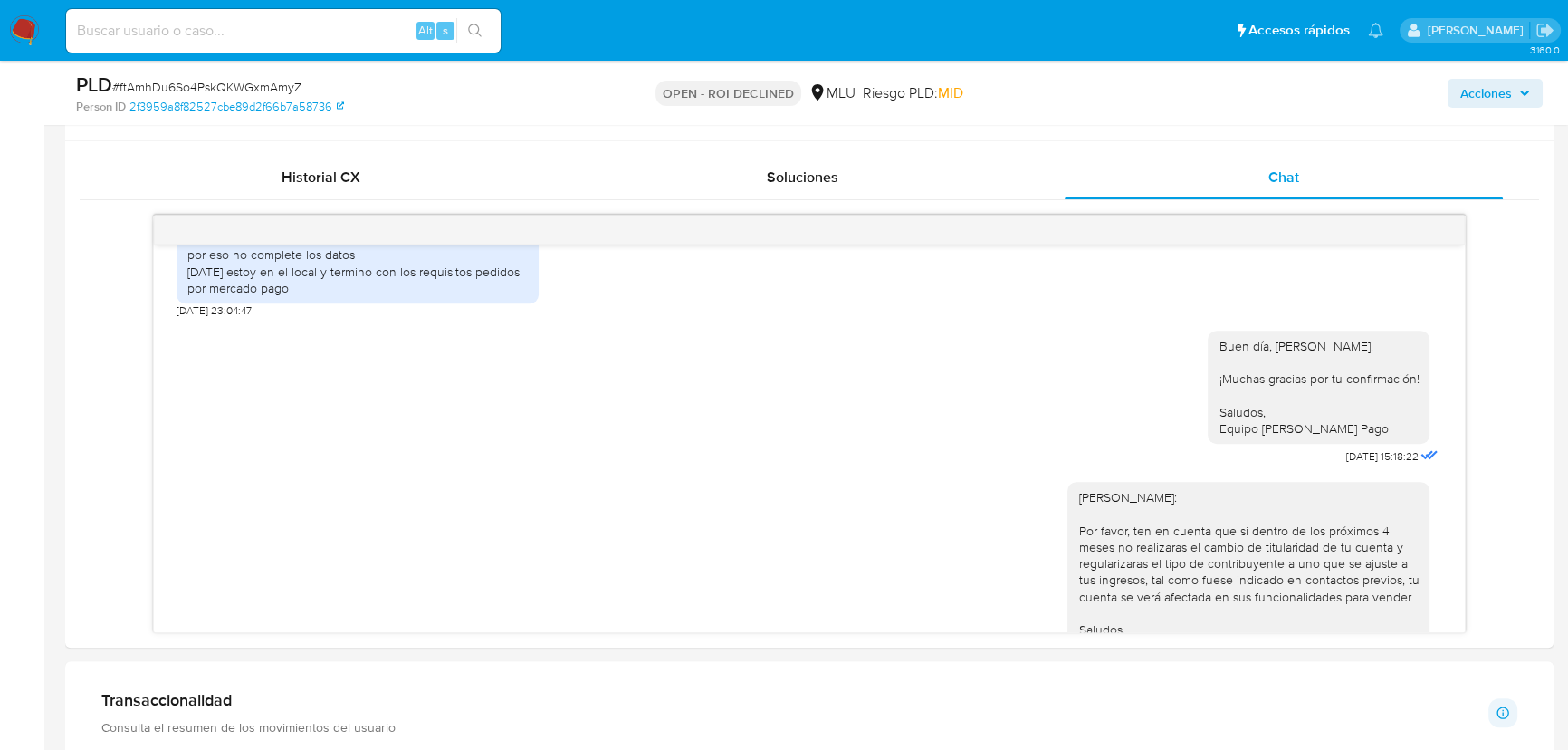
click at [27, 533] on aside "Bandeja Tablero Screening Búsqueda en Listas Watchlist Herramientas Operaciones…" at bounding box center [22, 524] width 44 height 3024
click at [15, 38] on img at bounding box center [25, 31] width 31 height 31
